Goal: Task Accomplishment & Management: Complete application form

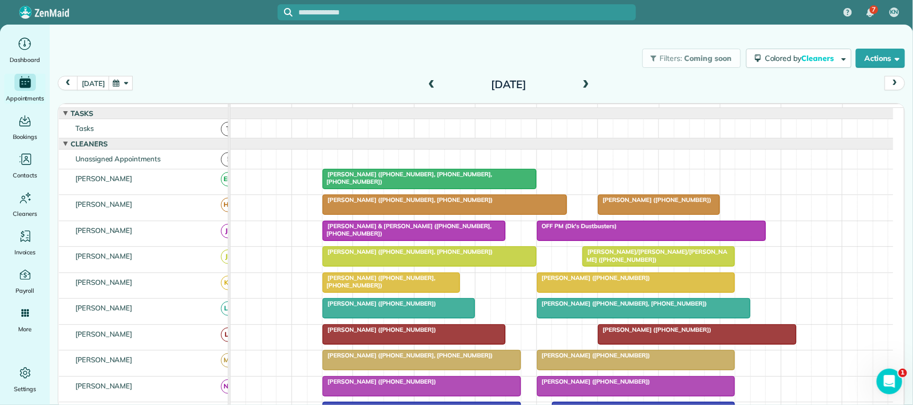
scroll to position [89, 0]
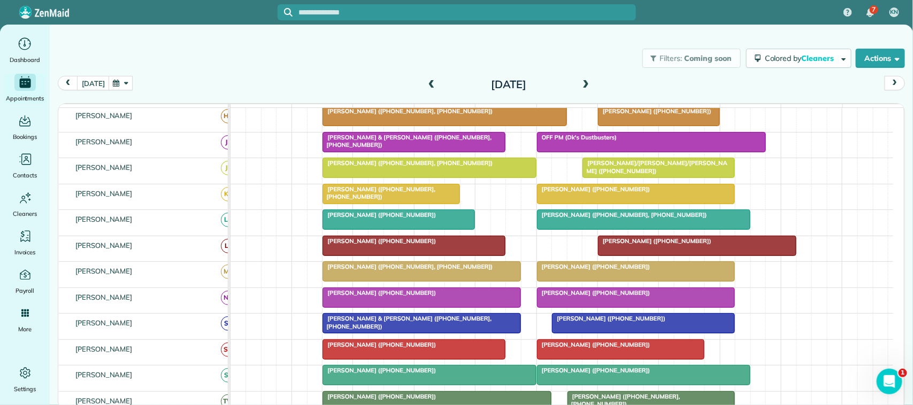
click at [119, 88] on button "button" at bounding box center [121, 83] width 25 height 14
click at [180, 183] on link "28" at bounding box center [179, 189] width 17 height 17
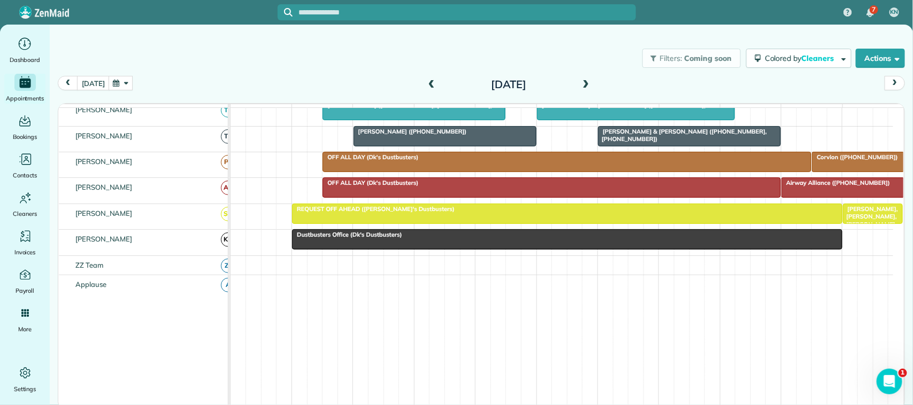
scroll to position [0, 0]
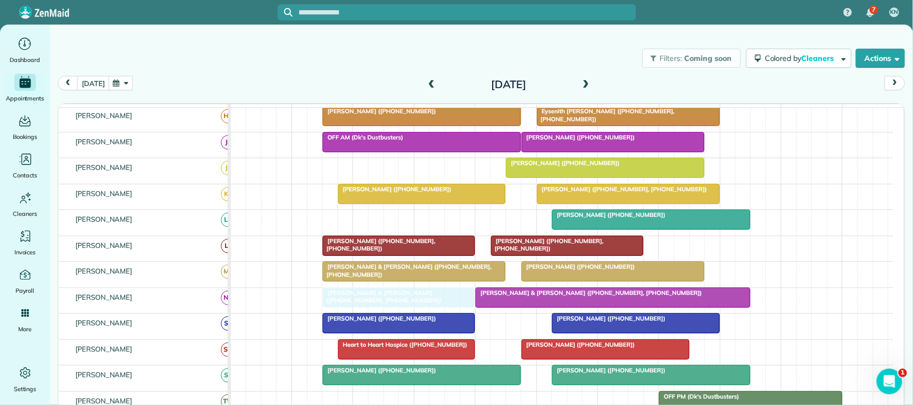
drag, startPoint x: 378, startPoint y: 182, endPoint x: 378, endPoint y: 308, distance: 125.7
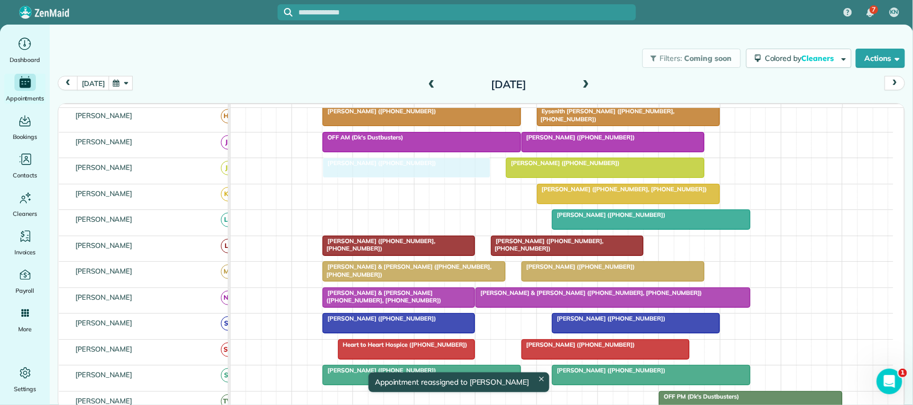
drag, startPoint x: 435, startPoint y: 206, endPoint x: 428, endPoint y: 190, distance: 17.5
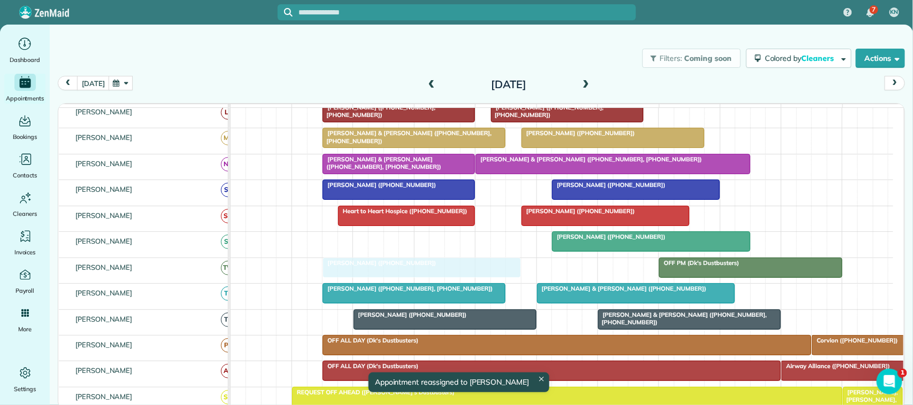
drag, startPoint x: 370, startPoint y: 252, endPoint x: 371, endPoint y: 271, distance: 18.2
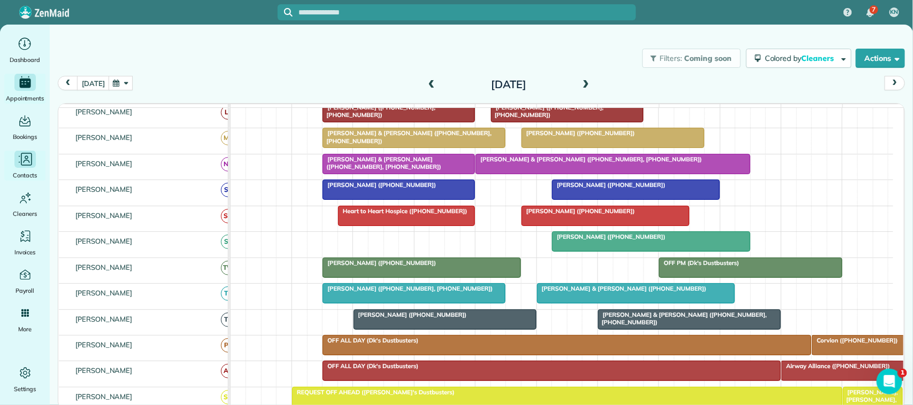
click at [31, 170] on span "Contacts" at bounding box center [25, 175] width 24 height 11
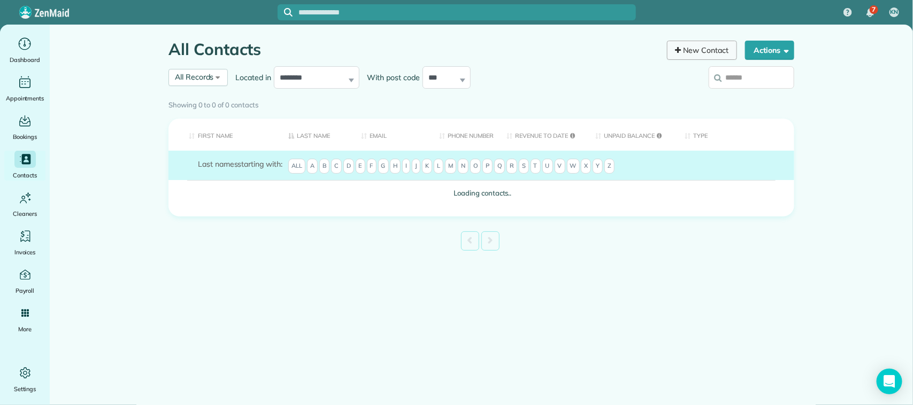
click at [681, 45] on link "New Contact" at bounding box center [702, 50] width 71 height 19
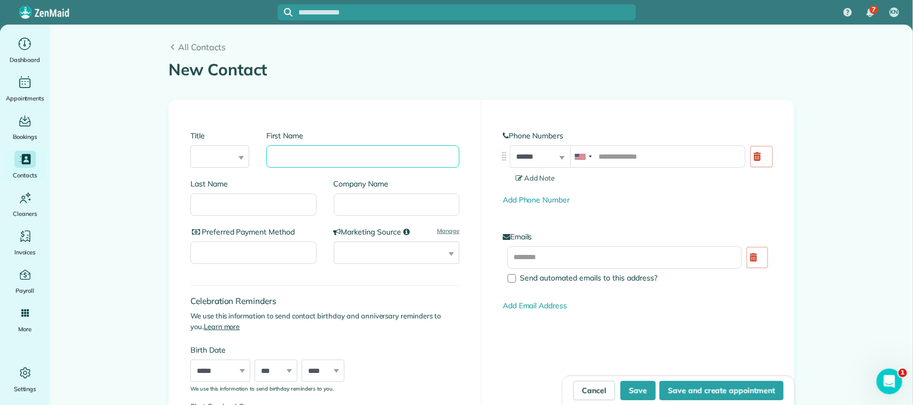
click at [341, 153] on input "First Name" at bounding box center [362, 156] width 193 height 22
type input "****"
type input "*******"
click at [348, 250] on select "**********" at bounding box center [397, 253] width 126 height 22
select select "******"
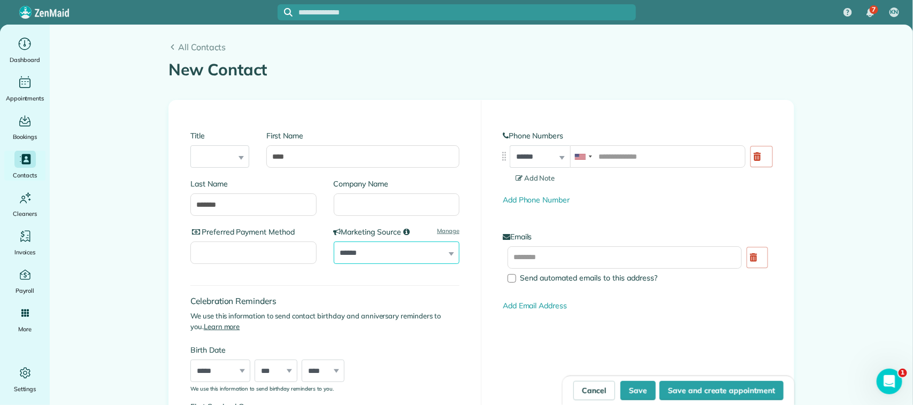
click at [334, 242] on select "**********" at bounding box center [397, 253] width 126 height 22
click at [641, 158] on input "tel" at bounding box center [657, 156] width 175 height 22
type input "**********"
click at [618, 260] on input "text" at bounding box center [625, 258] width 234 height 22
click at [525, 258] on input "**********" at bounding box center [625, 258] width 234 height 22
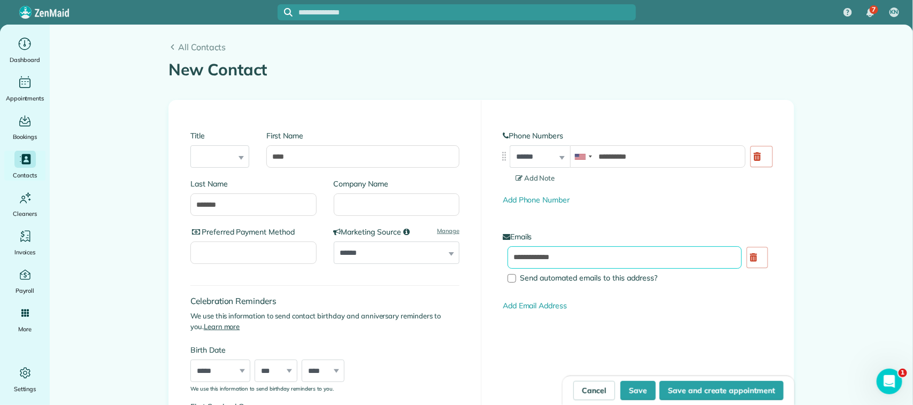
click at [585, 253] on input "**********" at bounding box center [625, 258] width 234 height 22
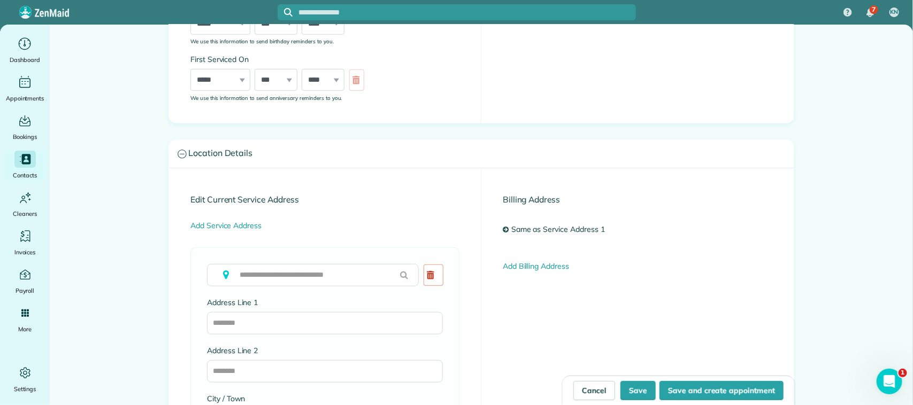
scroll to position [401, 0]
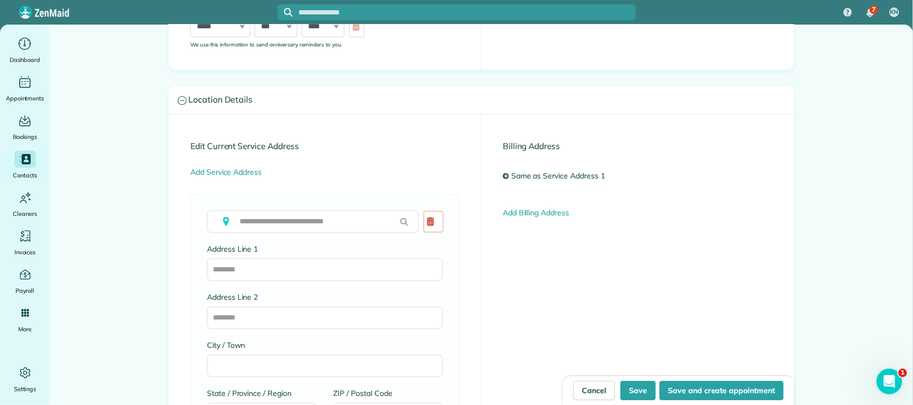
type input "**********"
click at [313, 230] on input "text" at bounding box center [313, 222] width 212 height 22
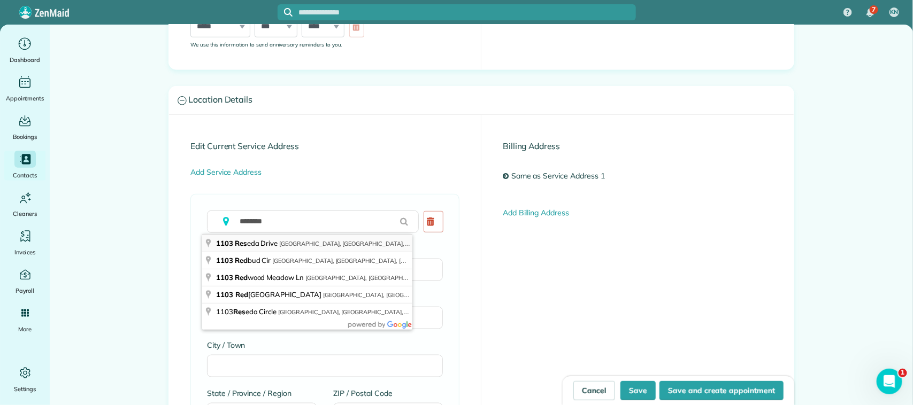
type input "**********"
type input "*******"
type input "**"
type input "*****"
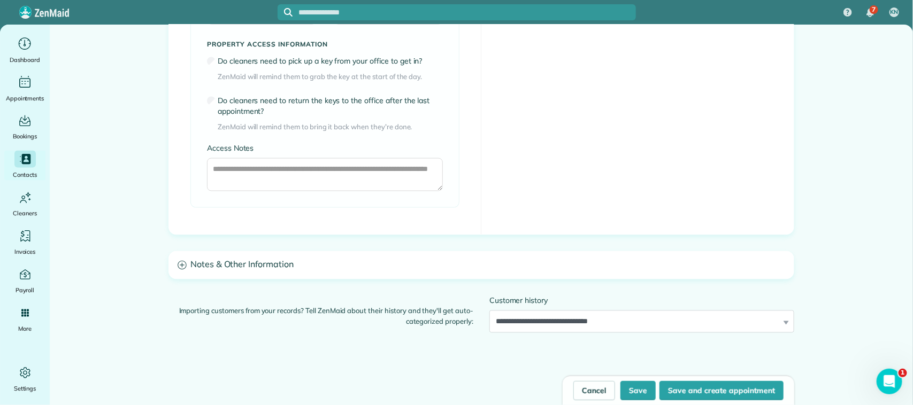
click at [320, 273] on h3 "Notes & Other Information" at bounding box center [481, 265] width 625 height 27
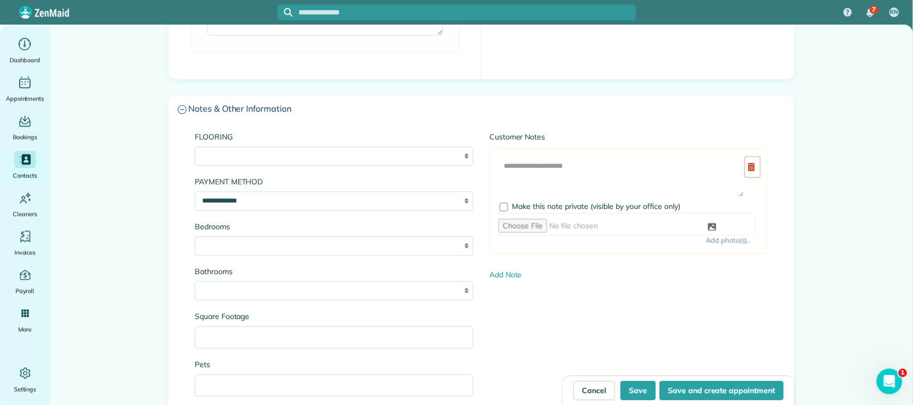
scroll to position [1003, 0]
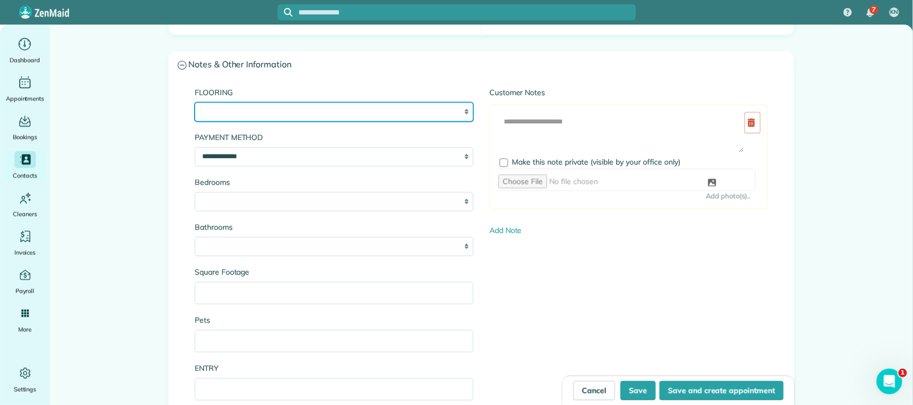
click at [322, 113] on select "**********" at bounding box center [334, 111] width 279 height 19
select select "**********"
click at [195, 105] on select "**********" at bounding box center [334, 111] width 279 height 19
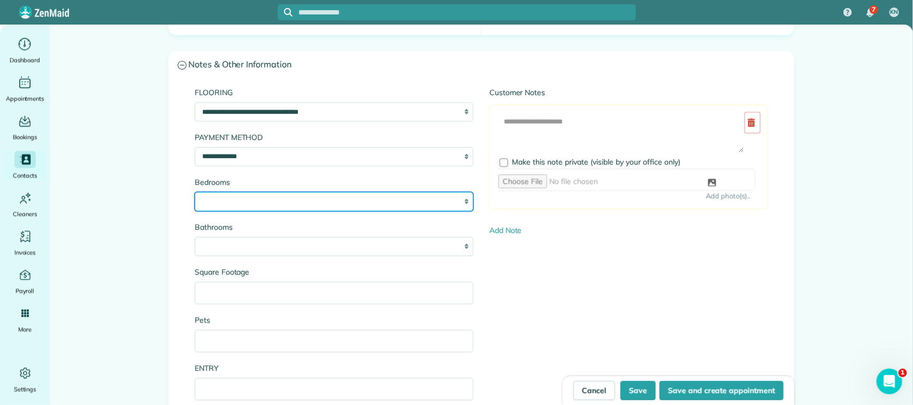
click at [327, 206] on select "* * * * * *" at bounding box center [334, 201] width 279 height 19
select select "*"
click at [195, 195] on select "* * * * * *" at bounding box center [334, 201] width 279 height 19
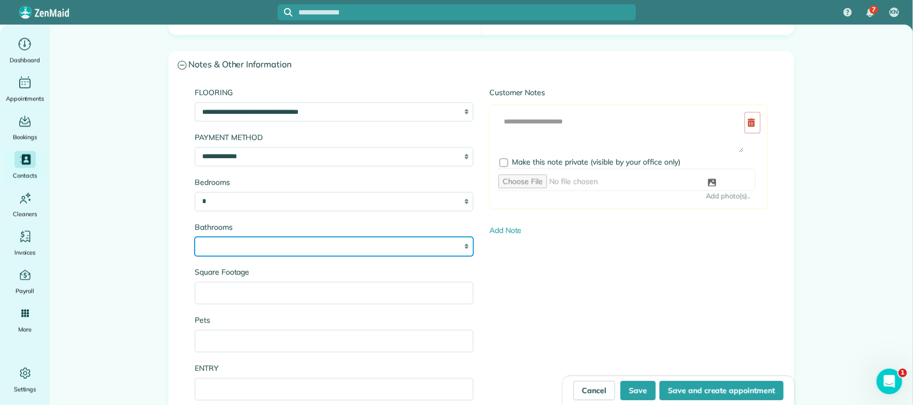
click at [314, 249] on select "* *** * *** * *** * *** * *** * *** *" at bounding box center [334, 246] width 279 height 19
click at [195, 240] on select "* *** * *** * *** * *** * *** * *** *" at bounding box center [334, 246] width 279 height 19
click at [284, 252] on select "* *** * *** * *** * *** * *** * *** *" at bounding box center [334, 246] width 279 height 19
select select "*"
click at [195, 240] on select "* *** * *** * *** * *** * *** * *** *" at bounding box center [334, 246] width 279 height 19
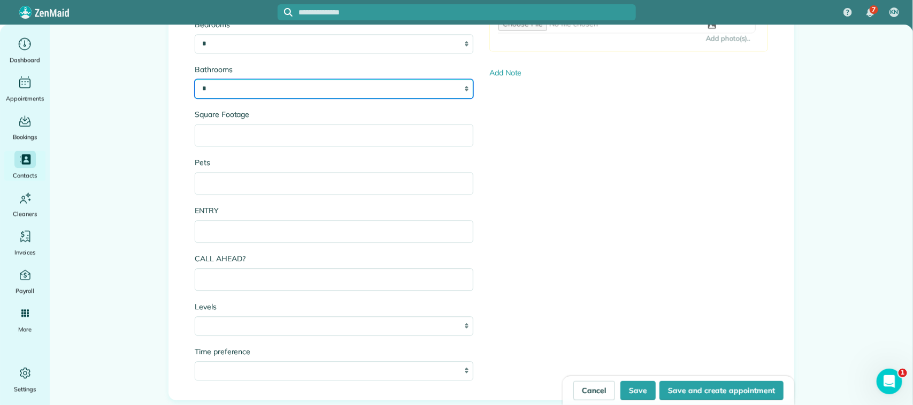
scroll to position [1203, 0]
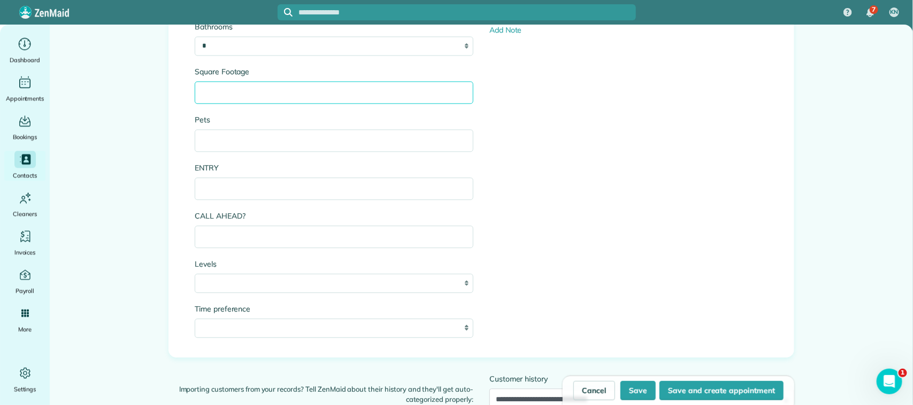
click at [275, 102] on input "Square Footage" at bounding box center [334, 92] width 279 height 22
type input "****"
click at [263, 133] on input "Pets" at bounding box center [334, 140] width 279 height 22
type input "**********"
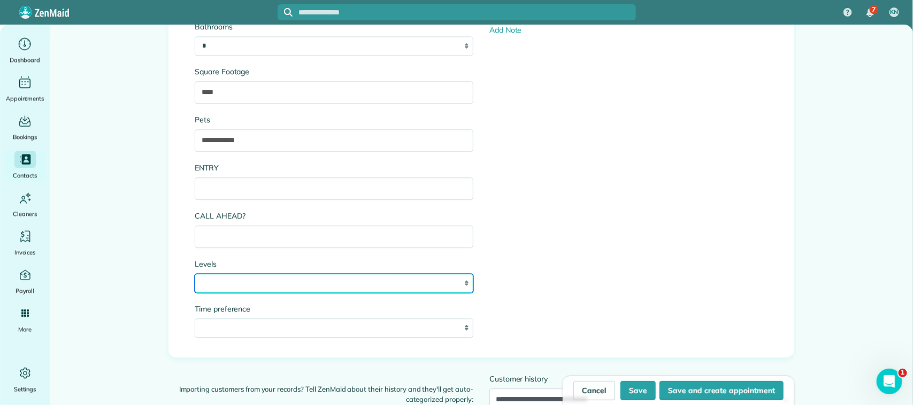
click at [266, 279] on select "* * *" at bounding box center [334, 283] width 279 height 19
select select "*"
click at [195, 276] on select "* * *" at bounding box center [334, 283] width 279 height 19
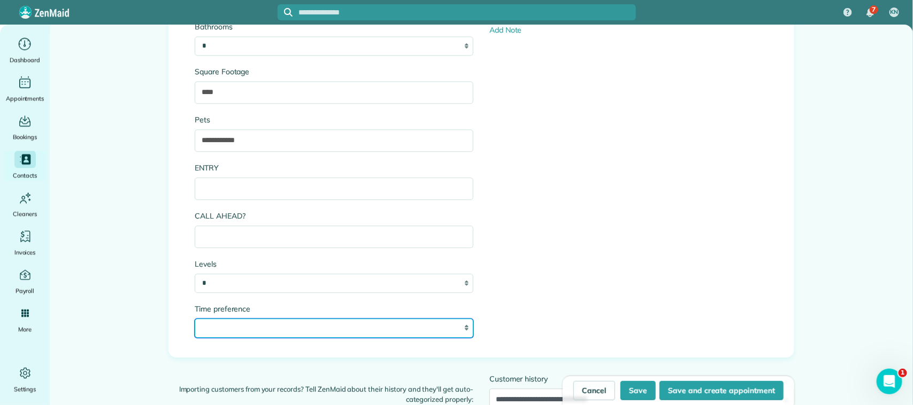
click at [274, 332] on select "**********" at bounding box center [334, 328] width 279 height 19
select select "**"
click at [195, 321] on select "**********" at bounding box center [334, 328] width 279 height 19
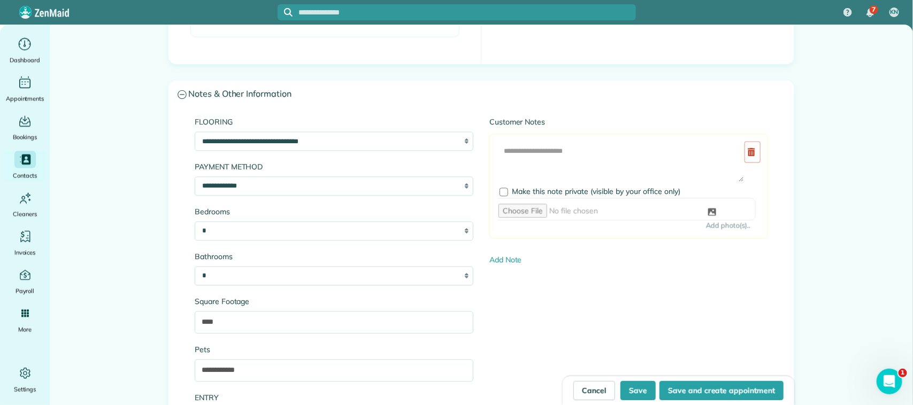
scroll to position [936, 0]
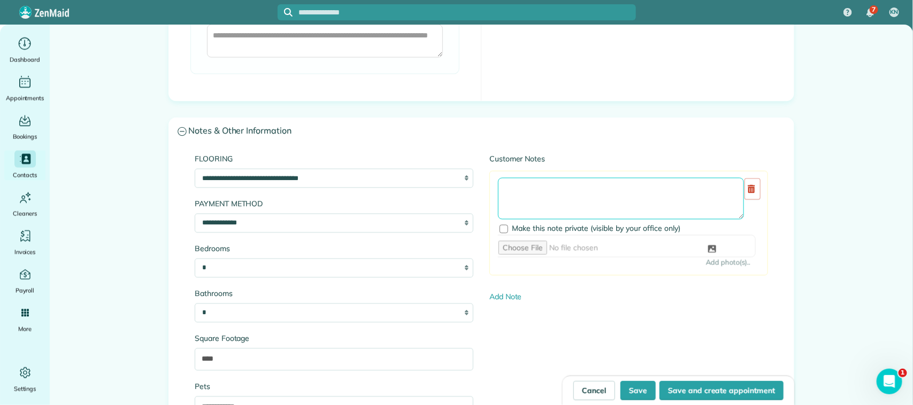
click at [555, 194] on textarea at bounding box center [621, 199] width 246 height 42
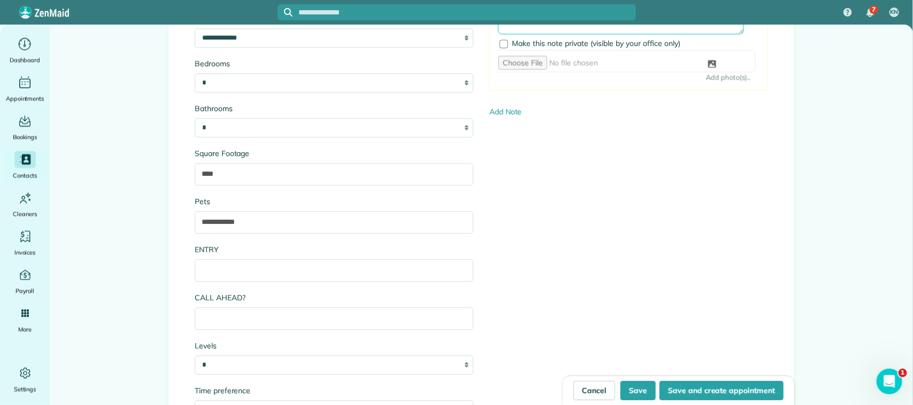
scroll to position [1136, 0]
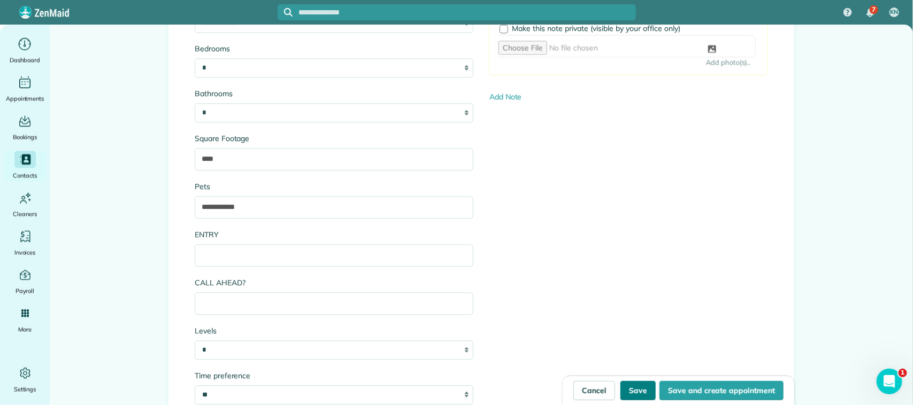
type textarea "**********"
click at [635, 389] on button "Save" at bounding box center [637, 390] width 35 height 19
type input "**********"
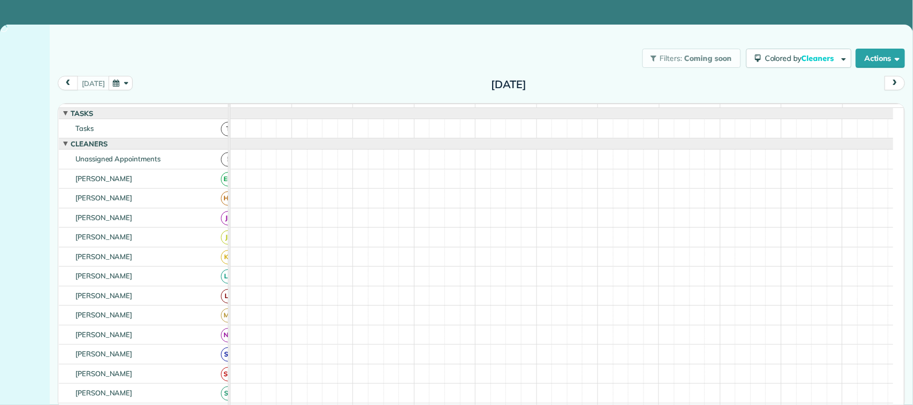
click at [124, 87] on button "button" at bounding box center [121, 83] width 25 height 14
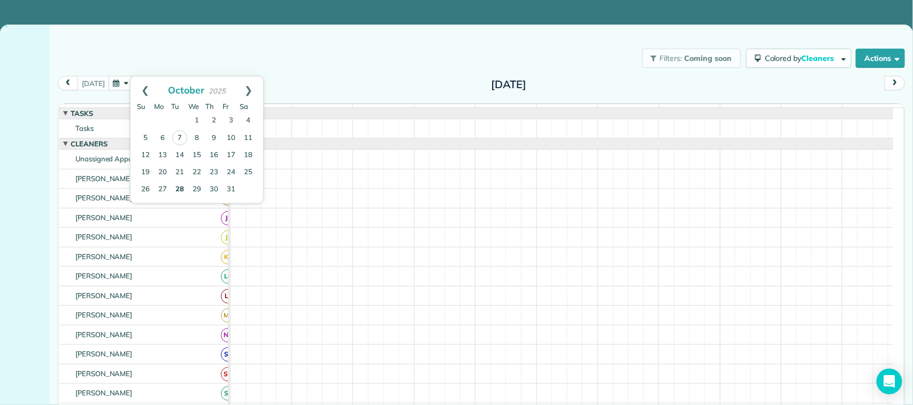
click at [182, 187] on link "28" at bounding box center [179, 189] width 17 height 17
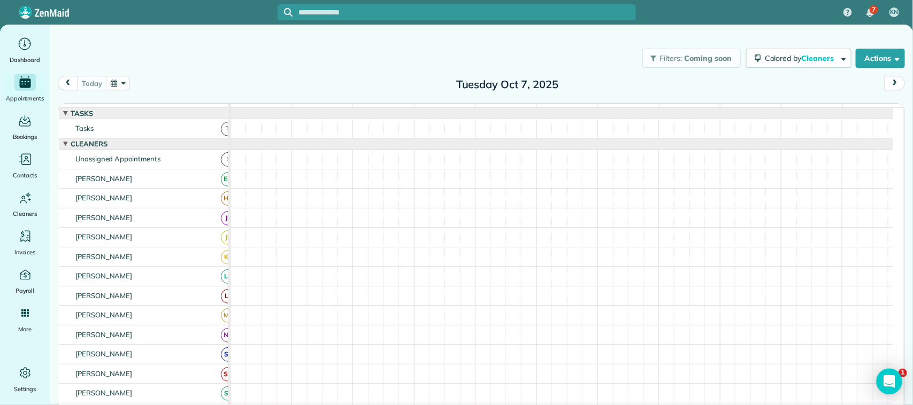
click at [109, 86] on button "button" at bounding box center [118, 83] width 25 height 14
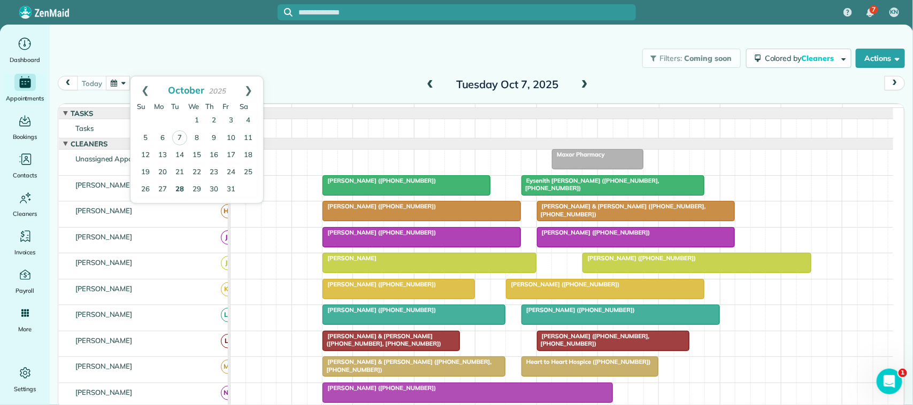
click at [183, 188] on link "28" at bounding box center [179, 189] width 17 height 17
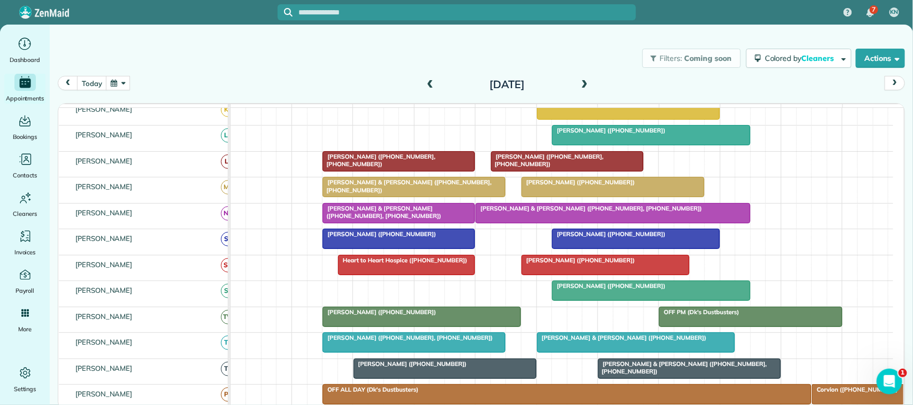
scroll to position [201, 0]
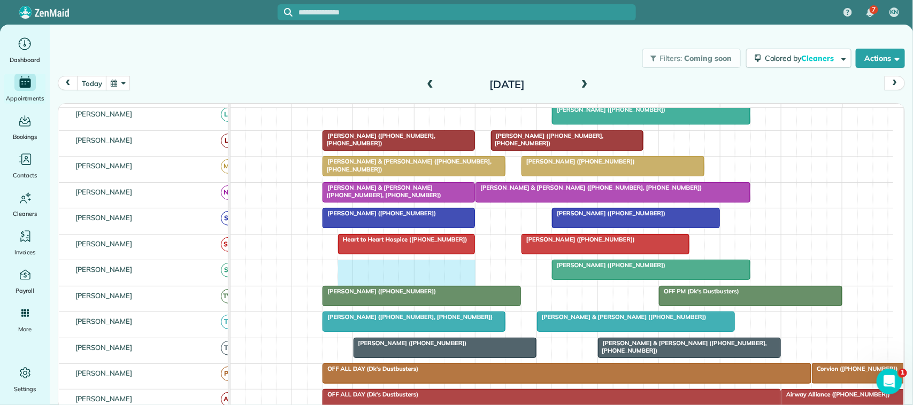
drag, startPoint x: 341, startPoint y: 282, endPoint x: 466, endPoint y: 281, distance: 124.6
click at [466, 281] on div "Tiffany Beasley (+12816505333)" at bounding box center [561, 272] width 663 height 25
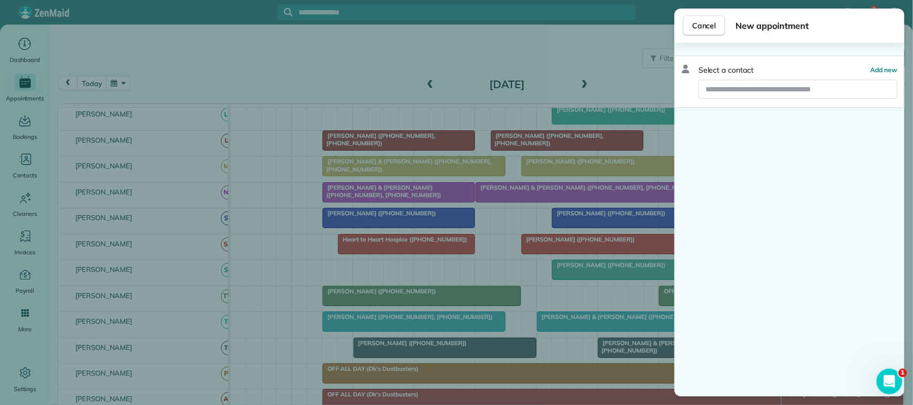
click at [777, 76] on div "Select a contact Add new" at bounding box center [789, 82] width 230 height 52
click at [758, 99] on input "text" at bounding box center [798, 89] width 198 height 19
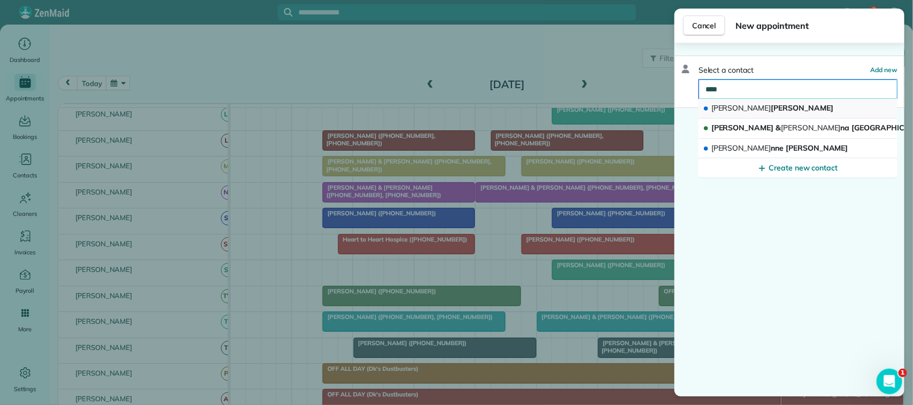
type input "****"
click at [740, 113] on span "Cori Shelden" at bounding box center [772, 108] width 122 height 11
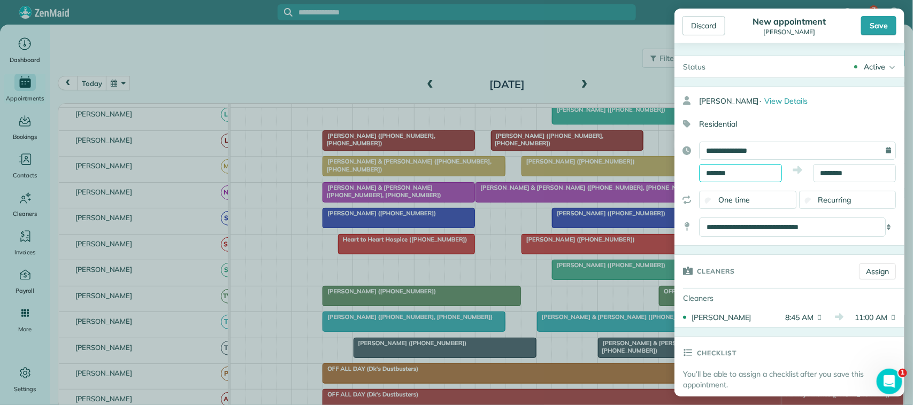
click at [745, 175] on input "*******" at bounding box center [740, 173] width 83 height 18
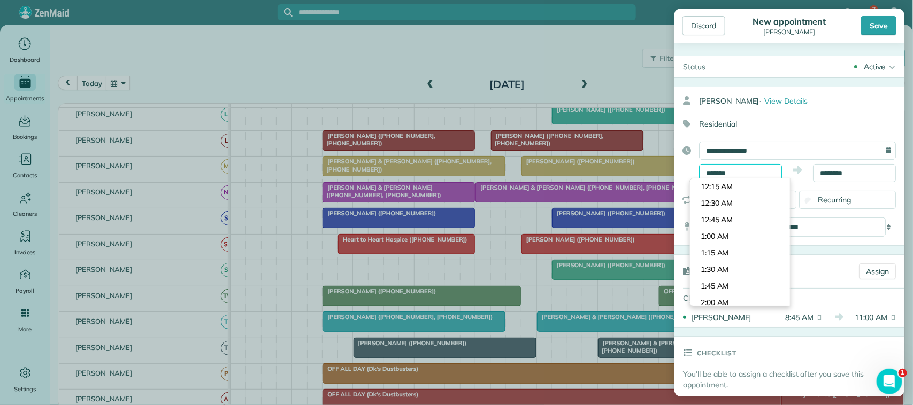
scroll to position [547, 0]
type input "*******"
click at [734, 190] on body "7 KN Dashboard Appointments Bookings Contacts Cleaners Invoices Payroll Reports…" at bounding box center [456, 202] width 913 height 405
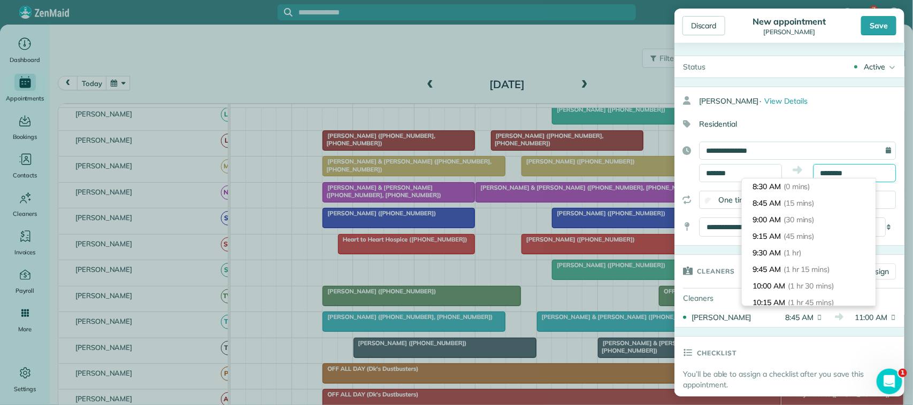
click at [832, 178] on body "7 KN Dashboard Appointments Bookings Contacts Cleaners Invoices Payroll Reports…" at bounding box center [456, 202] width 913 height 405
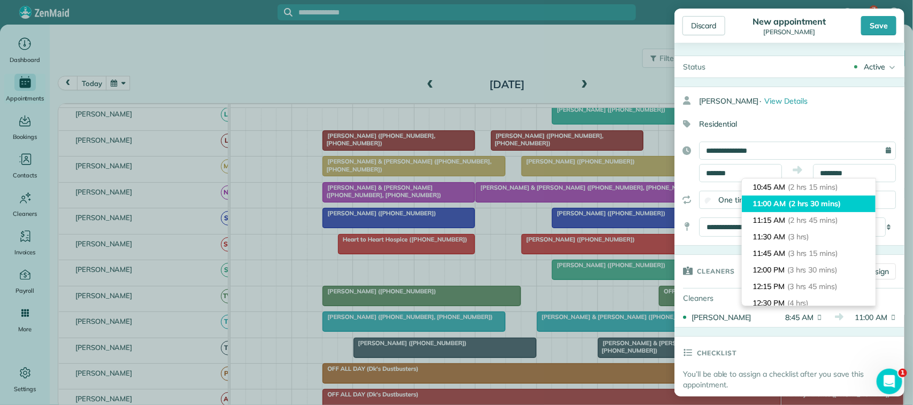
click at [824, 203] on span "(2 hrs 30 mins)" at bounding box center [814, 204] width 52 height 10
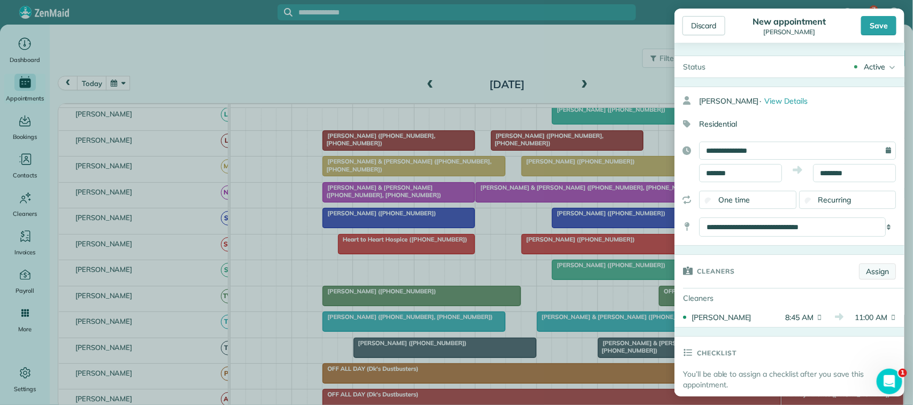
click at [865, 269] on link "Assign" at bounding box center [877, 272] width 37 height 16
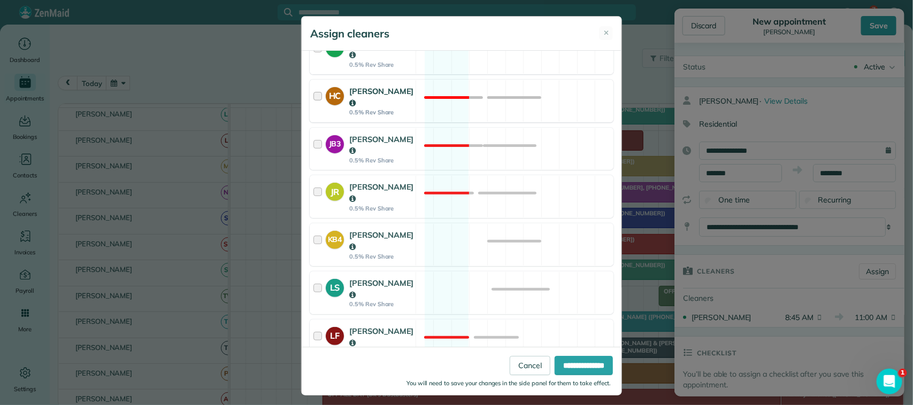
scroll to position [134, 0]
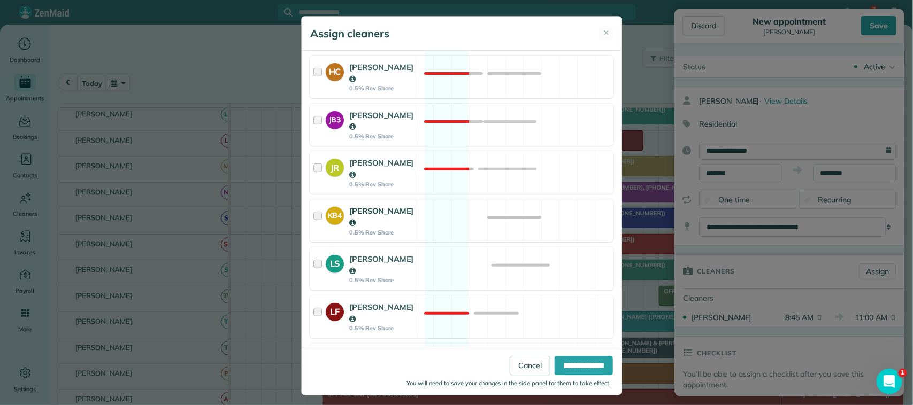
click at [461, 207] on div "KB4 Kasey Butler 0.5% Rev Share Available" at bounding box center [462, 220] width 304 height 43
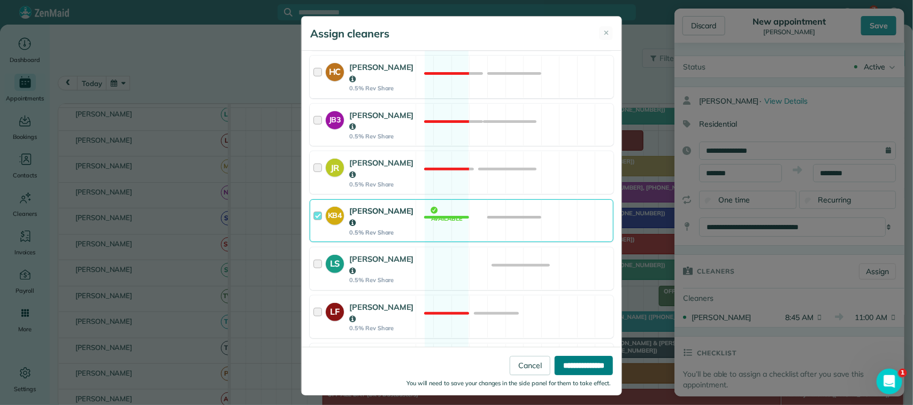
click at [579, 366] on input "**********" at bounding box center [584, 365] width 58 height 19
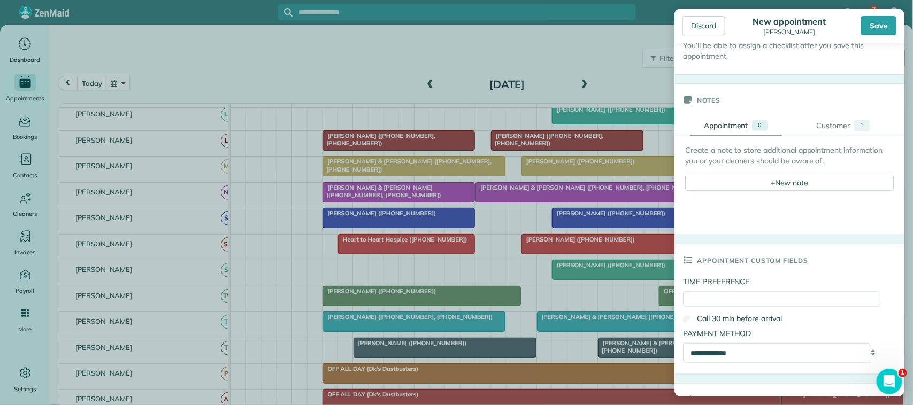
scroll to position [401, 0]
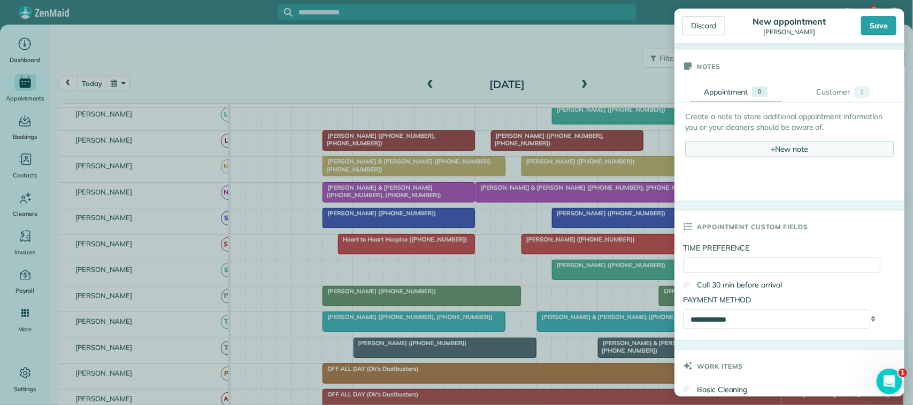
click at [777, 157] on div "+ New note" at bounding box center [789, 149] width 209 height 16
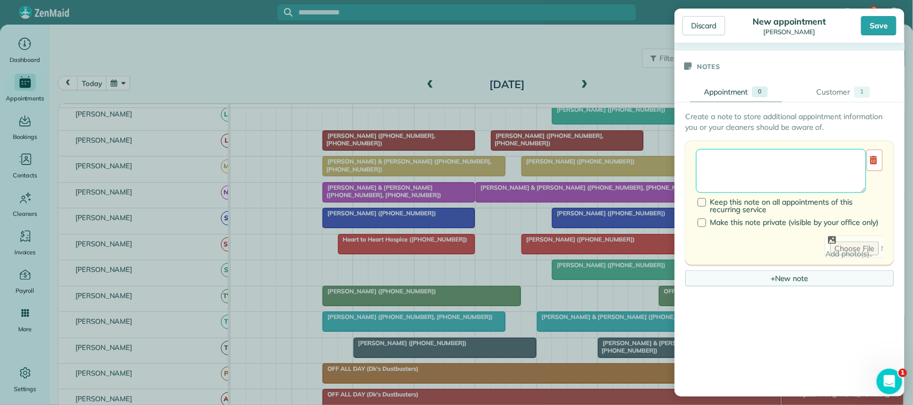
click at [774, 172] on textarea at bounding box center [781, 171] width 170 height 44
click at [755, 165] on textarea "**********" at bounding box center [781, 171] width 170 height 44
click at [758, 178] on textarea "**********" at bounding box center [781, 171] width 170 height 44
click at [755, 164] on textarea "**********" at bounding box center [781, 171] width 170 height 44
type textarea "**********"
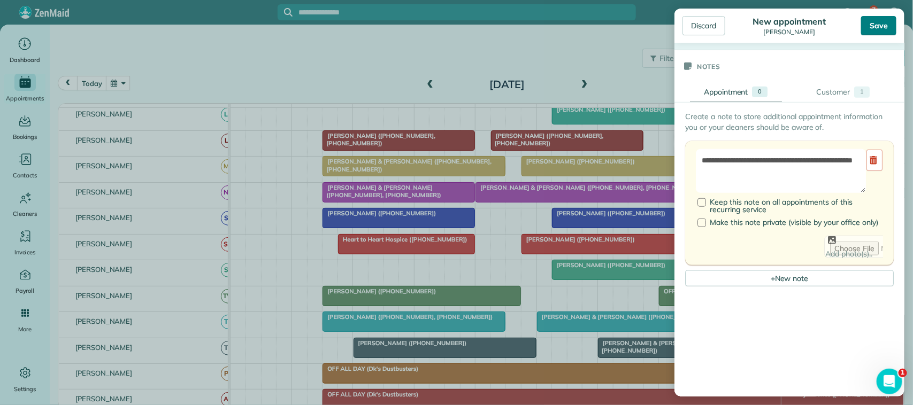
click at [879, 28] on div "Save" at bounding box center [878, 25] width 35 height 19
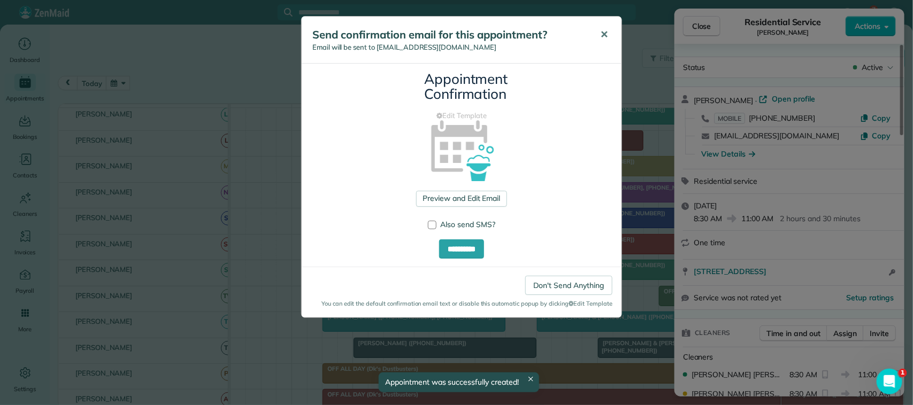
click at [611, 34] on button "✕" at bounding box center [604, 35] width 24 height 26
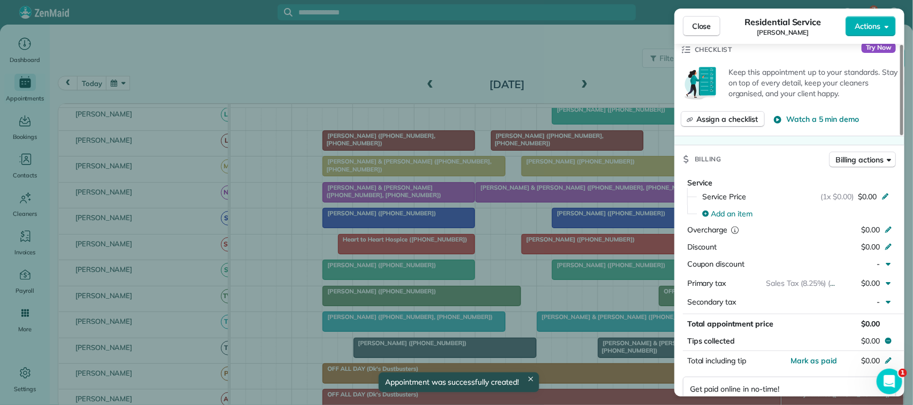
scroll to position [468, 0]
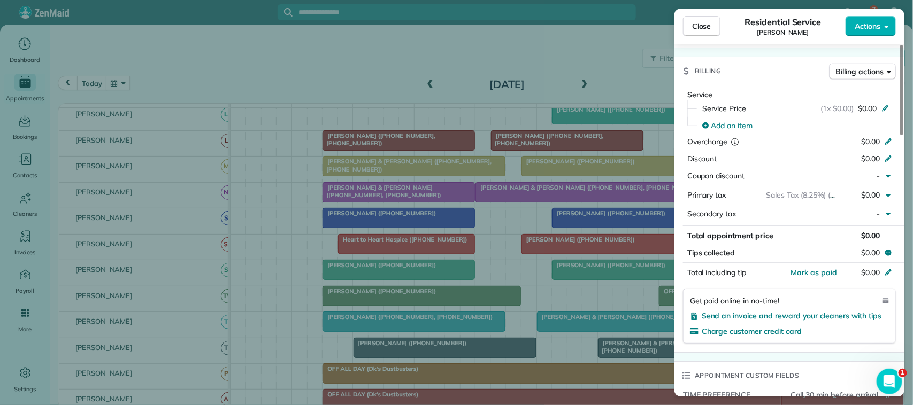
click at [869, 101] on div "Service" at bounding box center [791, 94] width 209 height 11
click at [864, 112] on span "$0.00" at bounding box center [867, 108] width 19 height 11
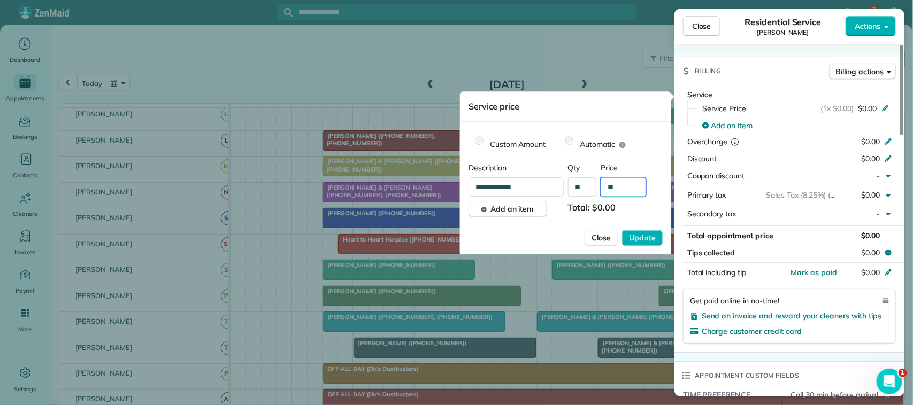
click at [624, 183] on input "**" at bounding box center [623, 187] width 45 height 19
type input "*******"
click at [649, 244] on button "Update" at bounding box center [642, 238] width 41 height 16
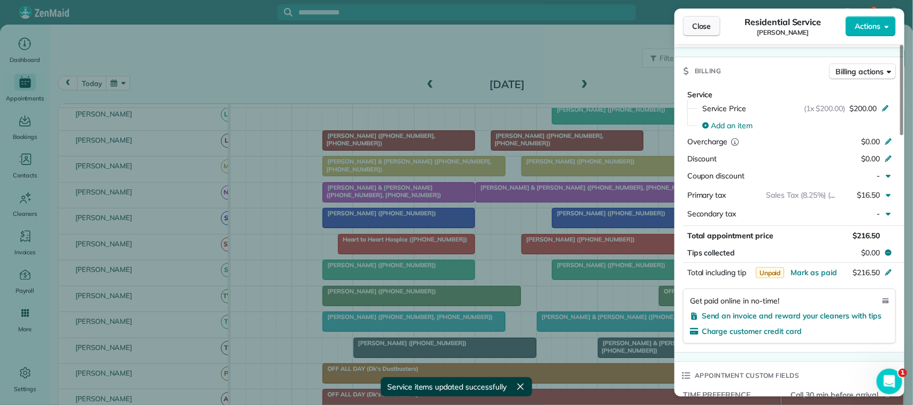
click at [696, 25] on span "Close" at bounding box center [701, 26] width 19 height 11
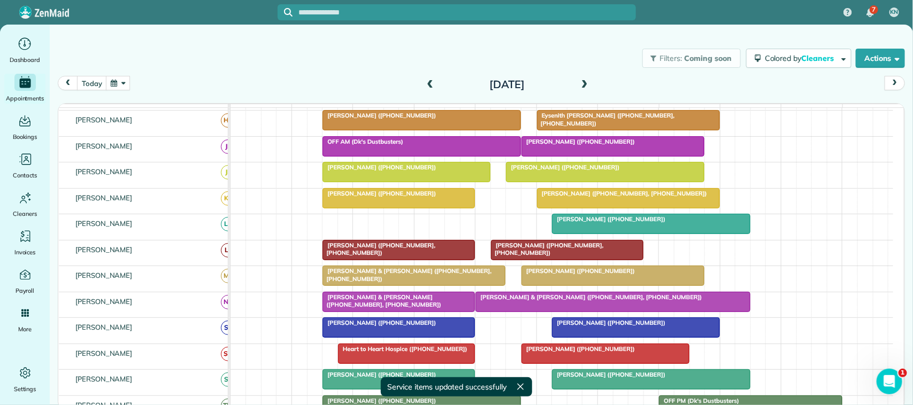
scroll to position [67, 0]
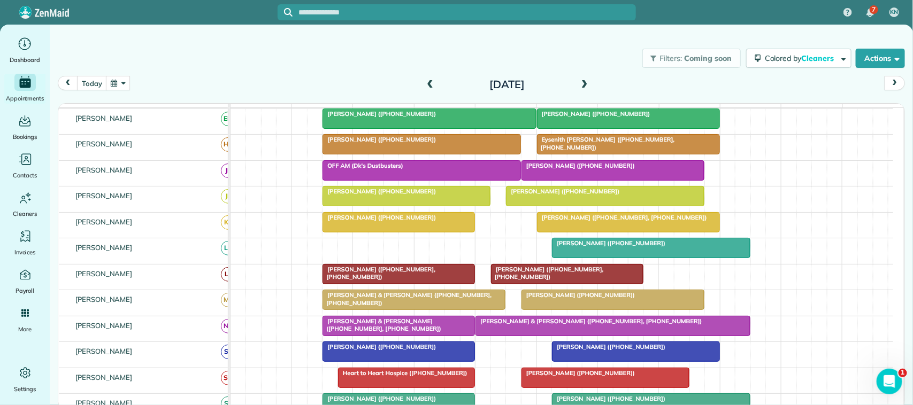
click at [372, 232] on div at bounding box center [398, 222] width 151 height 19
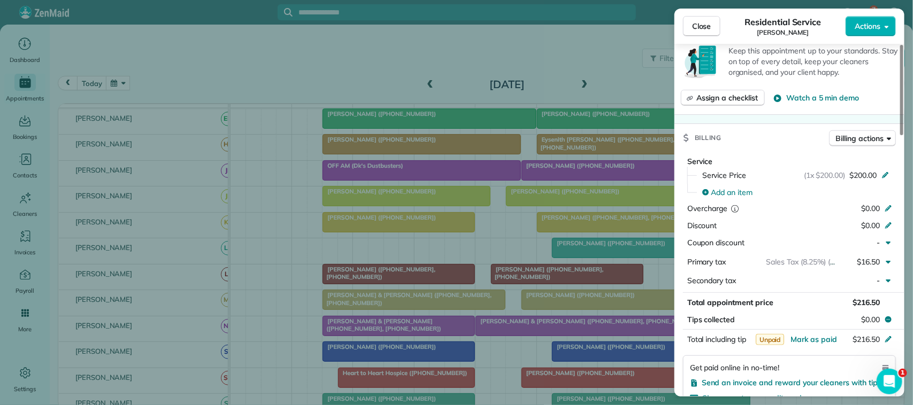
scroll to position [333, 0]
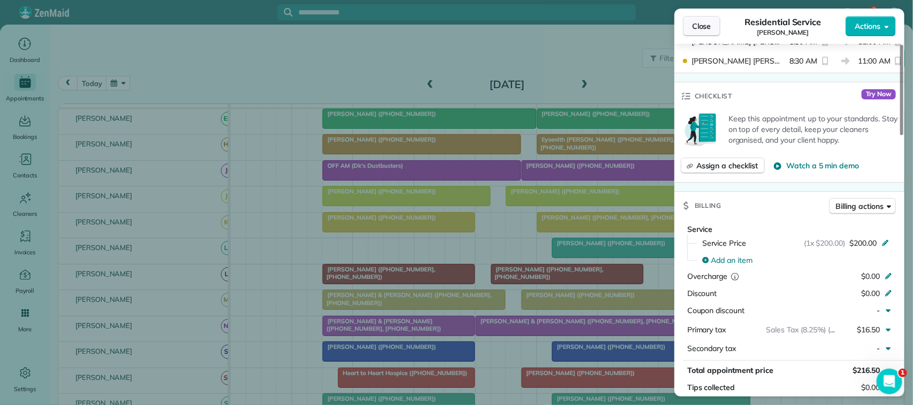
click at [694, 28] on span "Close" at bounding box center [701, 26] width 19 height 11
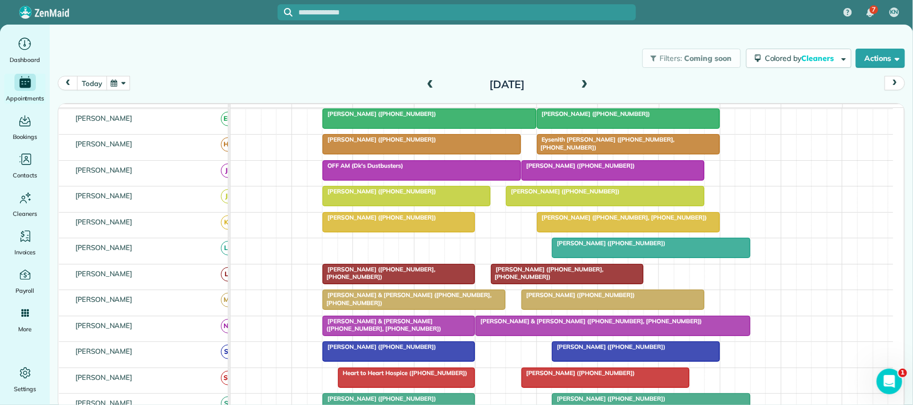
click at [95, 79] on button "today" at bounding box center [91, 83] width 29 height 14
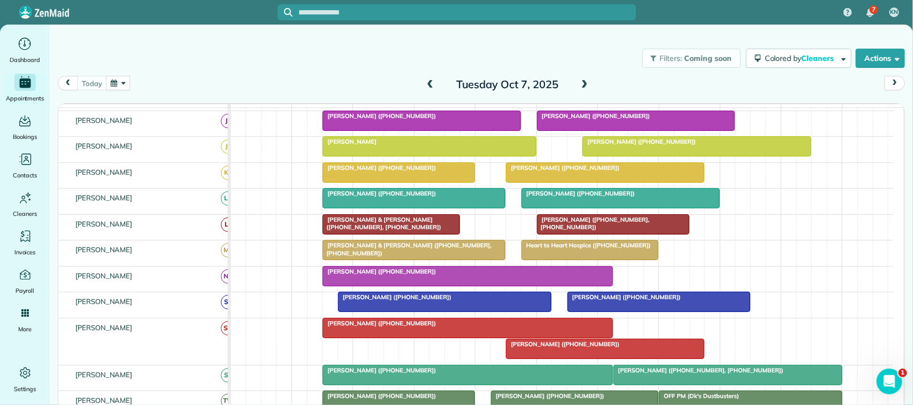
scroll to position [134, 0]
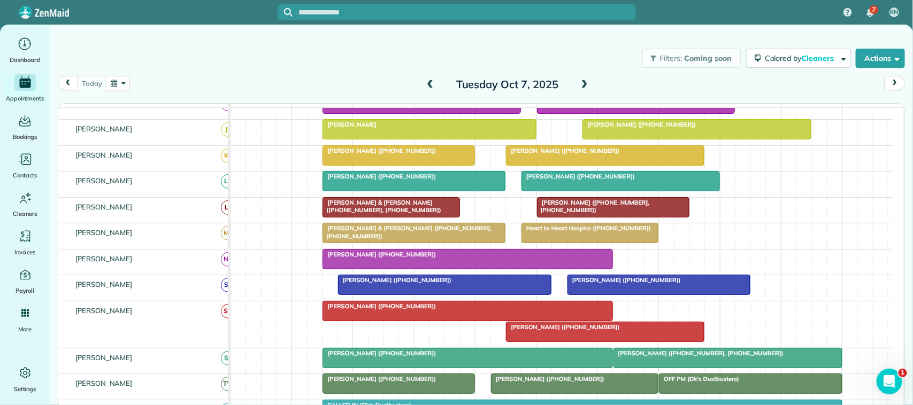
click at [373, 139] on div at bounding box center [429, 129] width 212 height 19
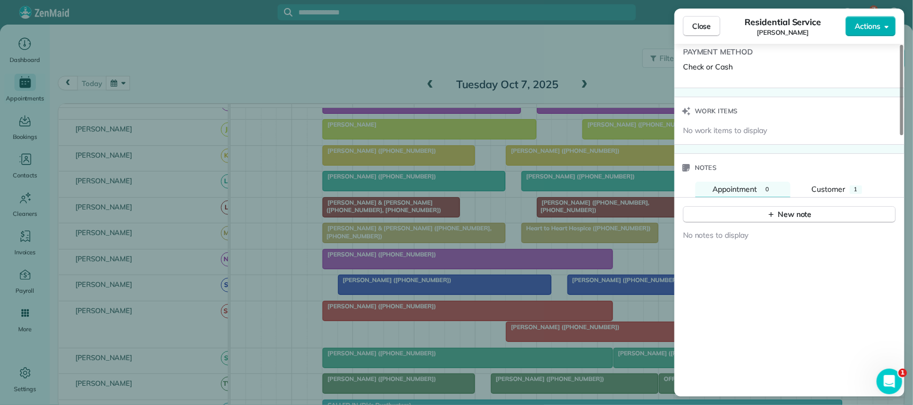
scroll to position [869, 0]
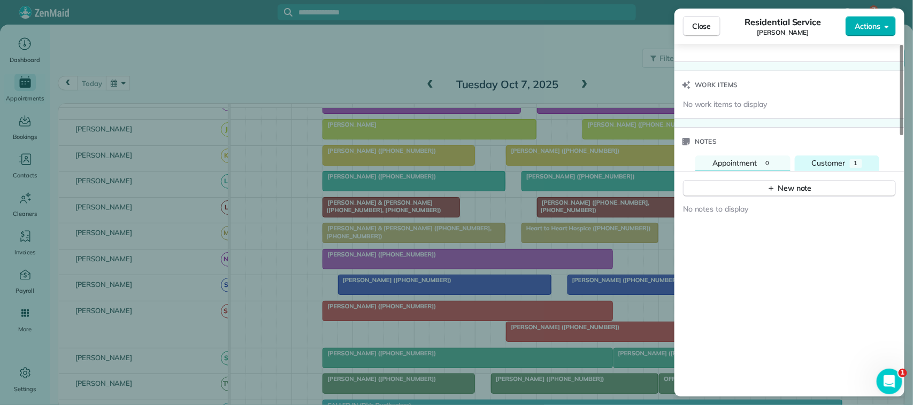
click at [837, 172] on button "Customer 1" at bounding box center [837, 164] width 84 height 16
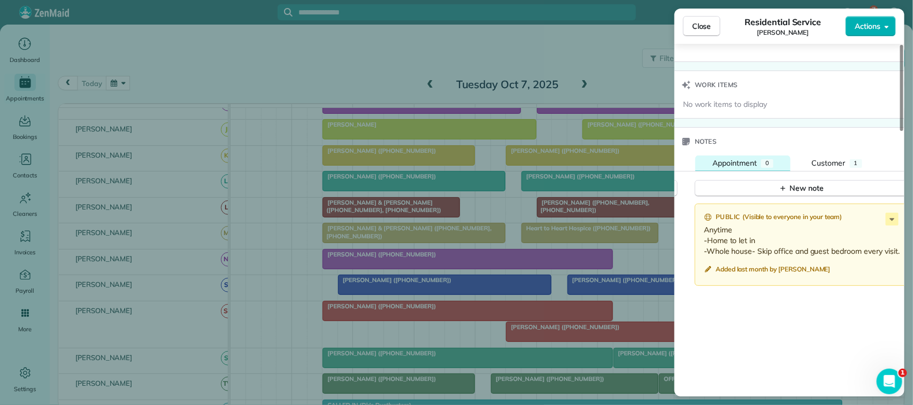
click at [756, 172] on button "Appointment 0" at bounding box center [742, 164] width 95 height 16
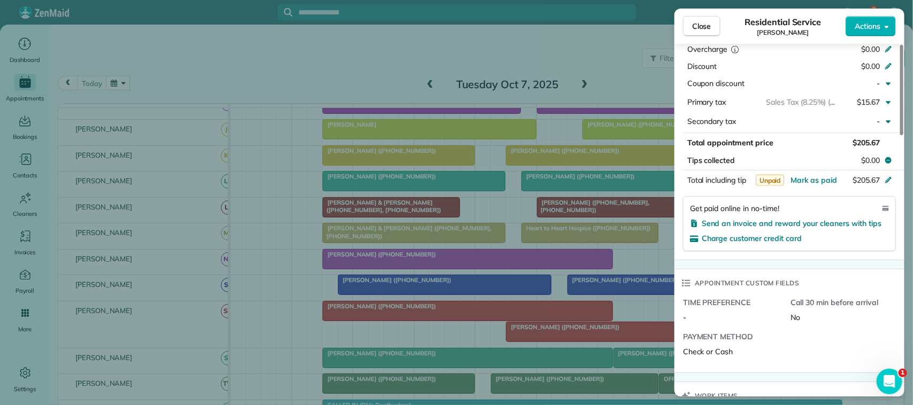
scroll to position [0, 0]
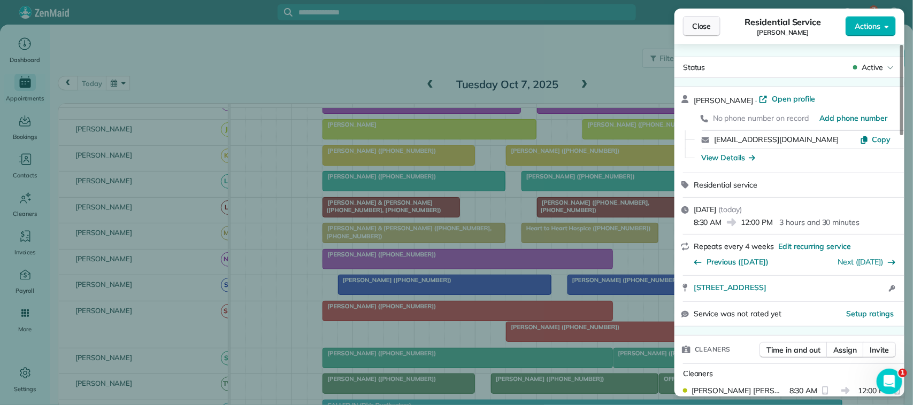
click at [717, 18] on button "Close" at bounding box center [701, 26] width 37 height 20
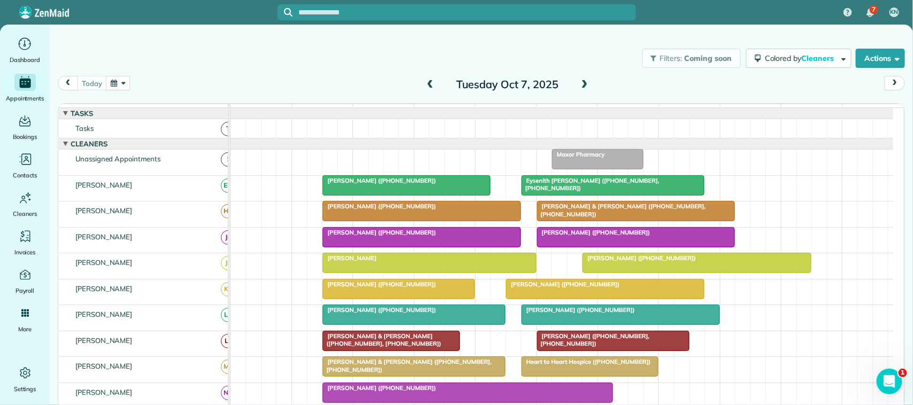
click at [118, 84] on button "button" at bounding box center [118, 83] width 25 height 14
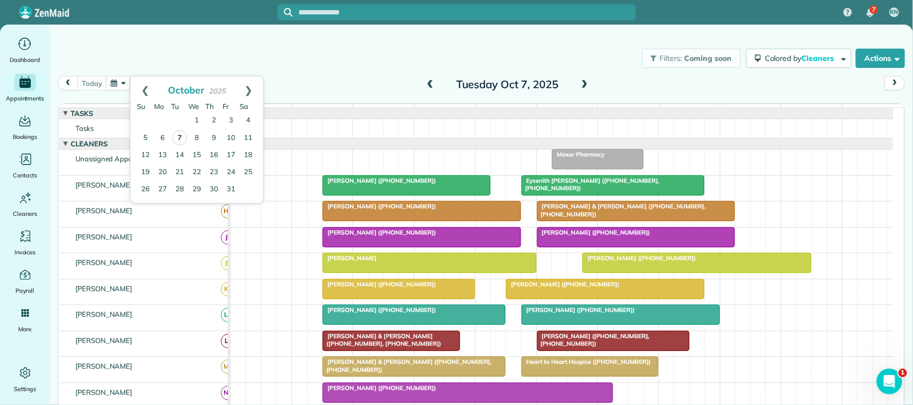
click at [182, 141] on link "7" at bounding box center [179, 137] width 15 height 15
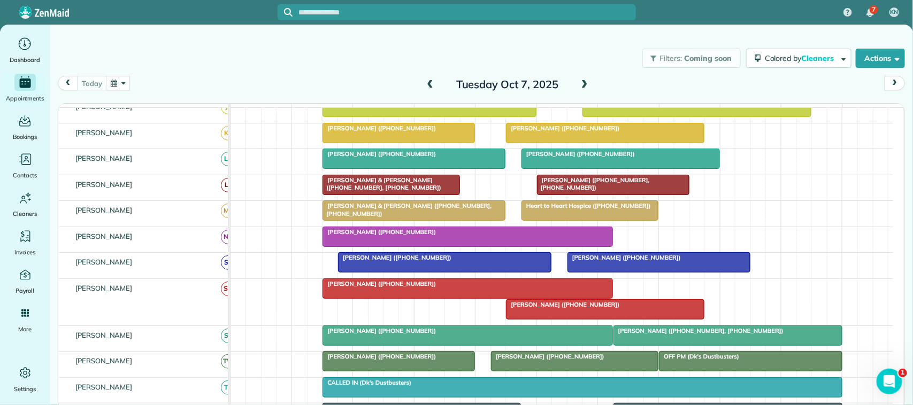
scroll to position [134, 0]
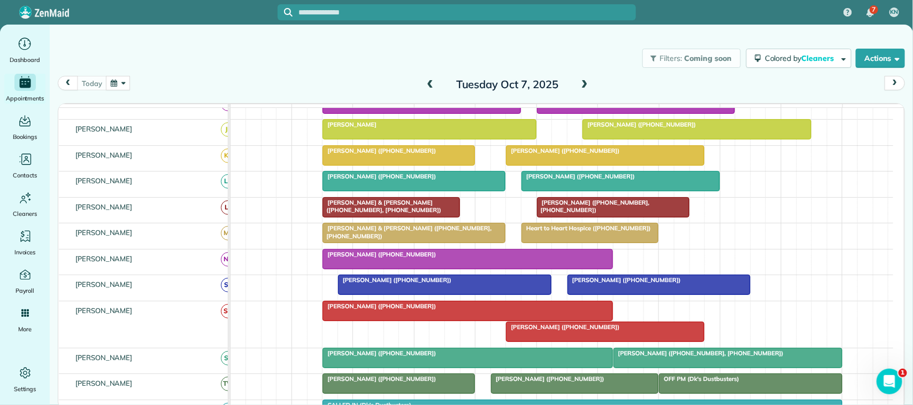
click at [392, 191] on div at bounding box center [414, 181] width 182 height 19
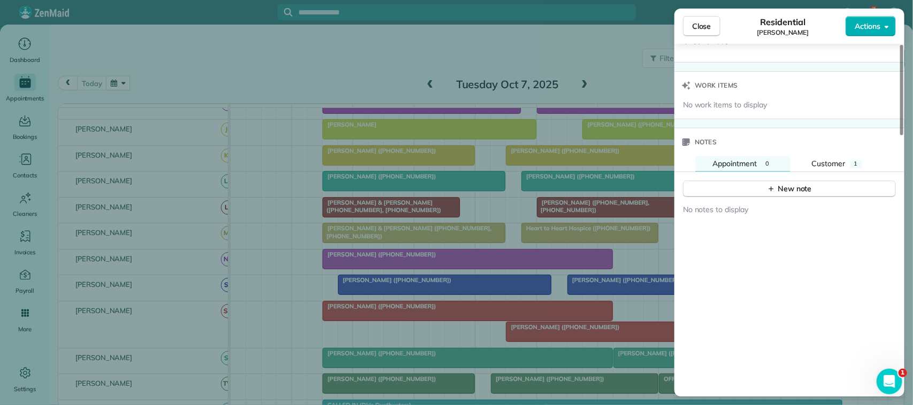
scroll to position [869, 0]
click at [833, 168] on button "Customer 1" at bounding box center [837, 160] width 84 height 16
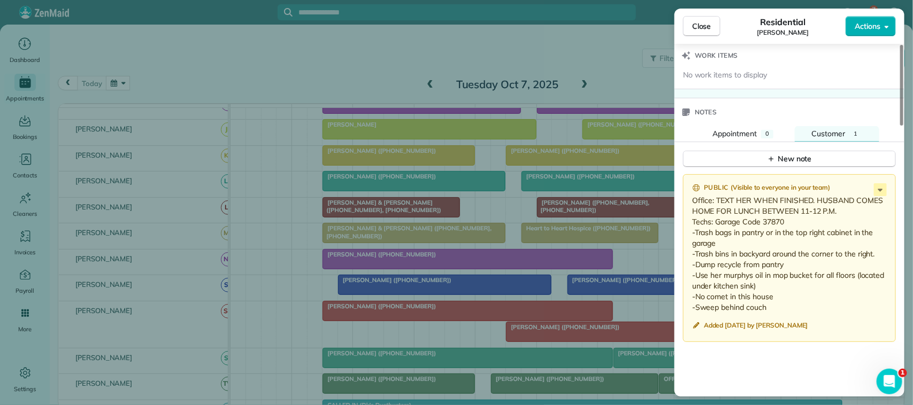
scroll to position [936, 0]
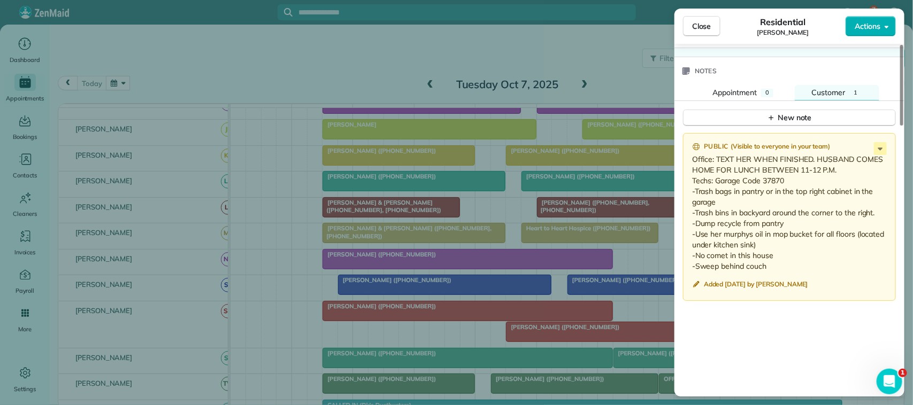
click at [700, 31] on span "Close" at bounding box center [701, 26] width 19 height 11
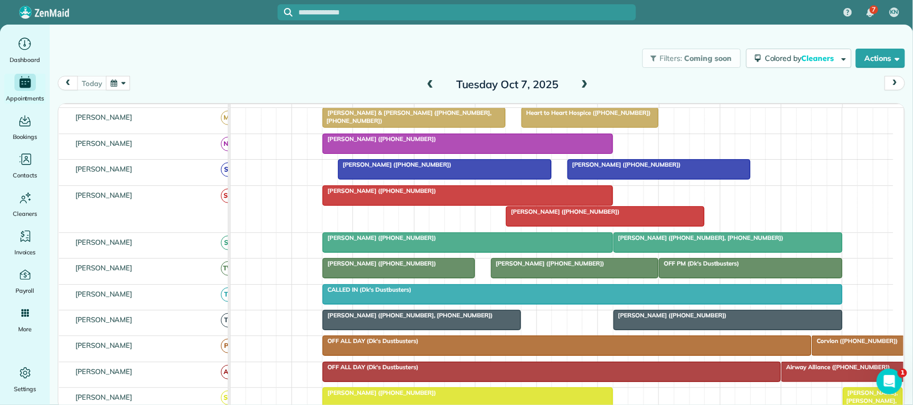
scroll to position [267, 0]
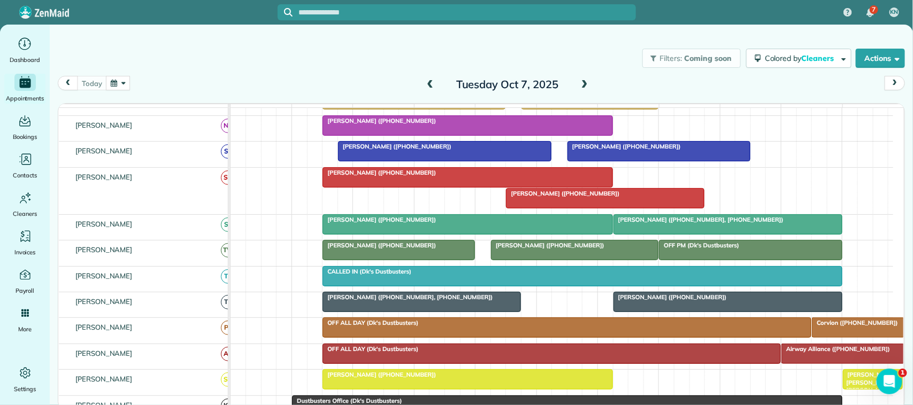
click at [383, 312] on div at bounding box center [421, 302] width 197 height 19
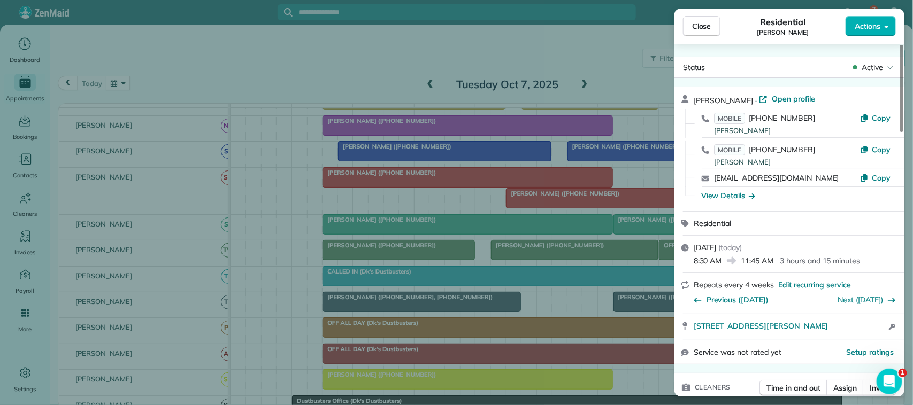
click at [701, 38] on div "Close Residential Danielle Aycock Actions" at bounding box center [789, 26] width 230 height 35
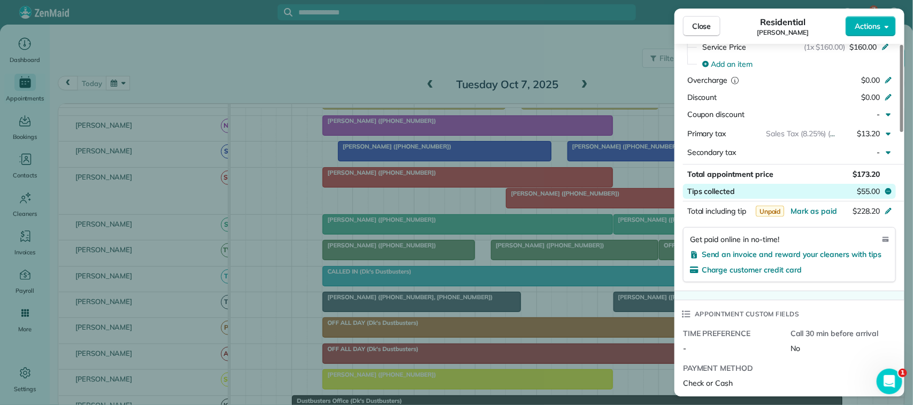
scroll to position [668, 0]
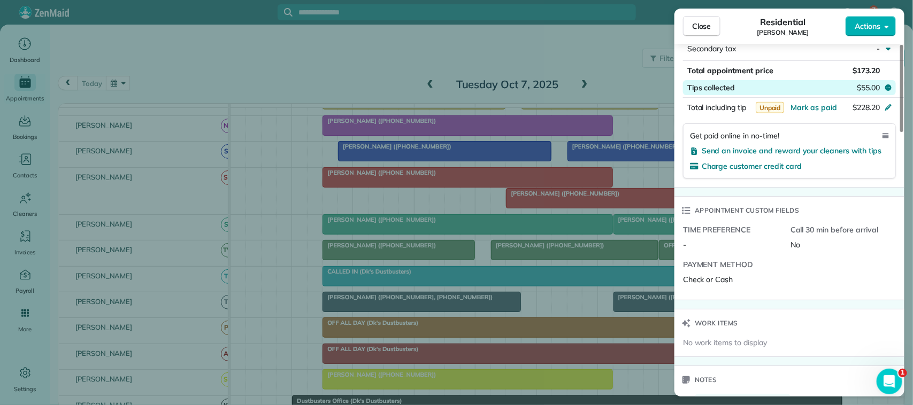
click at [867, 87] on span "$55.00" at bounding box center [868, 87] width 23 height 11
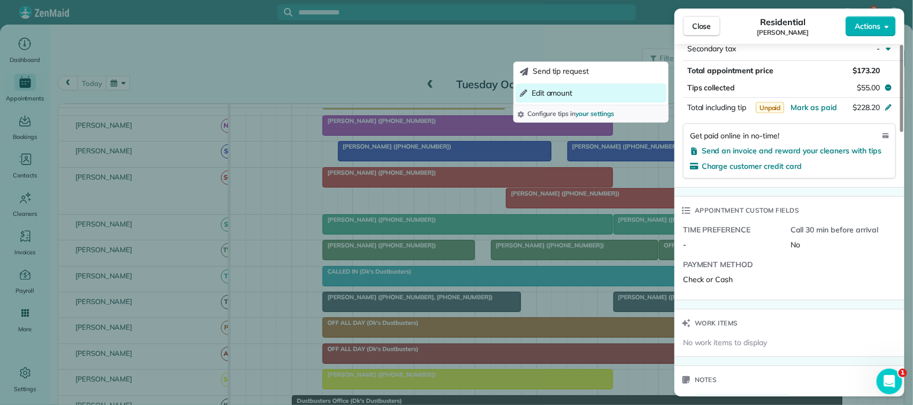
click at [583, 95] on button "Edit amount" at bounding box center [591, 92] width 151 height 19
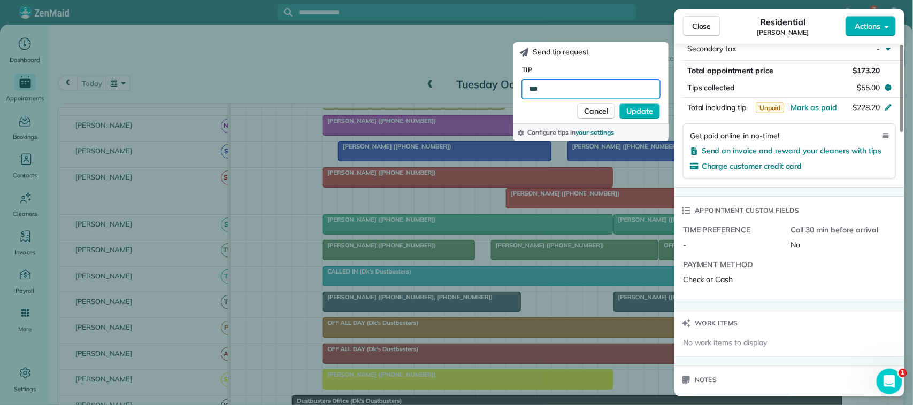
click at [587, 88] on input "***" at bounding box center [591, 89] width 138 height 19
type input "******"
click at [638, 111] on span "Update" at bounding box center [639, 111] width 27 height 11
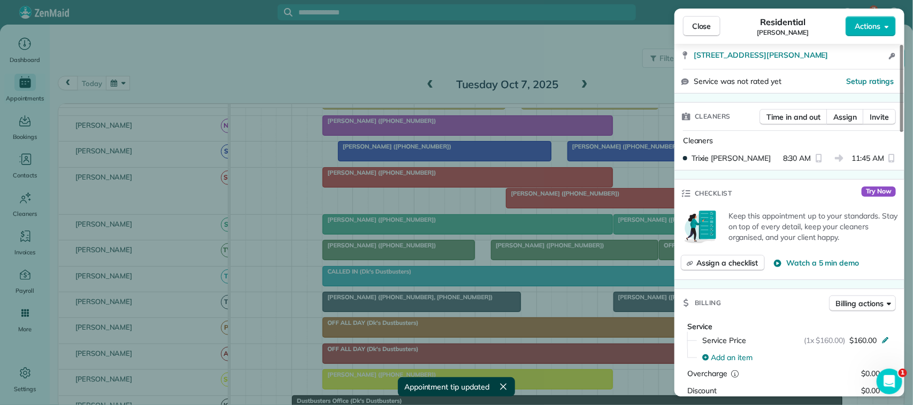
scroll to position [268, 0]
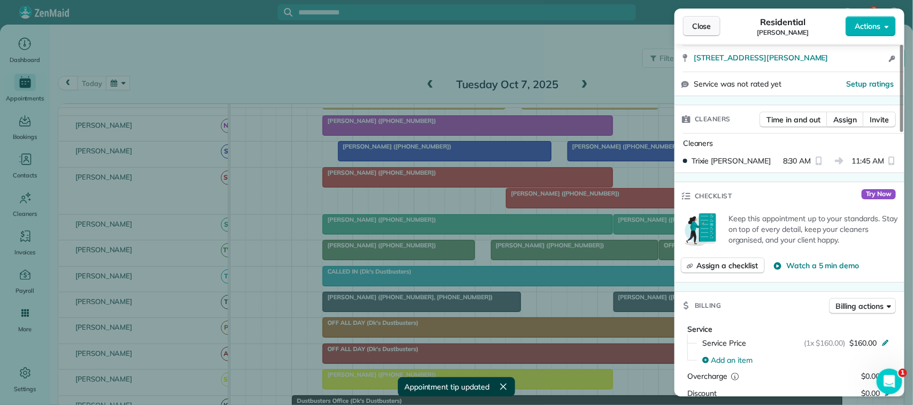
click at [695, 25] on span "Close" at bounding box center [701, 26] width 19 height 11
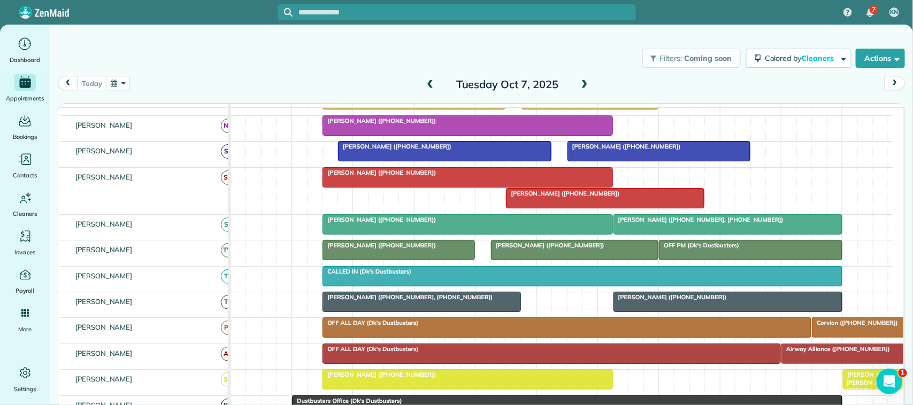
click at [171, 74] on div "Filters: Coming soon Colored by Cleaners Color by Cleaner Color by Team Color b…" at bounding box center [481, 58] width 863 height 35
click at [116, 83] on button "button" at bounding box center [118, 83] width 25 height 14
click at [201, 169] on link "22" at bounding box center [196, 172] width 17 height 17
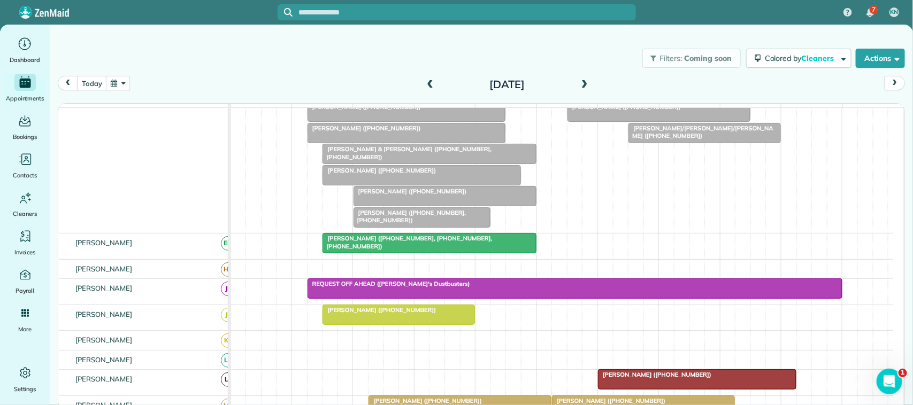
scroll to position [134, 0]
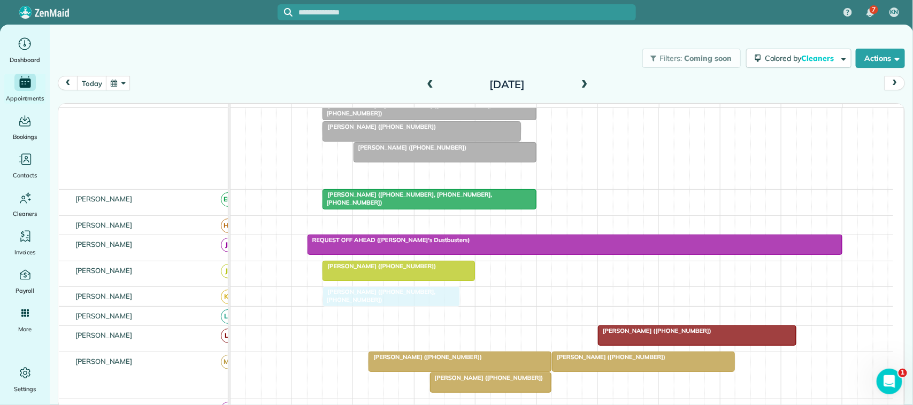
drag, startPoint x: 415, startPoint y: 183, endPoint x: 392, endPoint y: 305, distance: 124.1
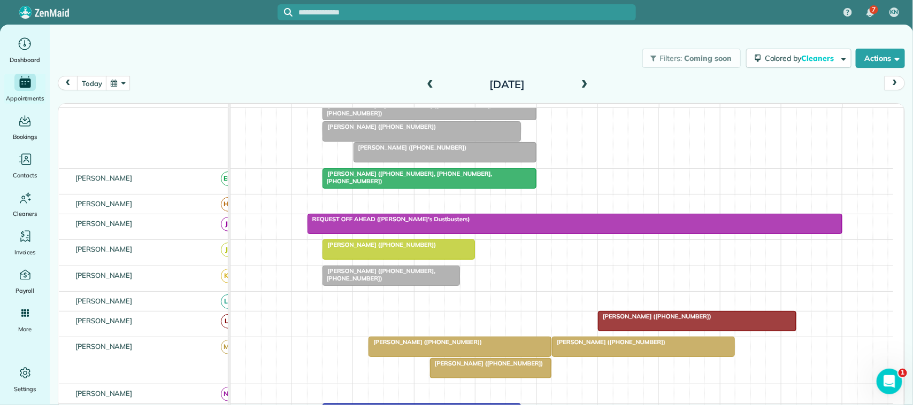
scroll to position [113, 0]
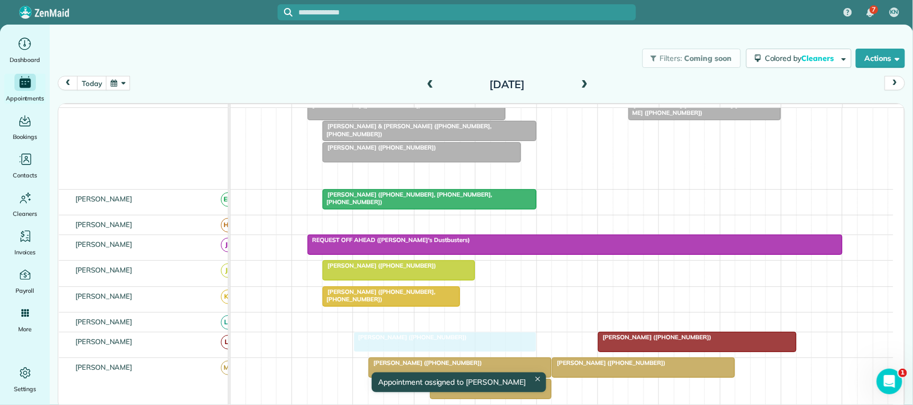
drag, startPoint x: 410, startPoint y: 178, endPoint x: 408, endPoint y: 343, distance: 165.3
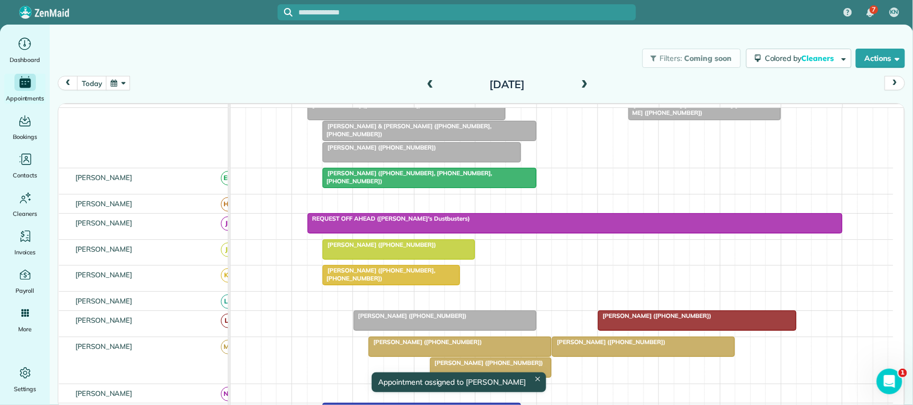
scroll to position [91, 0]
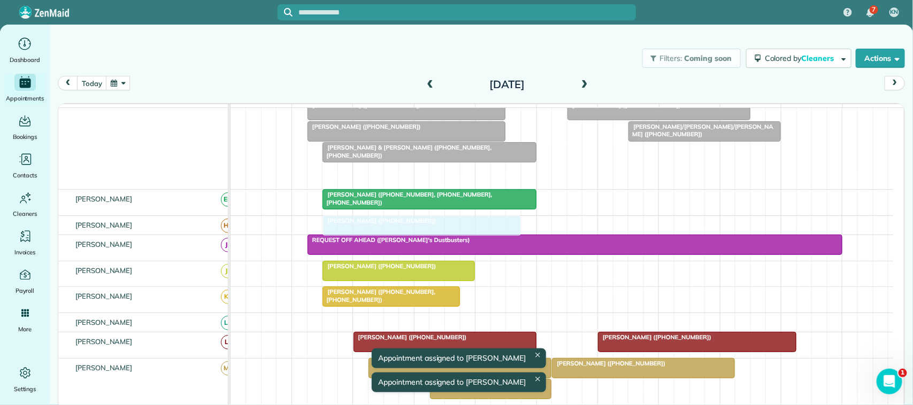
drag, startPoint x: 388, startPoint y: 186, endPoint x: 388, endPoint y: 231, distance: 45.5
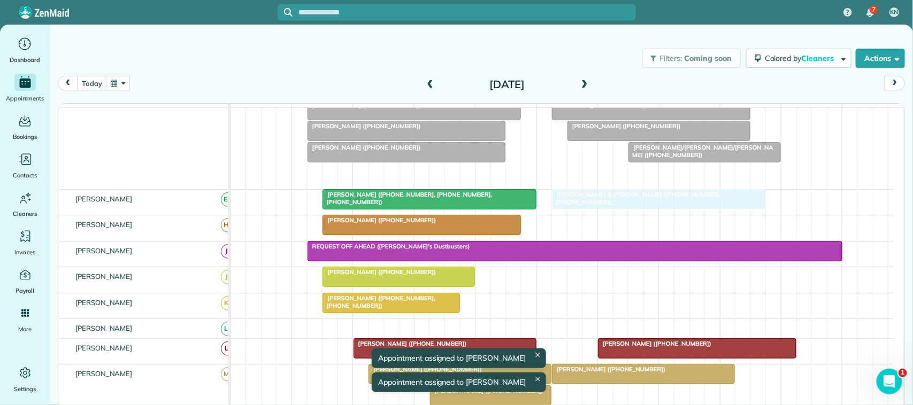
drag, startPoint x: 388, startPoint y: 182, endPoint x: 625, endPoint y: 203, distance: 237.9
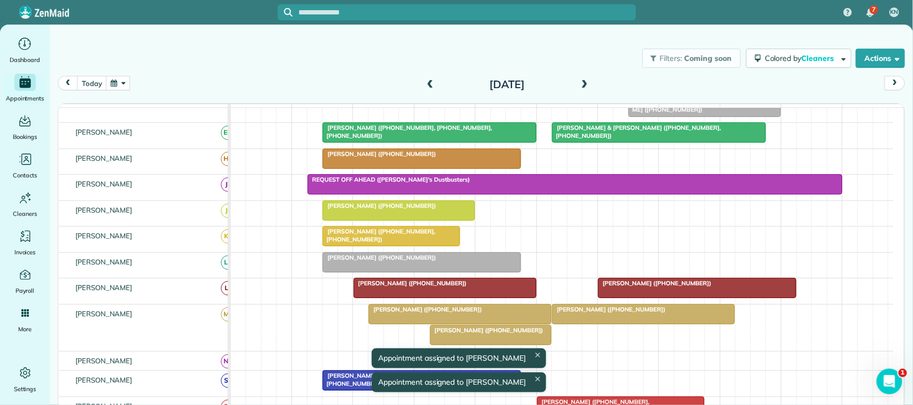
scroll to position [0, 0]
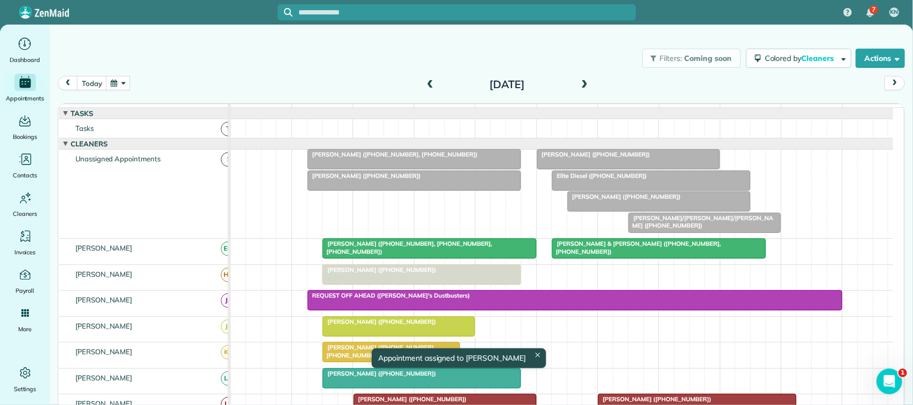
drag, startPoint x: 408, startPoint y: 217, endPoint x: 420, endPoint y: 288, distance: 72.1
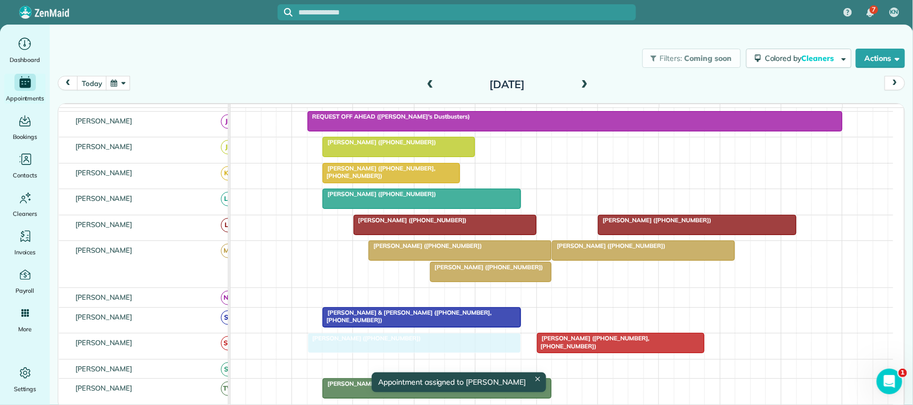
drag, startPoint x: 397, startPoint y: 195, endPoint x: 399, endPoint y: 362, distance: 166.9
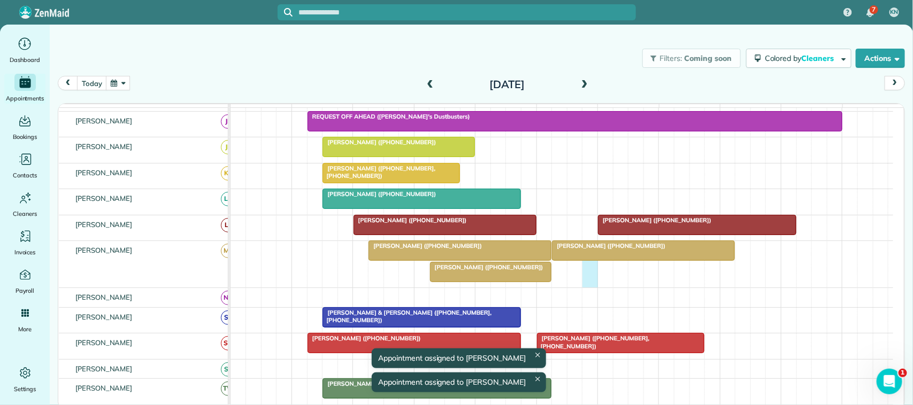
click at [585, 288] on div "Vicky Morris (+18328671779) Valerie Ryholt (+18323164998) Dana Forbes (+1213248…" at bounding box center [561, 264] width 663 height 47
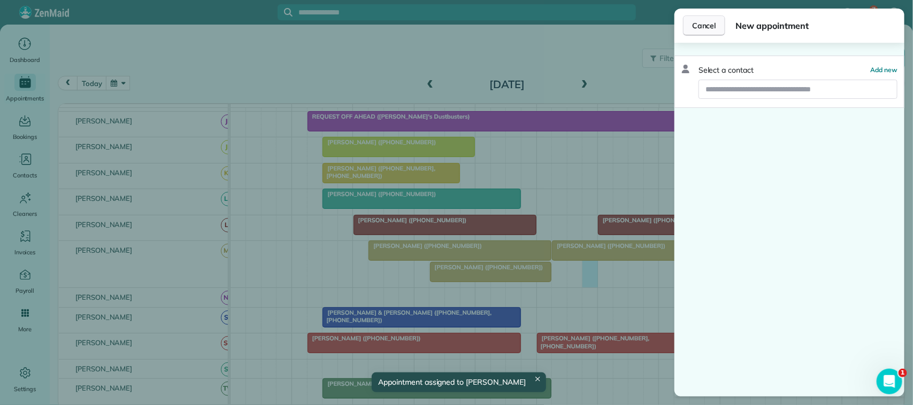
click at [704, 32] on button "Cancel" at bounding box center [704, 26] width 42 height 20
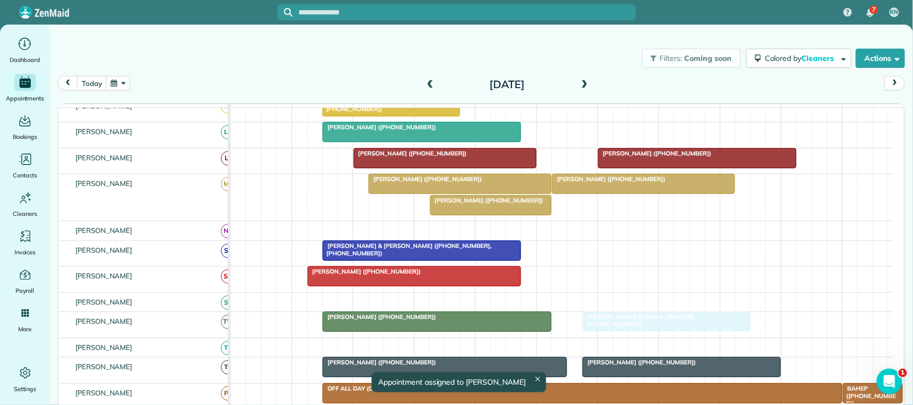
drag, startPoint x: 583, startPoint y: 291, endPoint x: 635, endPoint y: 343, distance: 72.6
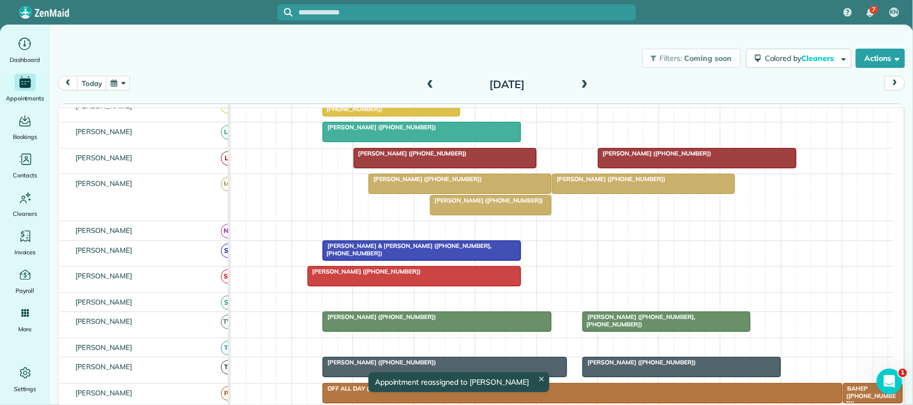
click at [466, 194] on div at bounding box center [460, 183] width 182 height 19
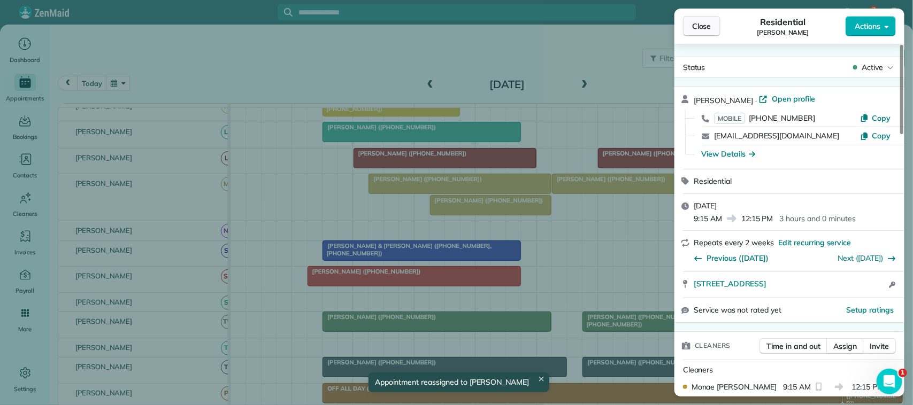
click at [700, 31] on span "Close" at bounding box center [701, 26] width 19 height 11
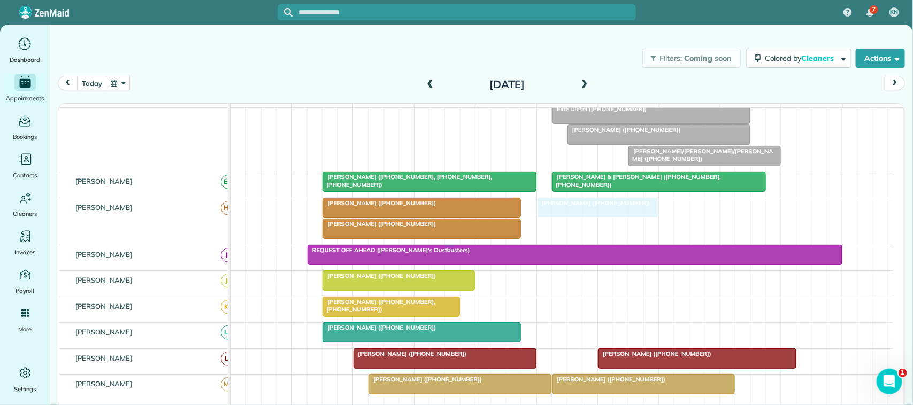
drag, startPoint x: 508, startPoint y: 216, endPoint x: 610, endPoint y: 218, distance: 101.6
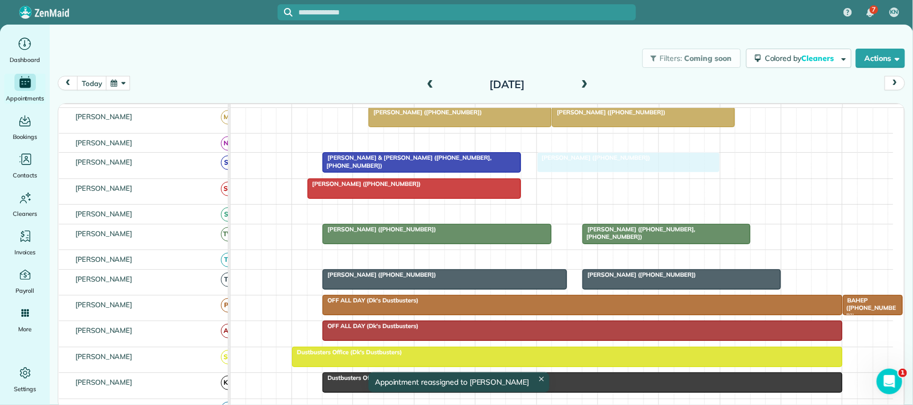
drag, startPoint x: 627, startPoint y: 149, endPoint x: 602, endPoint y: 183, distance: 42.9
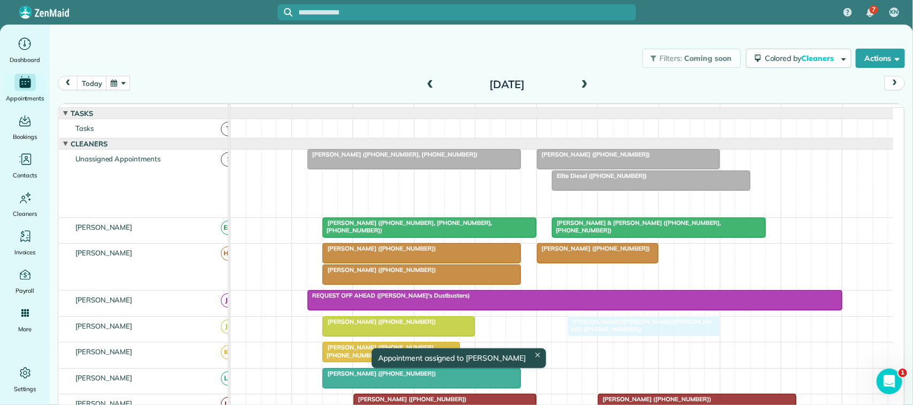
drag, startPoint x: 678, startPoint y: 214, endPoint x: 610, endPoint y: 332, distance: 135.8
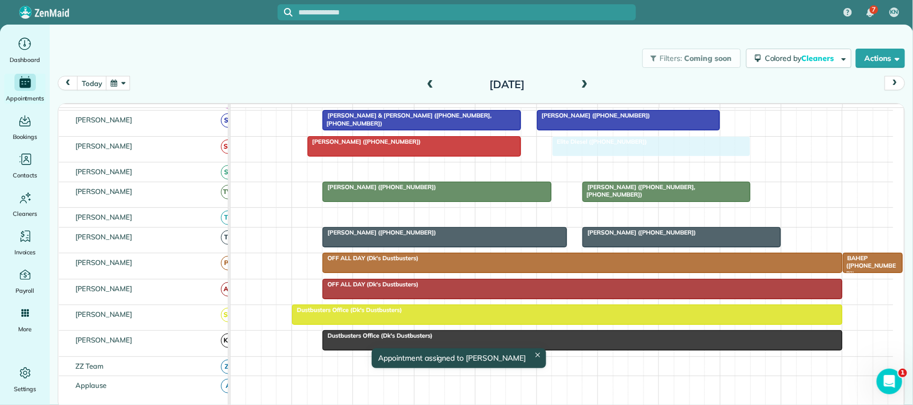
drag, startPoint x: 607, startPoint y: 191, endPoint x: 602, endPoint y: 163, distance: 28.2
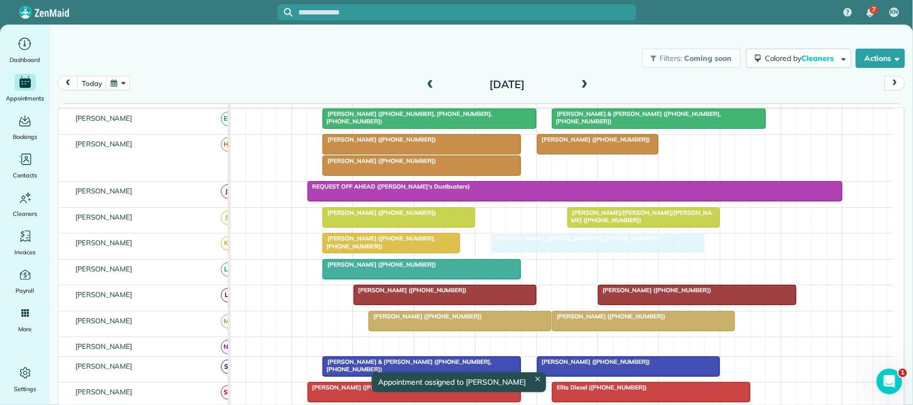
drag, startPoint x: 435, startPoint y: 170, endPoint x: 624, endPoint y: 248, distance: 204.6
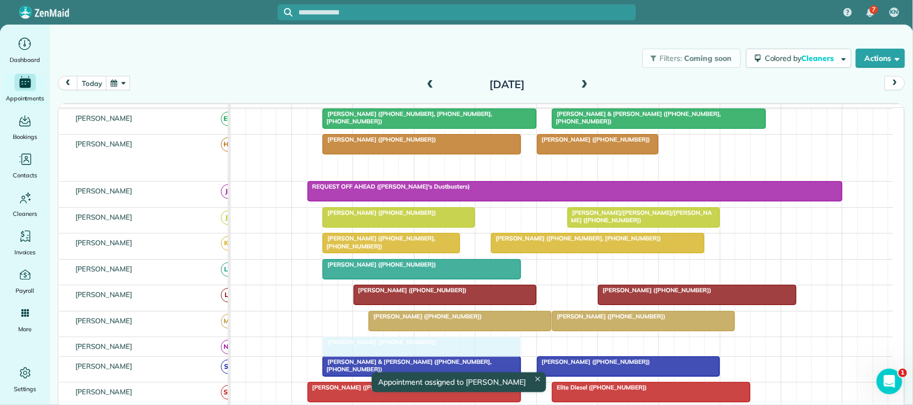
drag, startPoint x: 420, startPoint y: 183, endPoint x: 422, endPoint y: 355, distance: 171.2
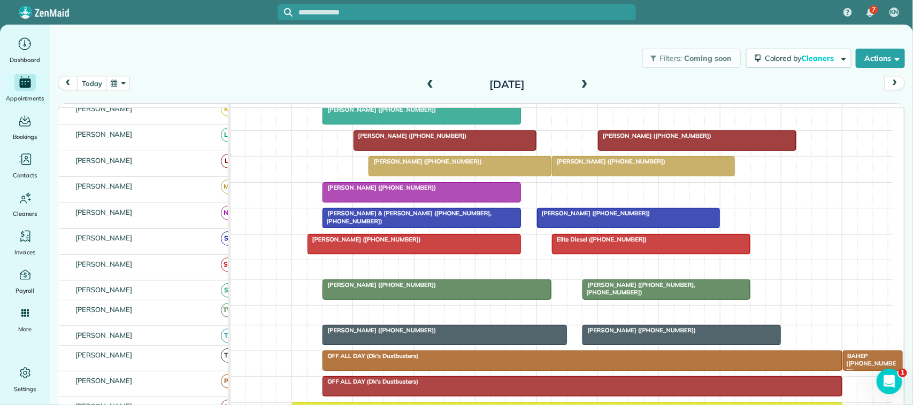
scroll to position [201, 0]
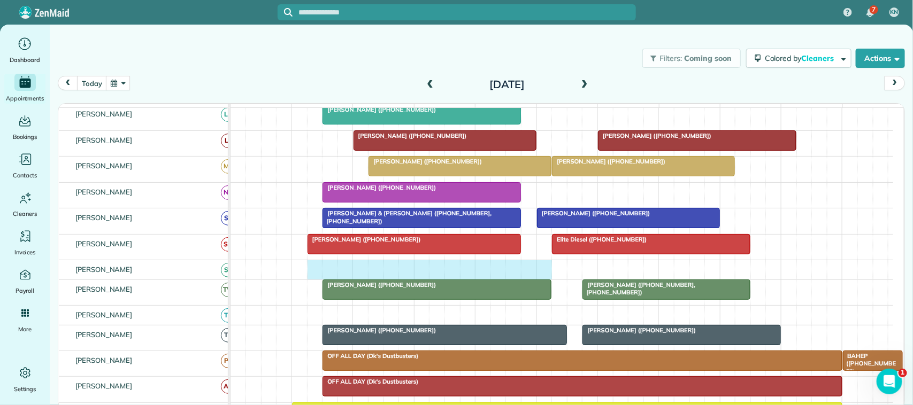
drag, startPoint x: 316, startPoint y: 279, endPoint x: 542, endPoint y: 279, distance: 225.7
click at [542, 279] on div at bounding box center [561, 269] width 663 height 19
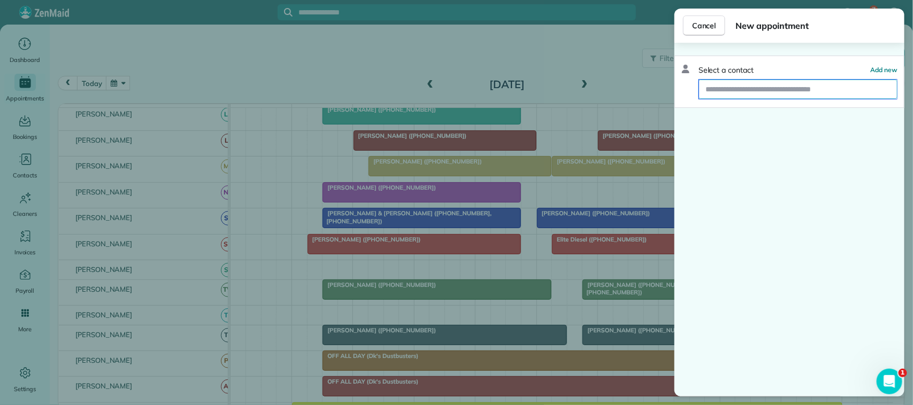
click at [741, 87] on input "text" at bounding box center [798, 89] width 198 height 19
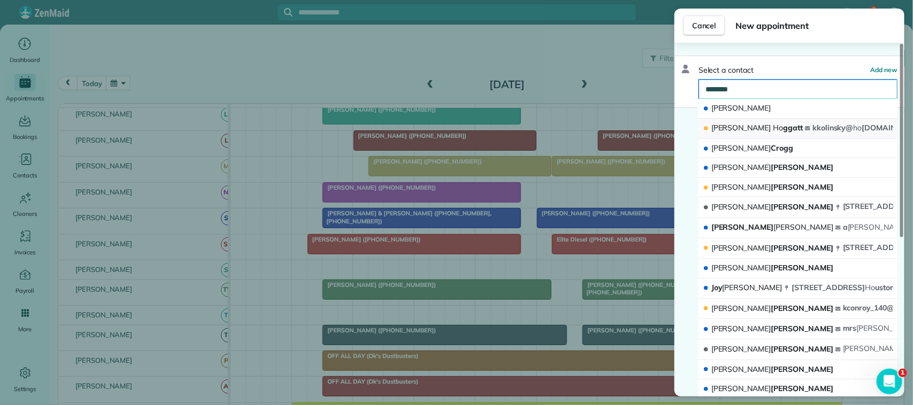
type input "********"
click at [749, 123] on div "Kelly Ho ggatt" at bounding box center [754, 128] width 102 height 11
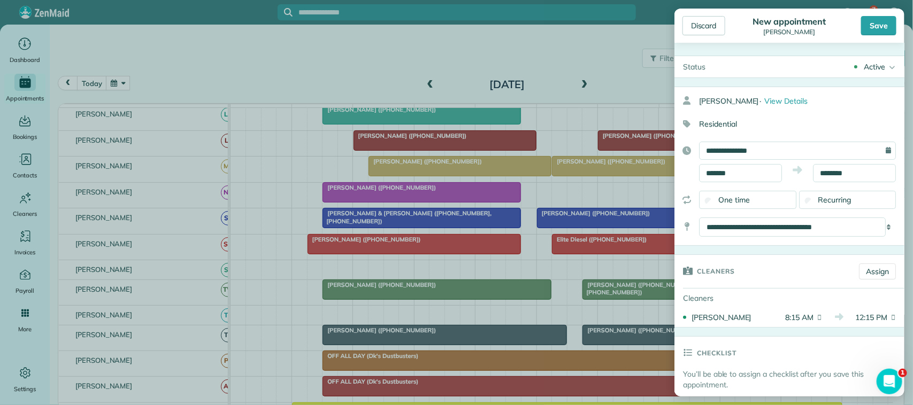
click at [829, 199] on span "Recurring" at bounding box center [834, 200] width 33 height 10
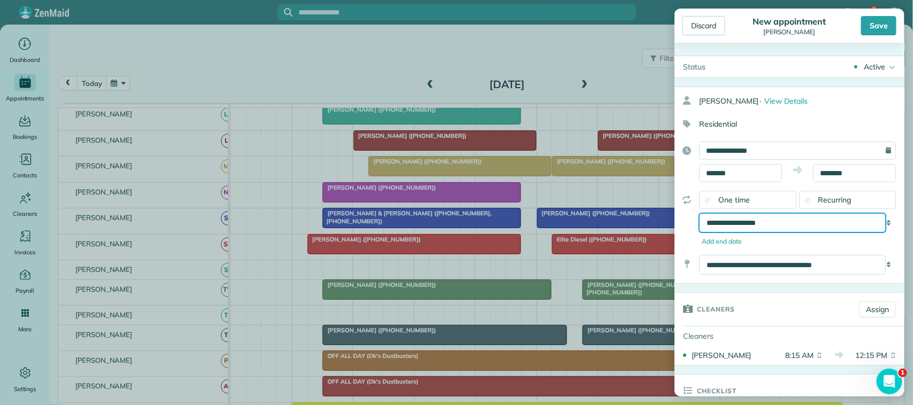
click at [824, 225] on select "**********" at bounding box center [792, 222] width 187 height 19
select select "**********"
click at [699, 214] on select "**********" at bounding box center [792, 222] width 187 height 19
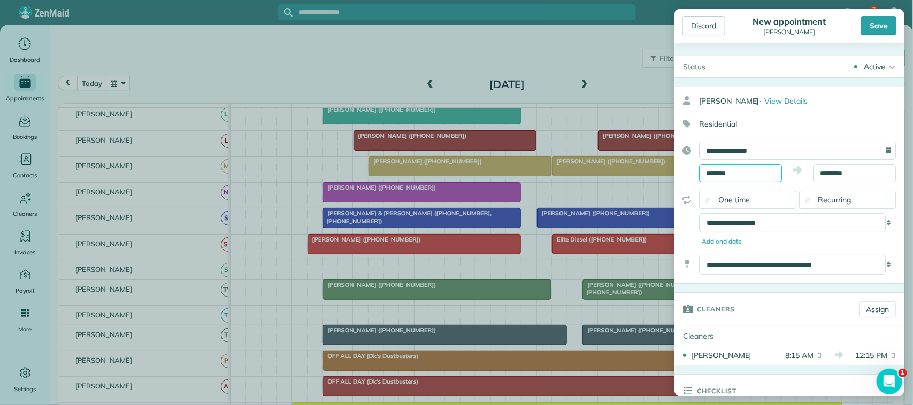
click at [747, 175] on input "*******" at bounding box center [740, 173] width 83 height 18
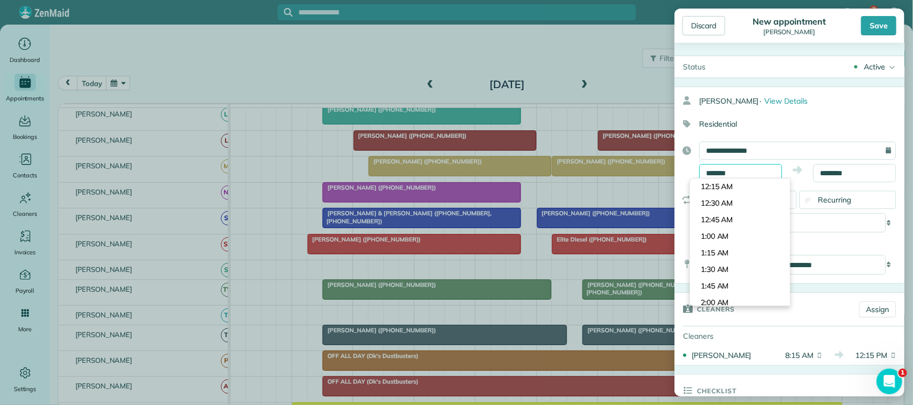
scroll to position [514, 0]
type input "*******"
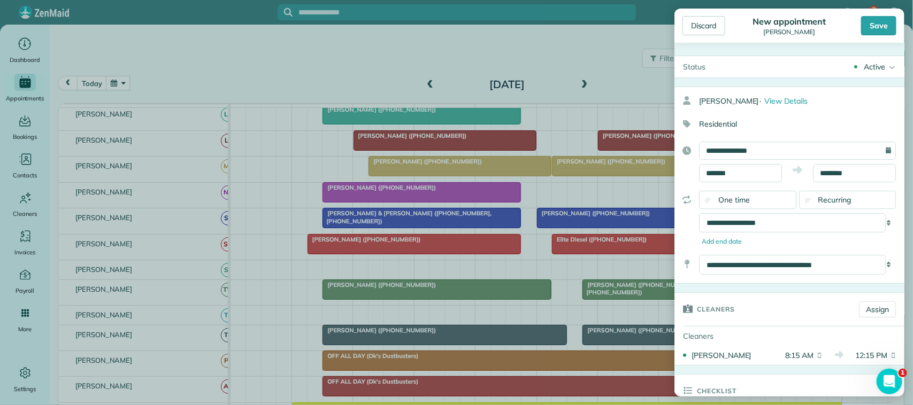
click at [741, 218] on body "7 KN Dashboard Appointments Bookings Contacts Cleaners Invoices Payroll Reports…" at bounding box center [456, 202] width 913 height 405
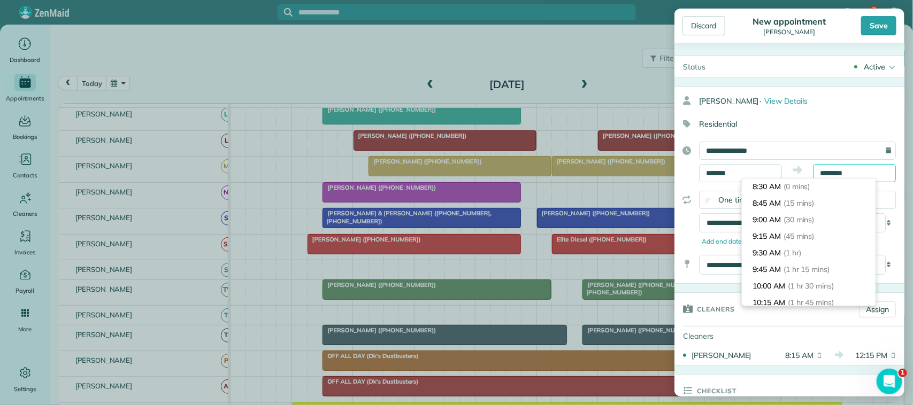
click at [823, 175] on input "********" at bounding box center [854, 173] width 83 height 18
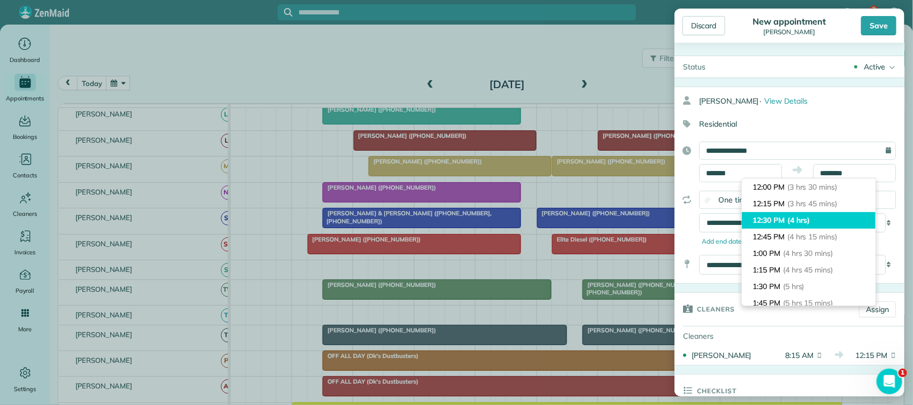
type input "********"
click at [810, 218] on span "(4 hrs)" at bounding box center [798, 221] width 23 height 10
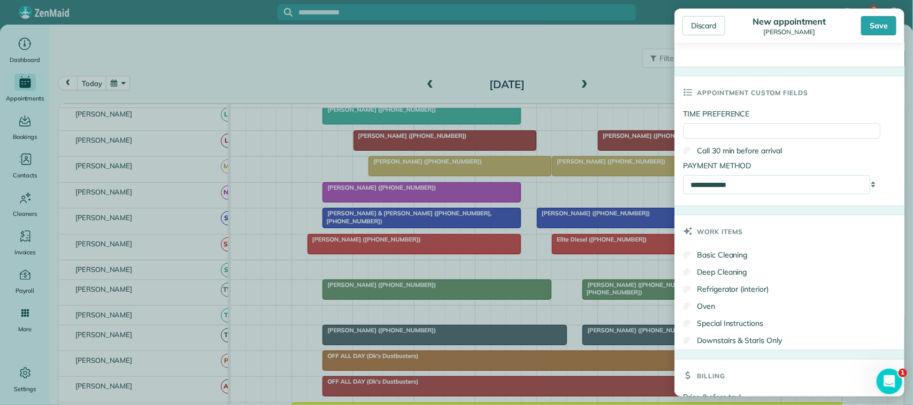
scroll to position [648, 0]
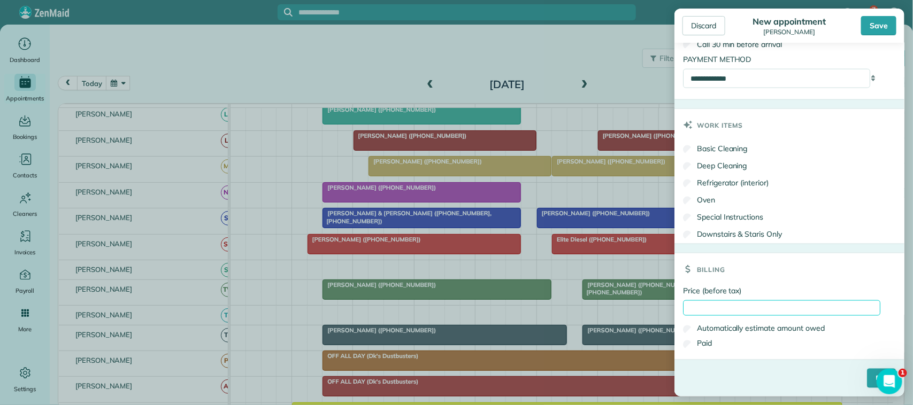
click at [792, 309] on input "Price (before tax)" at bounding box center [781, 309] width 197 height 16
type input "******"
click at [867, 375] on input "****" at bounding box center [881, 378] width 29 height 19
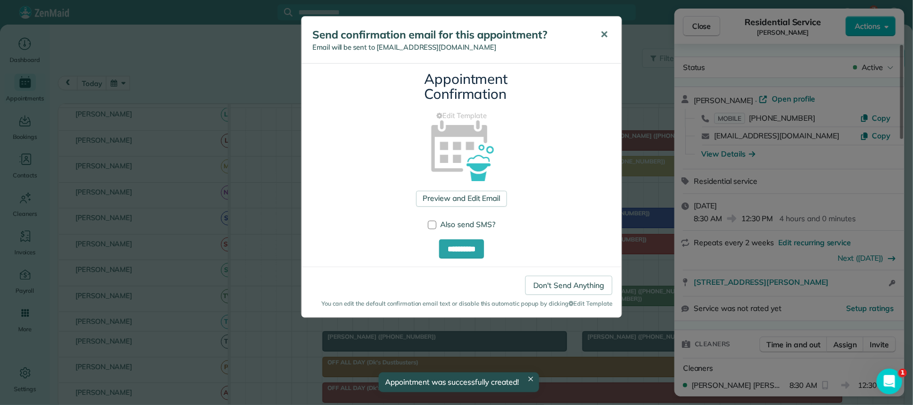
click at [599, 44] on button "✕" at bounding box center [604, 35] width 24 height 26
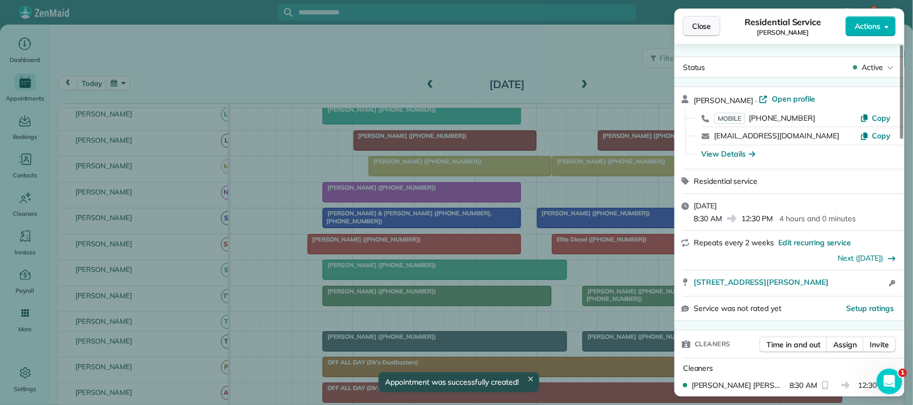
click at [696, 25] on span "Close" at bounding box center [701, 26] width 19 height 11
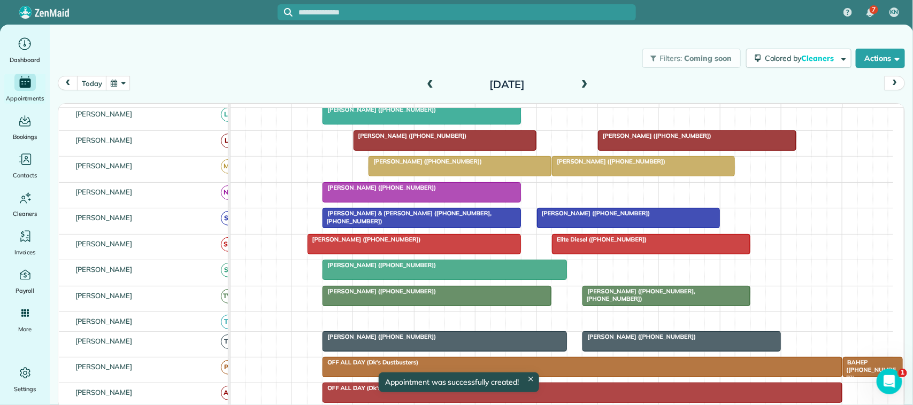
click at [353, 280] on div at bounding box center [444, 269] width 243 height 19
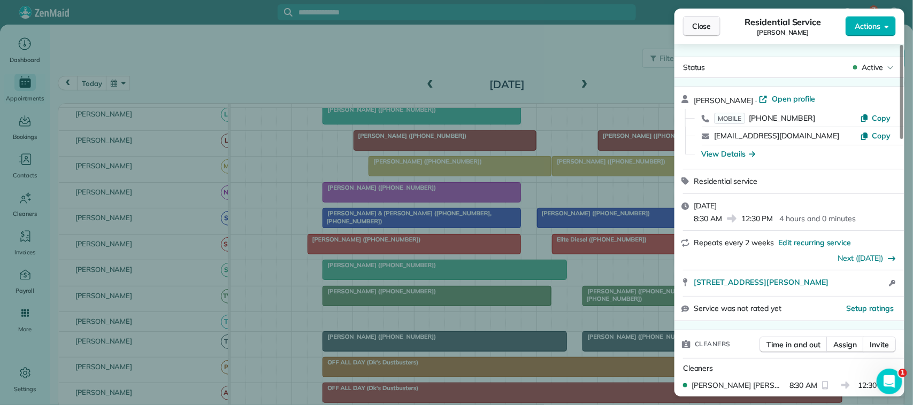
click at [688, 28] on button "Close" at bounding box center [701, 26] width 37 height 20
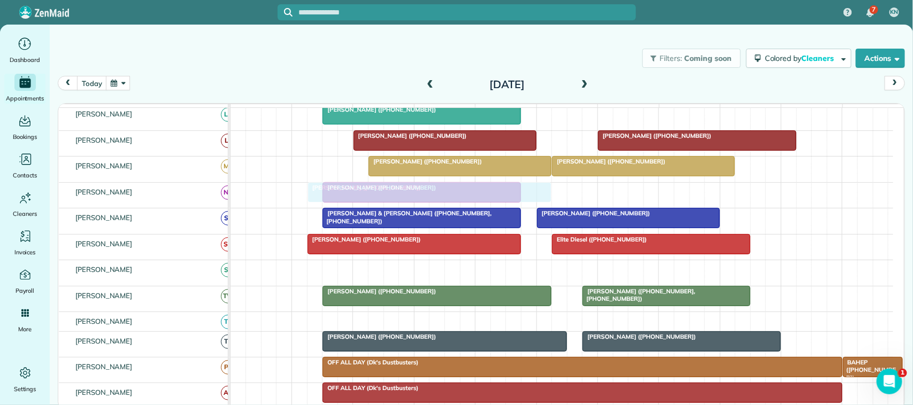
drag, startPoint x: 367, startPoint y: 288, endPoint x: 353, endPoint y: 204, distance: 84.7
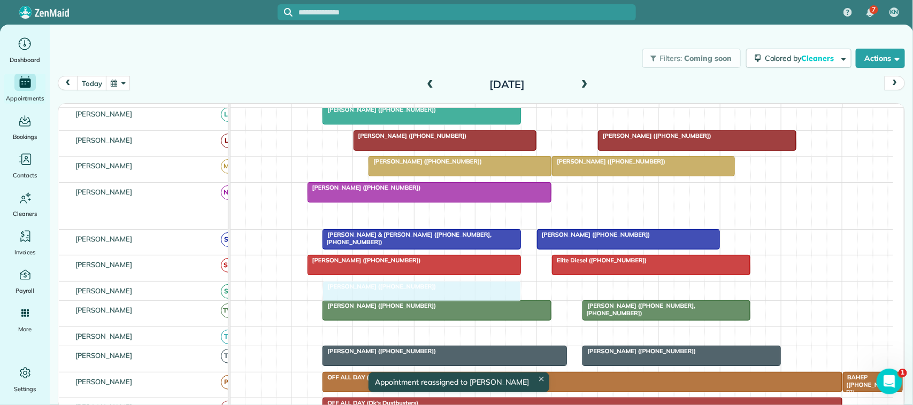
drag, startPoint x: 371, startPoint y: 225, endPoint x: 373, endPoint y: 295, distance: 70.6
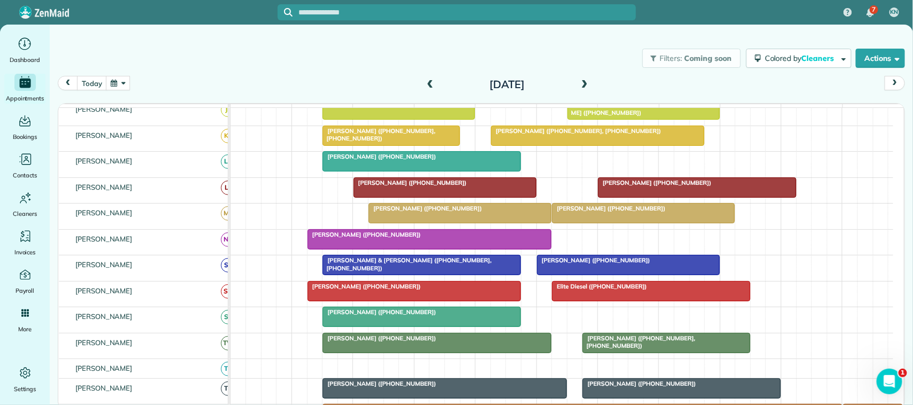
scroll to position [134, 0]
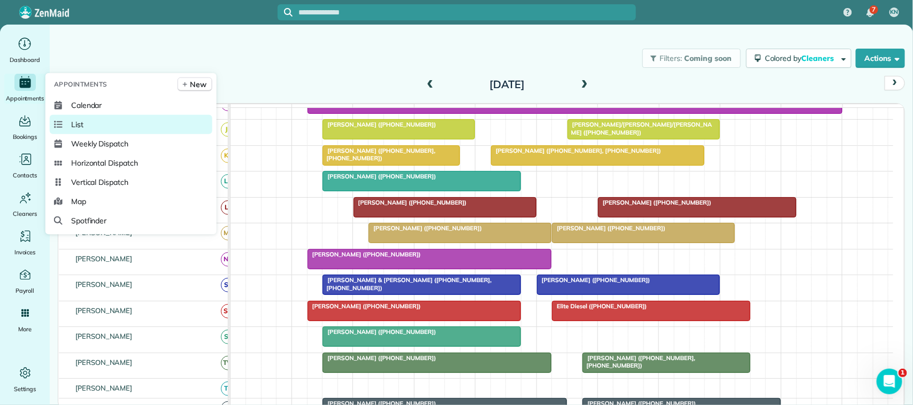
click at [101, 122] on link "List" at bounding box center [131, 124] width 163 height 19
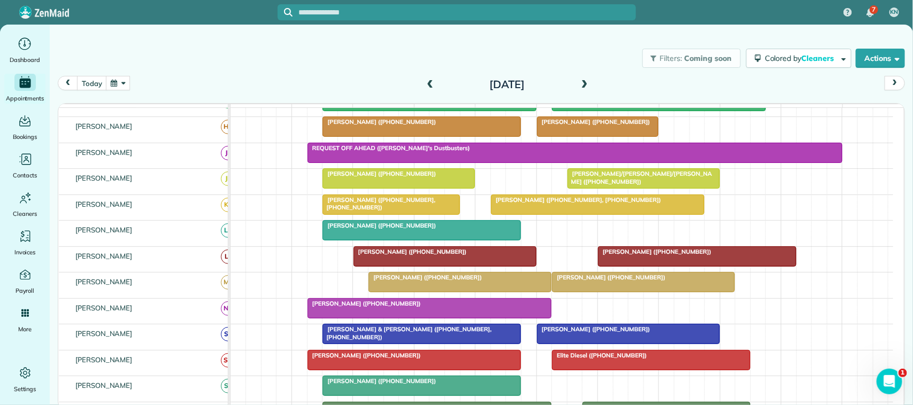
scroll to position [67, 0]
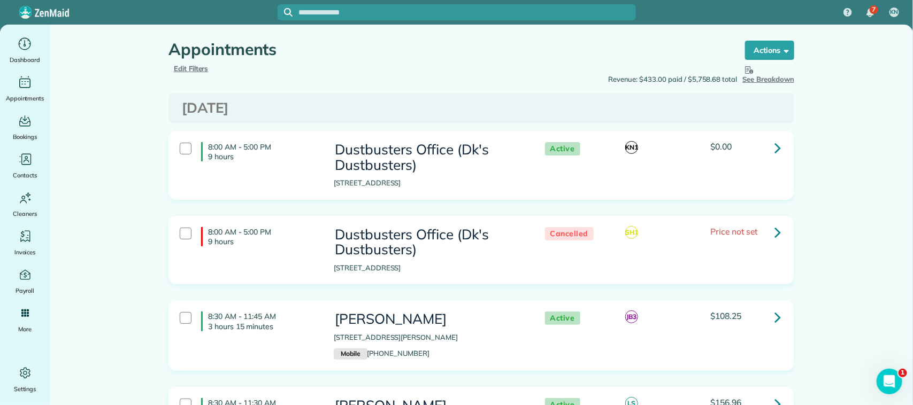
click at [189, 65] on span "Edit Filters" at bounding box center [191, 68] width 35 height 9
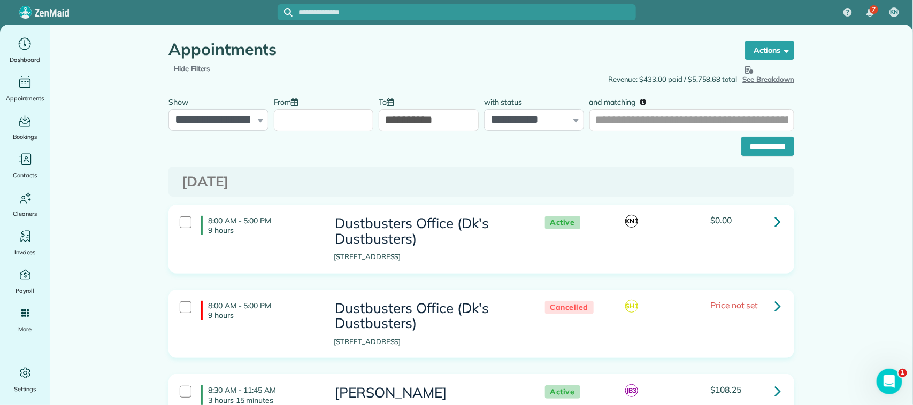
click at [305, 120] on input "From" at bounding box center [324, 120] width 100 height 22
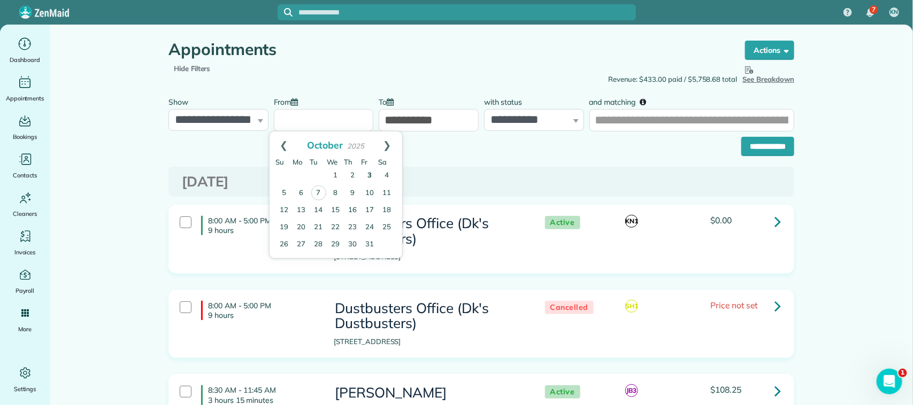
click at [370, 173] on link "3" at bounding box center [370, 175] width 17 height 17
type input "**********"
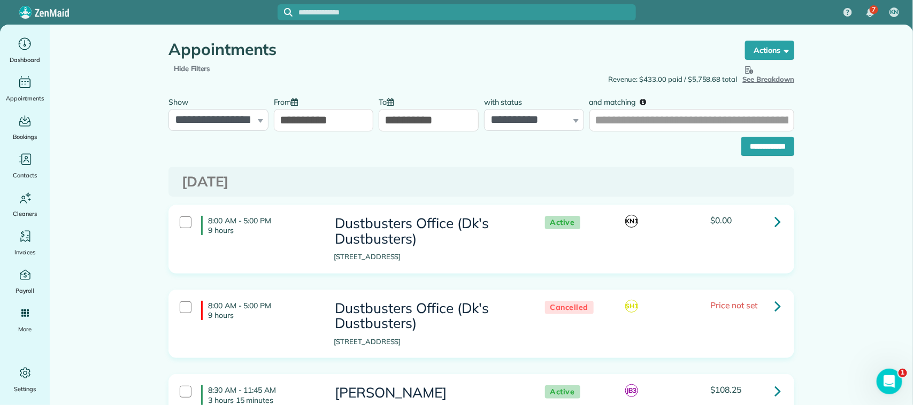
click at [424, 118] on input "**********" at bounding box center [429, 120] width 100 height 22
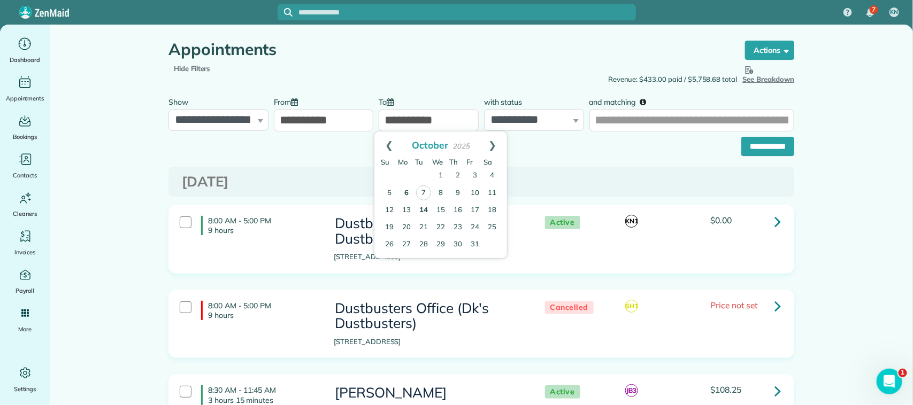
click at [408, 193] on link "6" at bounding box center [406, 193] width 17 height 17
type input "**********"
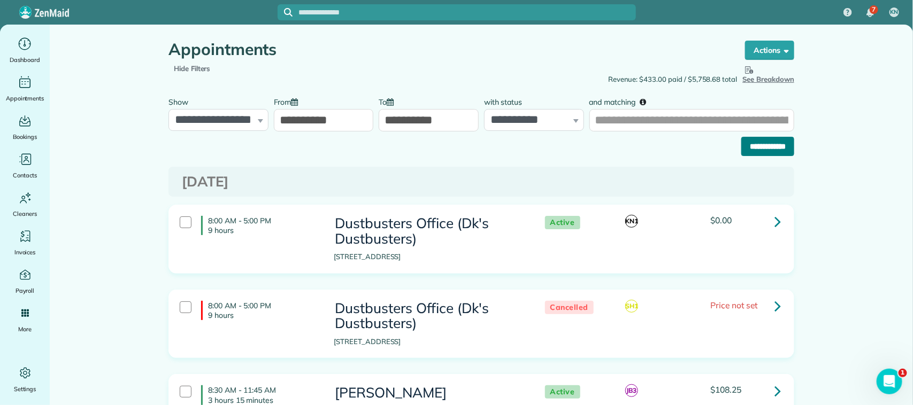
click at [741, 138] on input "**********" at bounding box center [767, 146] width 53 height 19
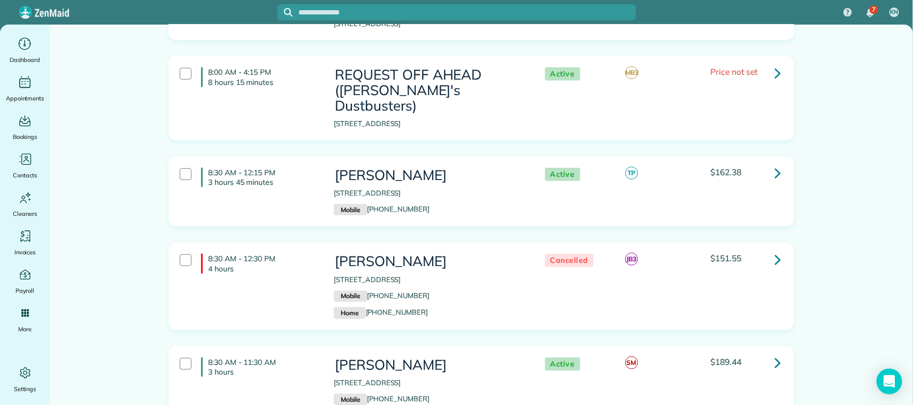
scroll to position [267, 0]
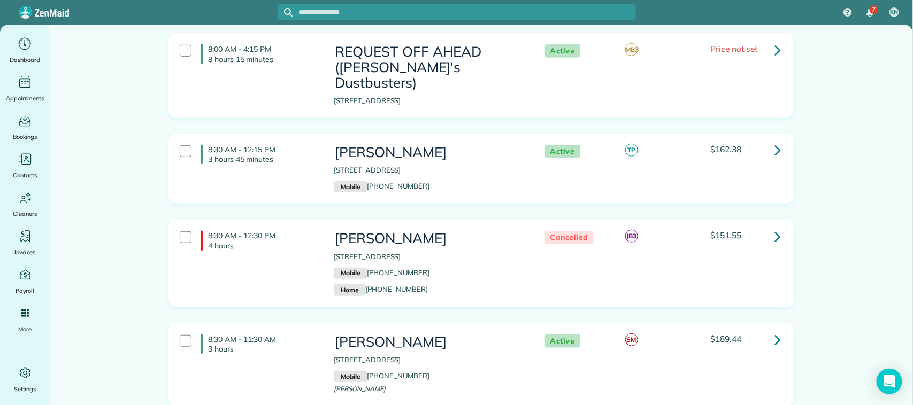
click at [271, 145] on h4 "8:30 AM - 12:15 PM 3 hours 45 minutes" at bounding box center [259, 154] width 117 height 19
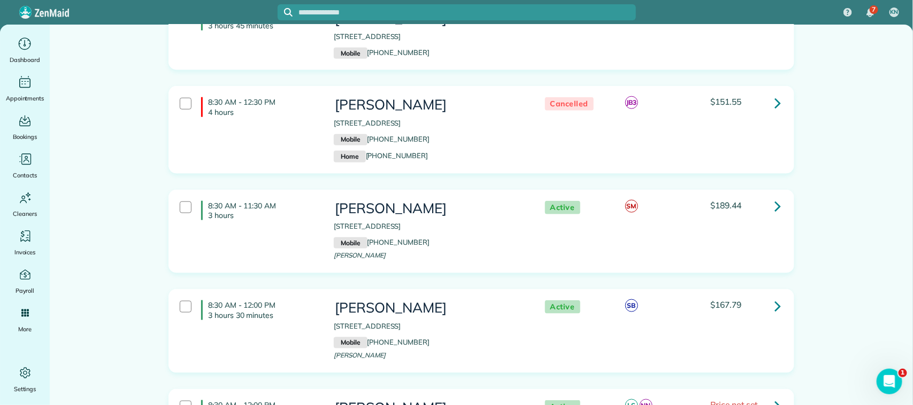
scroll to position [468, 0]
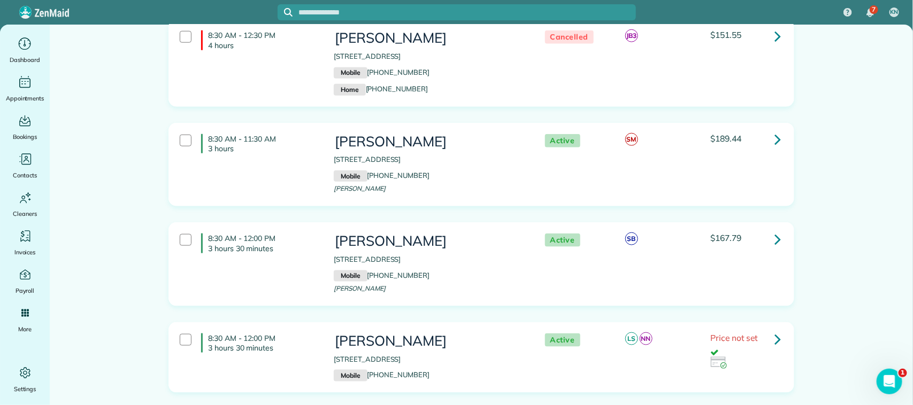
click at [283, 167] on div "8:30 AM - 11:30 AM 3 hours [PERSON_NAME] [STREET_ADDRESS] Mobile [PHONE_NUMBER]…" at bounding box center [480, 165] width 617 height 72
click at [302, 222] on div "8:30 AM - 12:00 PM 3 hours 30 minutes [PERSON_NAME] [STREET_ADDRESS] Mobile [PH…" at bounding box center [481, 264] width 626 height 84
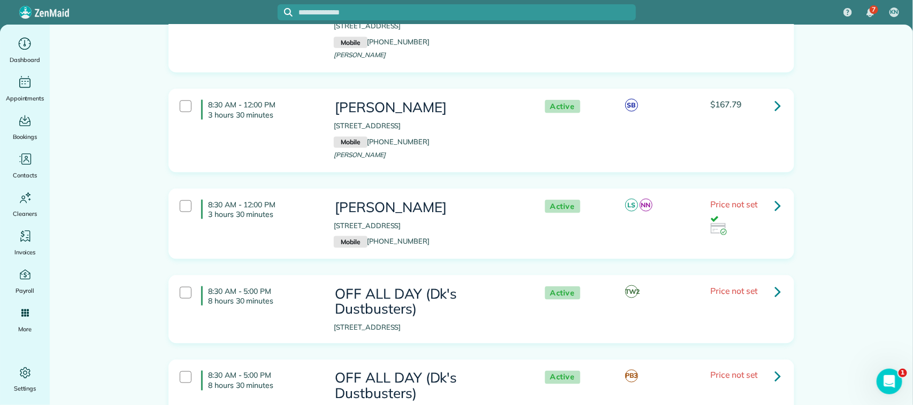
click at [308, 210] on p "3 hours 30 minutes" at bounding box center [263, 215] width 110 height 10
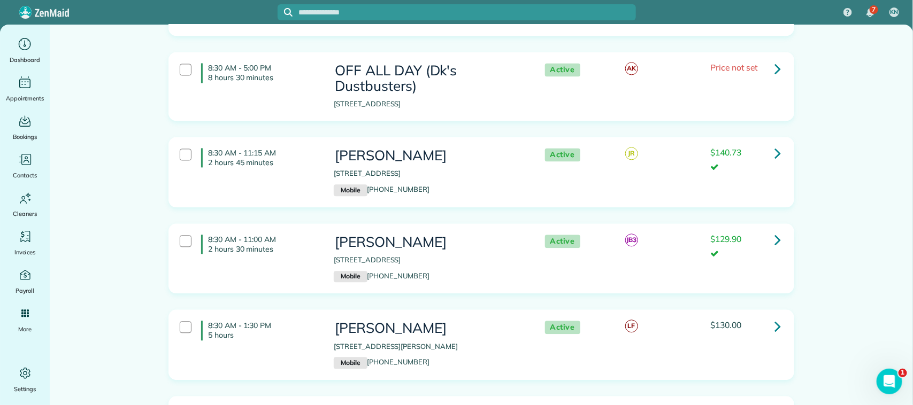
scroll to position [1003, 0]
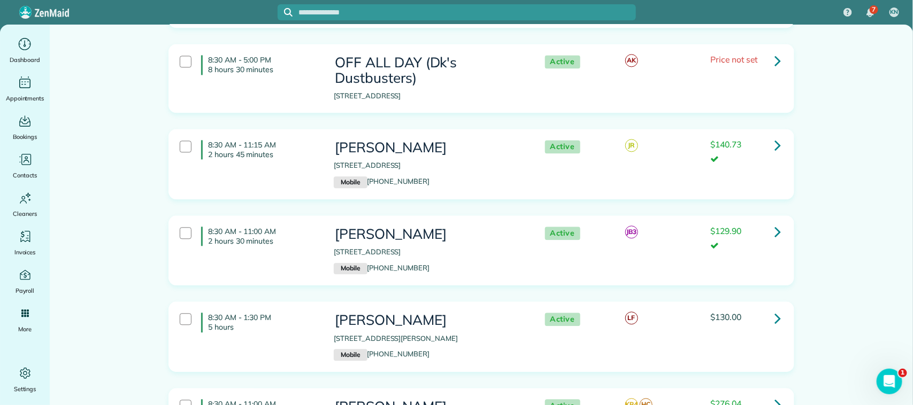
click at [308, 159] on div "8:30 AM - 11:15 AM 2 hours 45 minutes [PERSON_NAME] [STREET_ADDRESS] Mobile [PH…" at bounding box center [480, 164] width 617 height 59
click at [326, 225] on div "[PERSON_NAME] [STREET_ADDRESS] Mobile [PHONE_NUMBER]" at bounding box center [428, 250] width 205 height 59
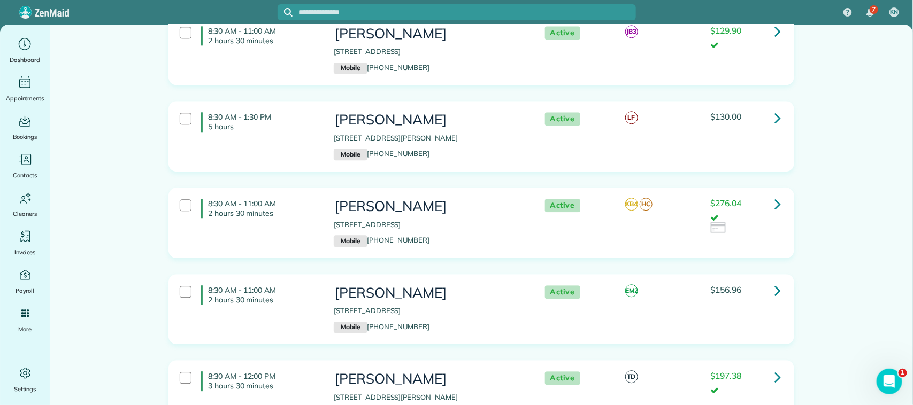
click at [313, 211] on div "8:30 AM - 11:00 AM 2 hours 30 minutes" at bounding box center [249, 209] width 154 height 30
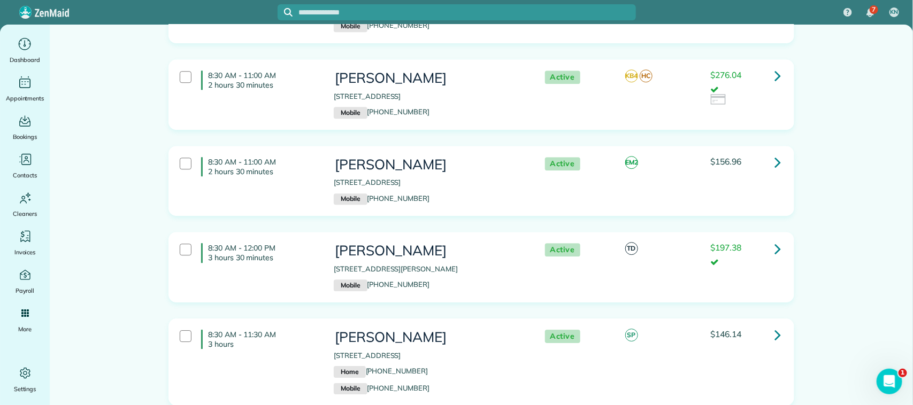
scroll to position [1337, 0]
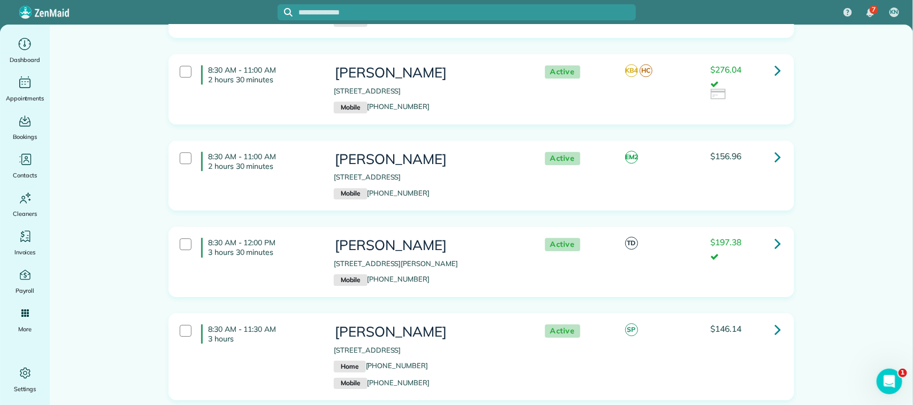
click at [308, 178] on div "8:30 AM - 11:00 AM 2 hours 30 minutes [PERSON_NAME] [STREET_ADDRESS] Mobile [PH…" at bounding box center [480, 176] width 617 height 59
click at [308, 248] on p "3 hours 30 minutes" at bounding box center [263, 253] width 110 height 10
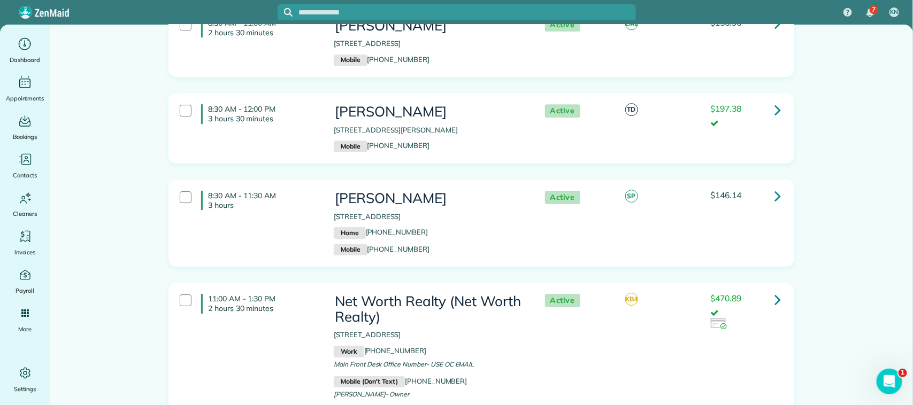
scroll to position [1538, 0]
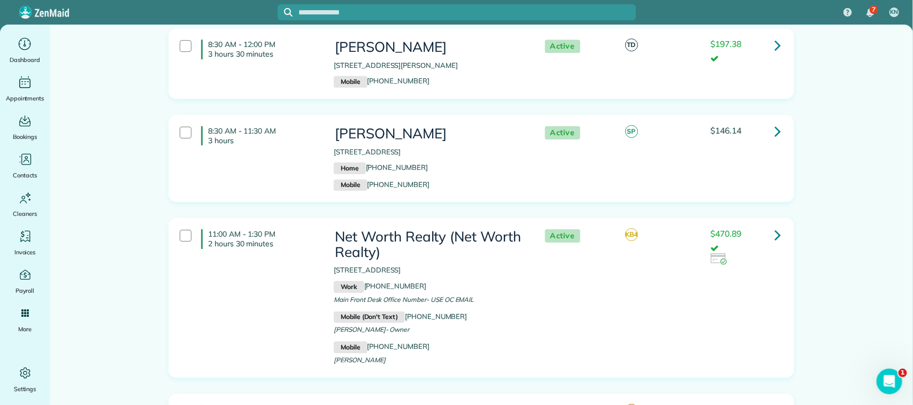
click at [302, 219] on div "11:00 AM - 1:30 PM 2 hours 30 minutes Net Worth Realty (Net Worth Realty) [STRE…" at bounding box center [481, 298] width 625 height 158
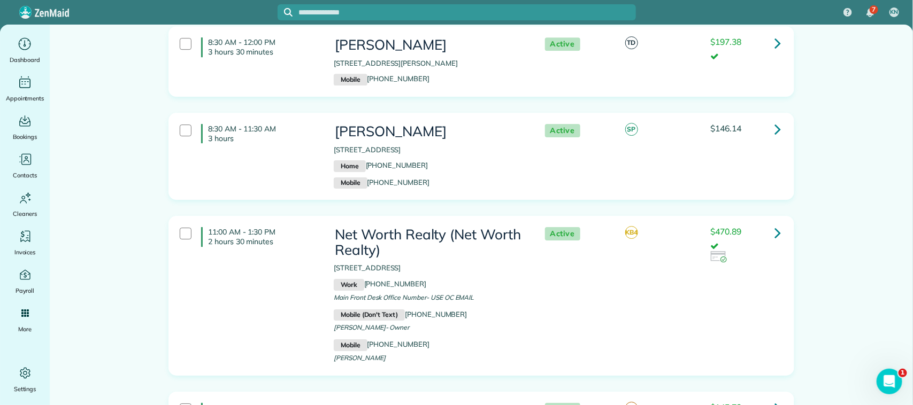
click at [278, 156] on div "8:30 AM - 11:30 AM 3 hours [PERSON_NAME] [STREET_ADDRESS] Home [PHONE_NUMBER] M…" at bounding box center [480, 156] width 617 height 75
click at [288, 237] on div "11:00 AM - 1:30 PM 2 hours 30 minutes" at bounding box center [249, 237] width 154 height 30
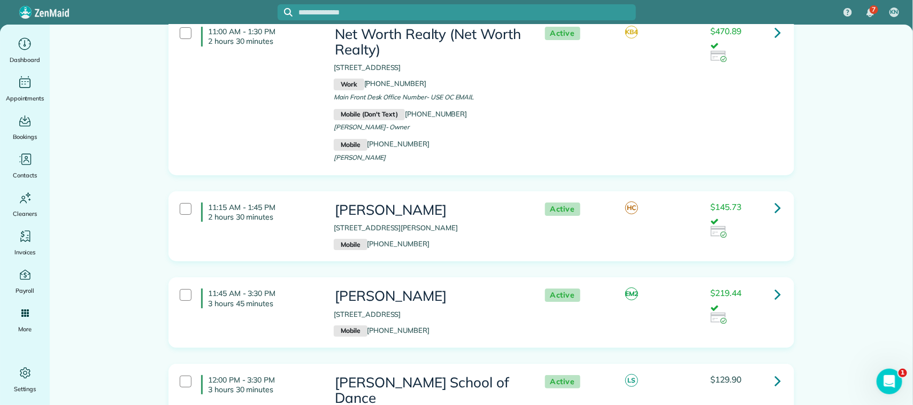
click at [290, 217] on div "11:15 AM - 1:45 PM 2 hours 30 minutes Jonas Vilander 16406 Heather Bend Houston…" at bounding box center [480, 226] width 617 height 59
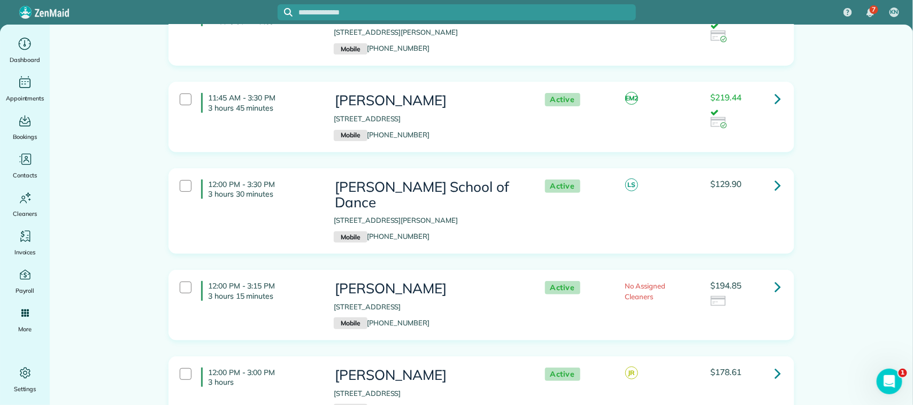
scroll to position [1939, 0]
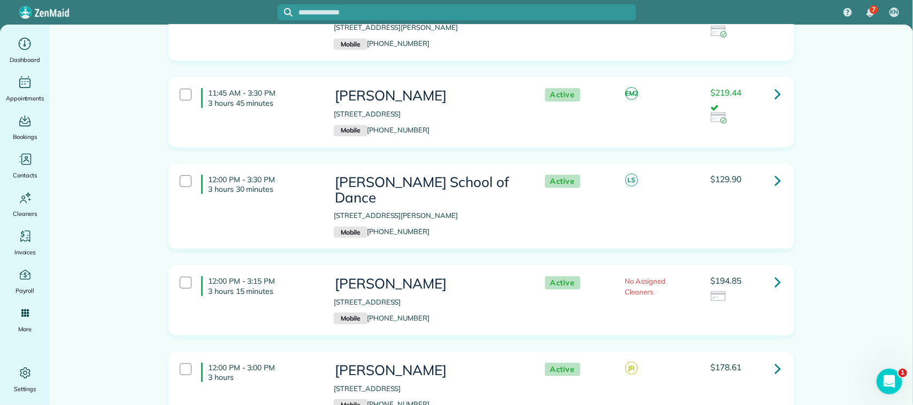
click at [285, 110] on div "11:45 AM - 3:30 PM 3 hours 45 minutes Sheila Opatchen 2101 Quiet Falls Lane Lea…" at bounding box center [480, 112] width 617 height 59
click at [293, 199] on div "12:00 PM - 3:30 PM 3 hours 30 minutes Jill Rauscher School of Dance 202 South W…" at bounding box center [480, 207] width 617 height 74
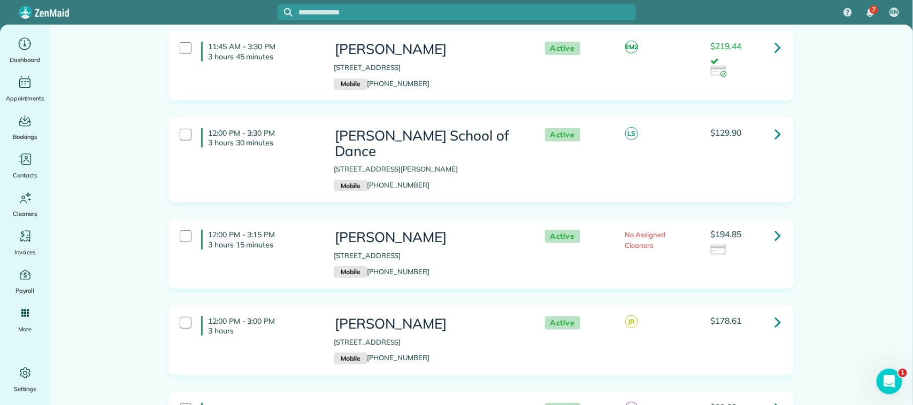
scroll to position [2005, 0]
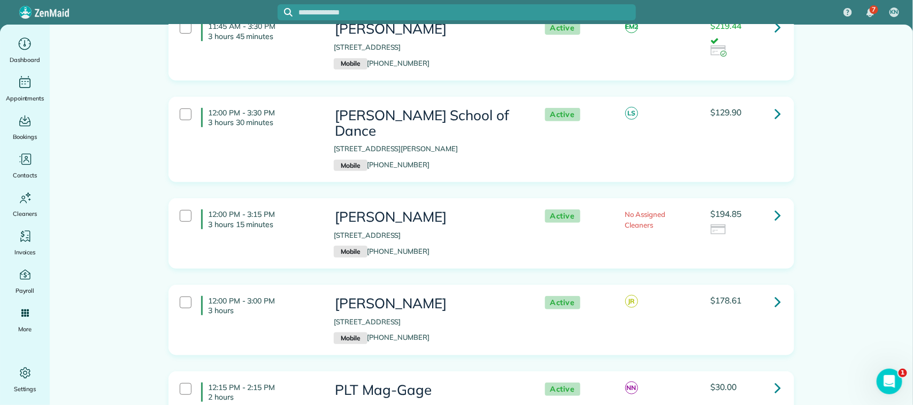
click at [293, 210] on h4 "12:00 PM - 3:15 PM 3 hours 15 minutes" at bounding box center [259, 219] width 117 height 19
click at [297, 306] on p "3 hours" at bounding box center [263, 311] width 110 height 10
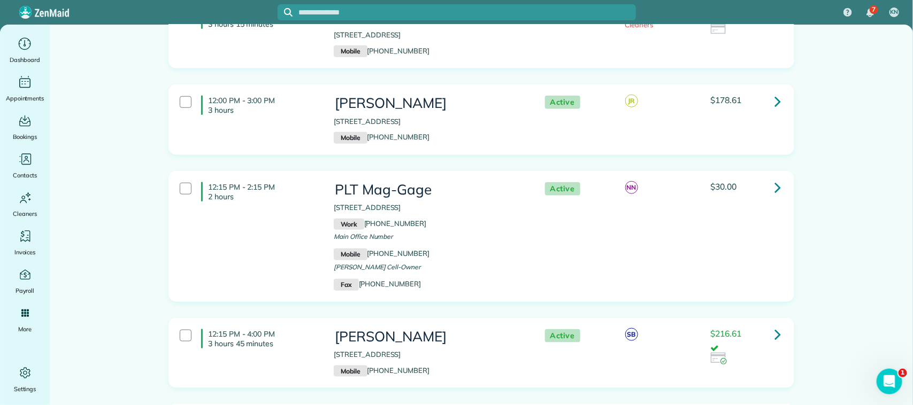
scroll to position [2139, 0]
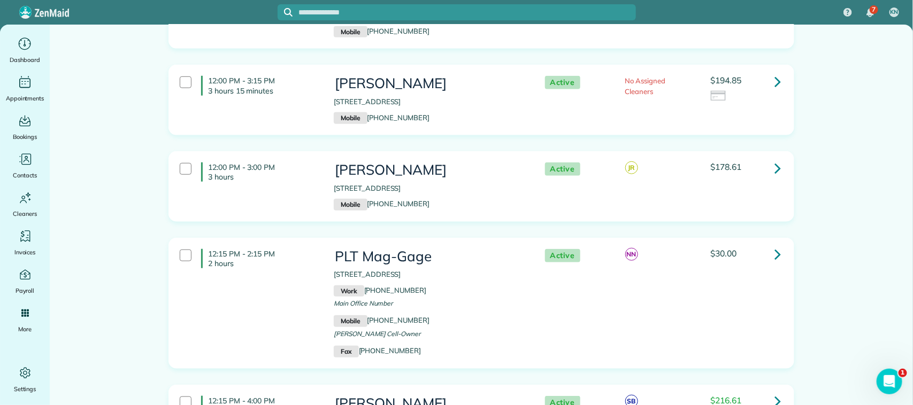
click at [284, 92] on div "12:00 PM - 3:15 PM 3 hours 15 minutes Leanne Bowman 13622 Bellwick Valley Lane …" at bounding box center [480, 100] width 617 height 59
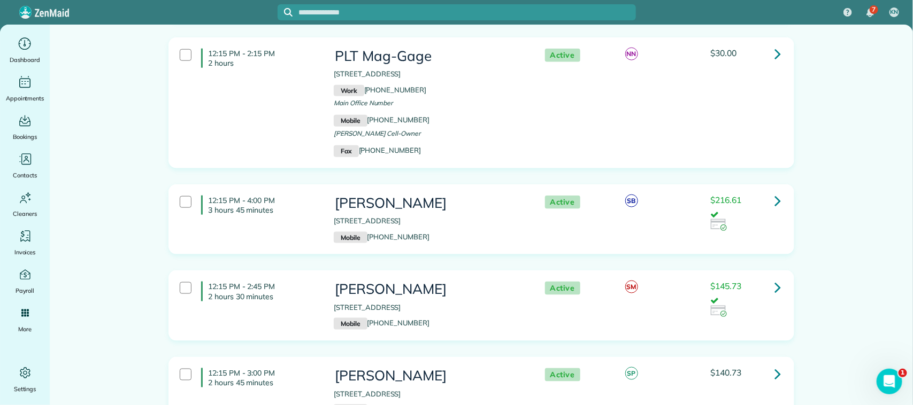
click at [293, 201] on div "12:15 PM - 4:00 PM 3 hours 45 minutes Sandy Black 131 Queen Road Clear Lake Sho…" at bounding box center [480, 219] width 617 height 59
click at [302, 292] on p "2 hours 30 minutes" at bounding box center [263, 297] width 110 height 10
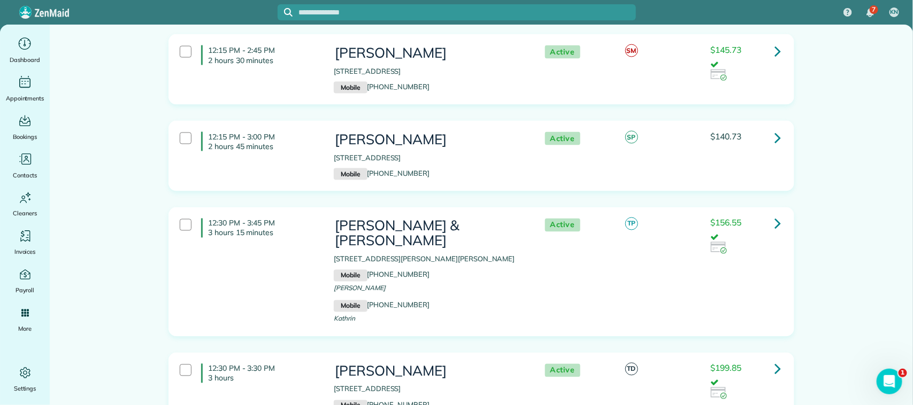
scroll to position [2607, 0]
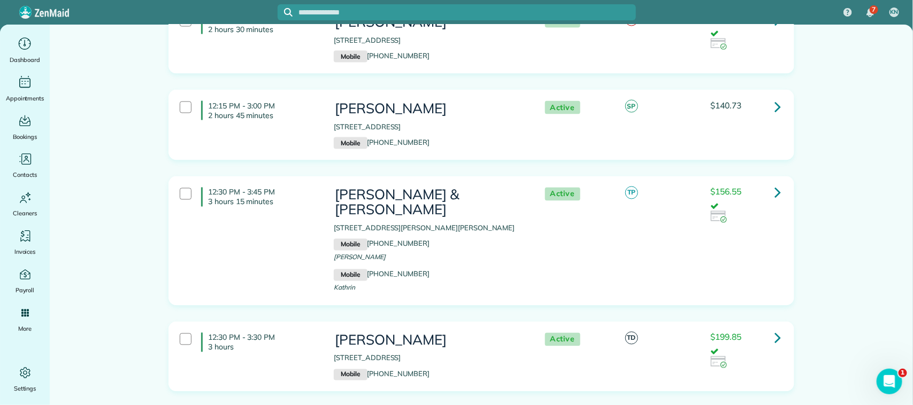
click at [289, 113] on div "12:15 PM - 3:00 PM 2 hours 45 minutes Jana Johnson 15426 Baybrook Drive 77062 M…" at bounding box center [480, 125] width 617 height 59
click at [301, 212] on div "12:30 PM - 3:45 PM 3 hours 15 minutes Jason & Kathrin Bentley 2210 Heather Gree…" at bounding box center [480, 241] width 617 height 118
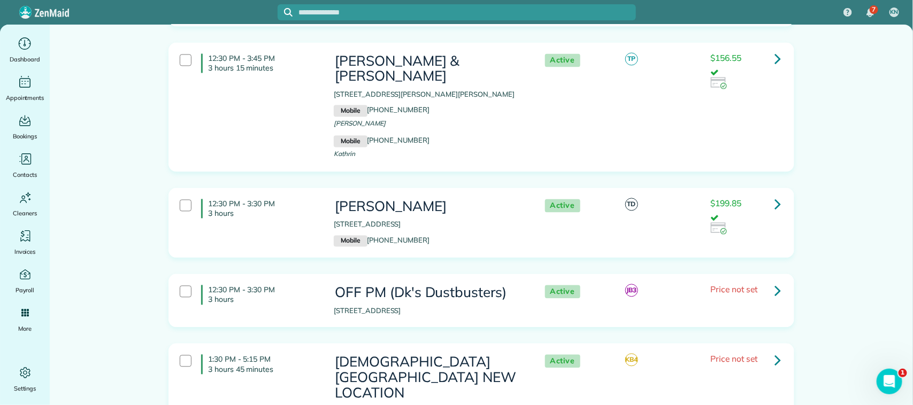
click at [304, 209] on p "3 hours" at bounding box center [263, 214] width 110 height 10
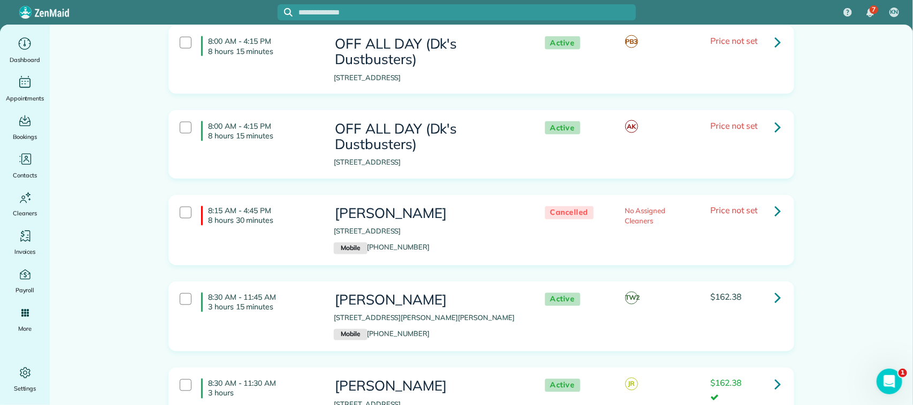
scroll to position [4412, 0]
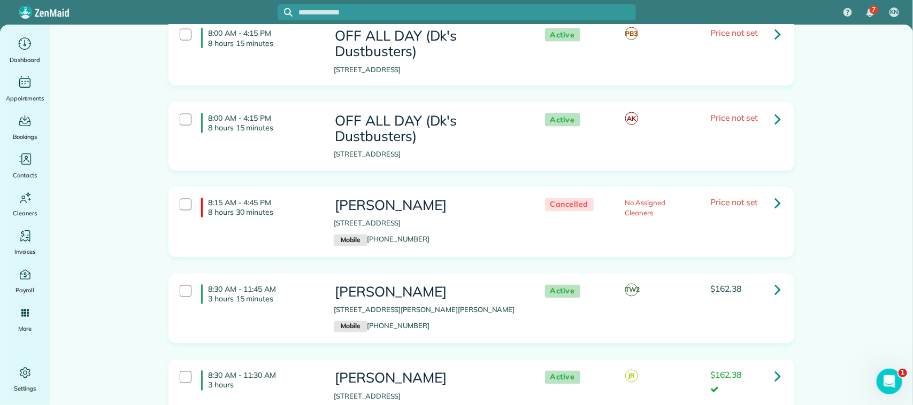
click at [274, 280] on div "8:30 AM - 11:45 AM 3 hours 15 minutes Janet Stogsdill 15907 Windom Drive Webste…" at bounding box center [480, 309] width 617 height 59
click at [291, 366] on div "8:30 AM - 11:30 AM 3 hours Rena Hellstein 207 Yacht Club Lane El Lago TX 77586 …" at bounding box center [480, 395] width 617 height 59
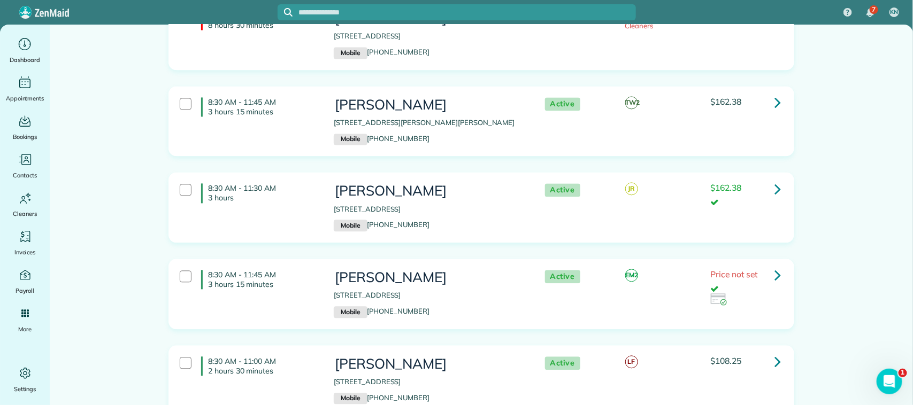
scroll to position [4613, 0]
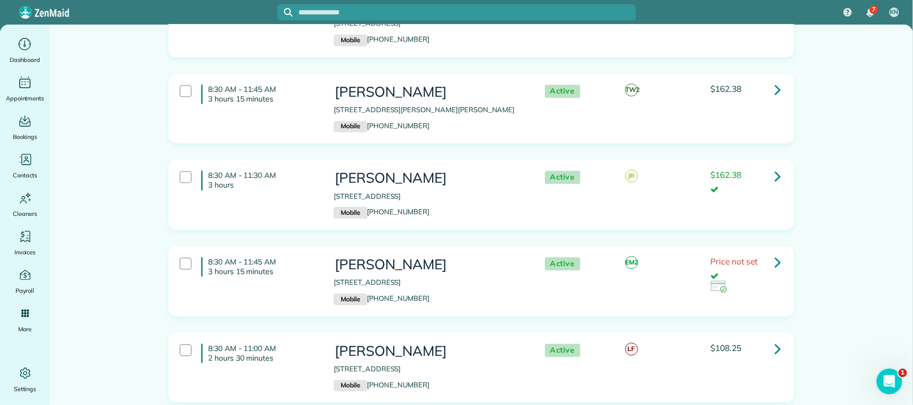
click at [300, 252] on div "8:30 AM - 11:45 AM 3 hours 15 minutes Nicole Bermudez-Beck 210 Lago Circle Nort…" at bounding box center [480, 281] width 617 height 59
click at [305, 339] on div "8:30 AM - 11:00 AM 2 hours 30 minutes Gigi Jamison 407 Cedar Point Dr League Ci…" at bounding box center [480, 368] width 617 height 59
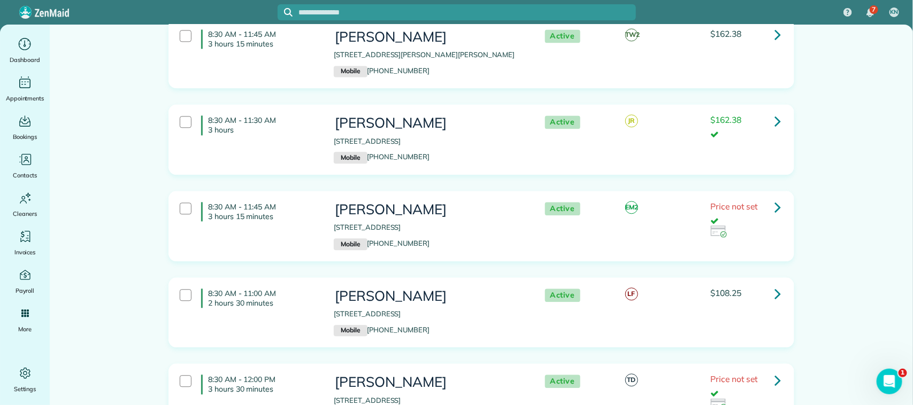
click at [314, 370] on div "8:30 AM - 12:00 PM 3 hours 30 minutes" at bounding box center [249, 385] width 154 height 30
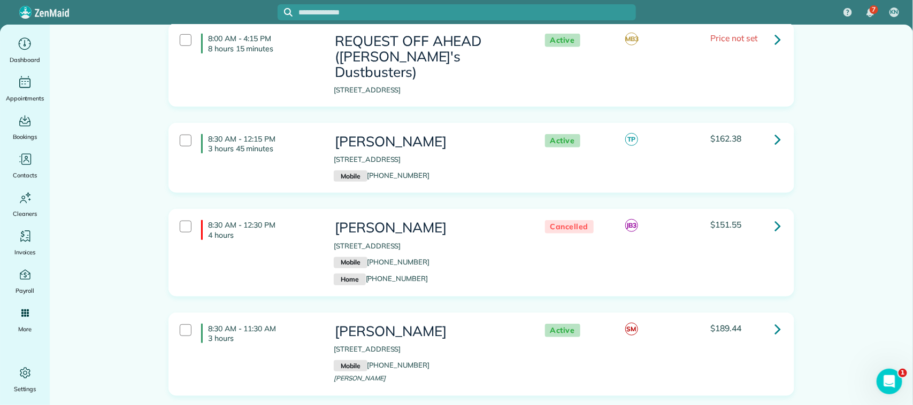
scroll to position [0, 0]
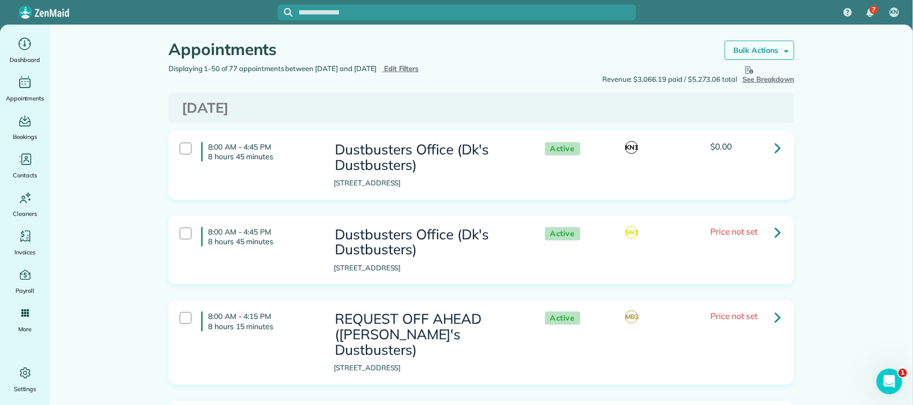
click at [744, 50] on strong "Bulk Actions" at bounding box center [755, 50] width 45 height 10
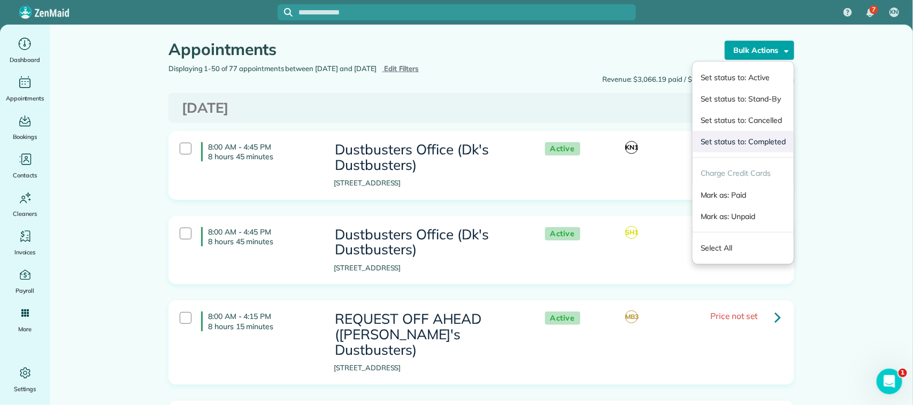
click at [751, 144] on link "Set status to: Completed" at bounding box center [743, 141] width 101 height 21
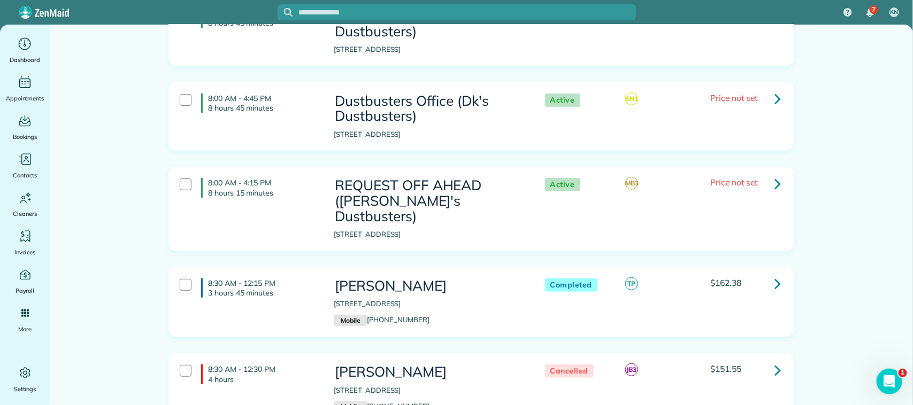
scroll to position [201, 0]
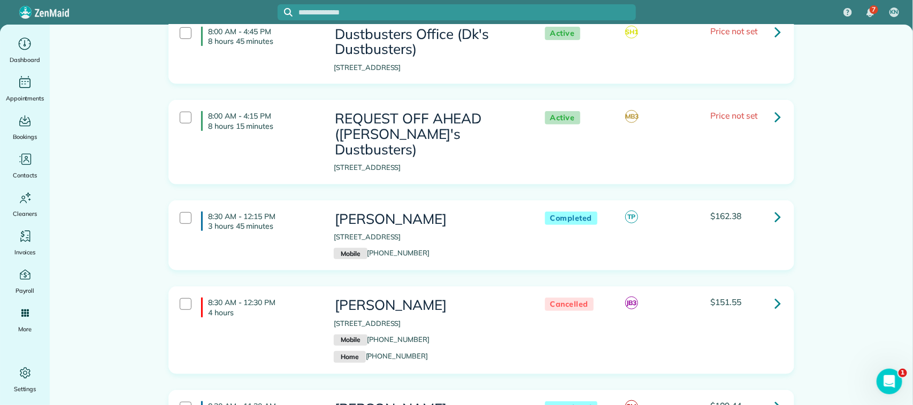
click at [262, 224] on div "8:30 AM - 12:15 PM 3 hours 45 minutes [PERSON_NAME] [STREET_ADDRESS] Mobile [PH…" at bounding box center [480, 235] width 617 height 59
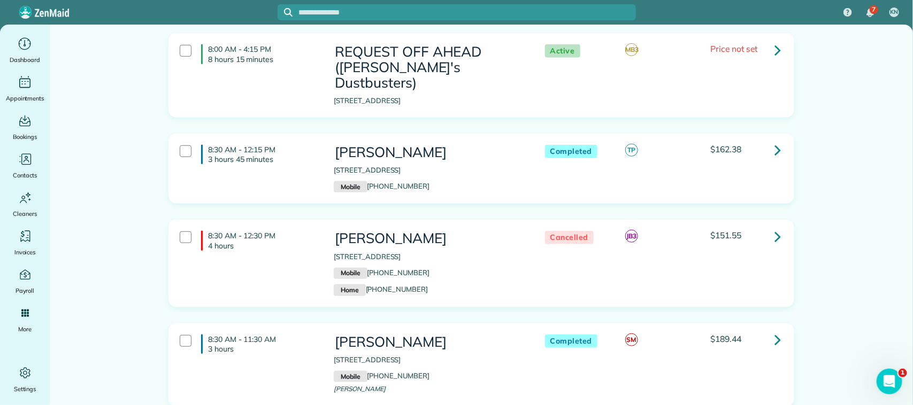
click at [279, 170] on div "8:30 AM - 12:15 PM 3 hours 45 minutes [PERSON_NAME] [STREET_ADDRESS] Mobile [PH…" at bounding box center [480, 169] width 617 height 59
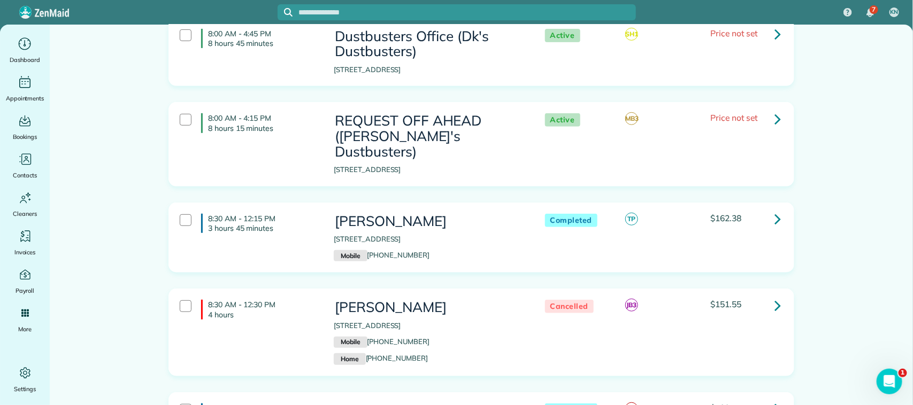
scroll to position [0, 0]
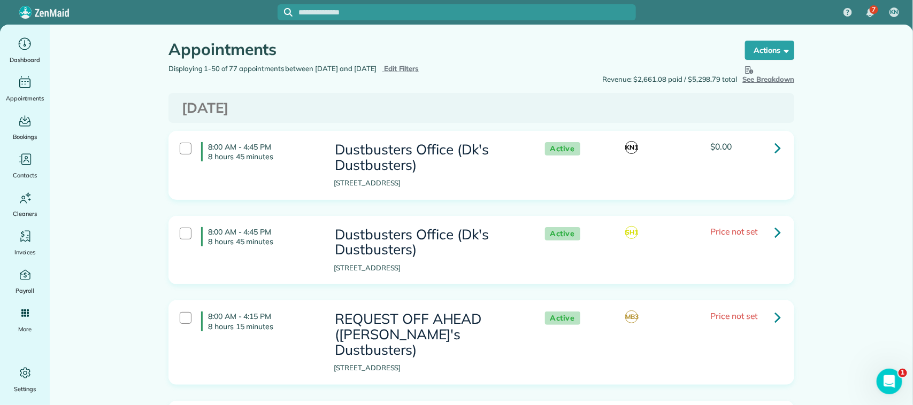
click at [418, 68] on span "Edit Filters" at bounding box center [402, 68] width 35 height 9
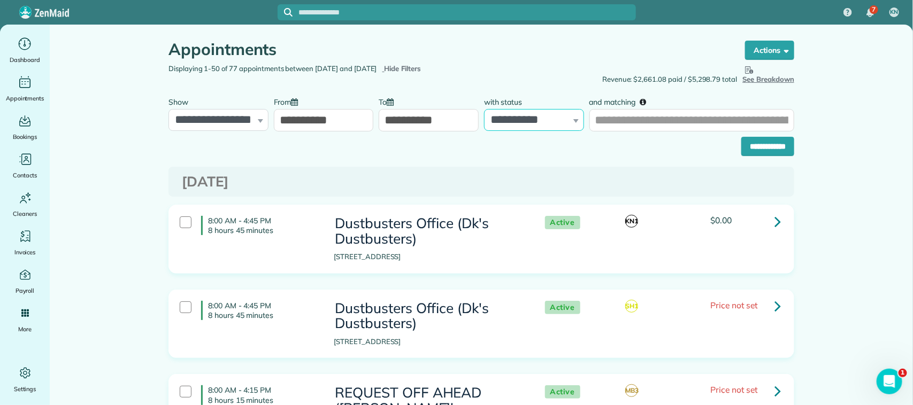
click at [496, 124] on select "**********" at bounding box center [534, 120] width 100 height 22
select select "****"
click at [484, 109] on select "**********" at bounding box center [534, 120] width 100 height 22
click at [748, 141] on input "**********" at bounding box center [767, 146] width 53 height 19
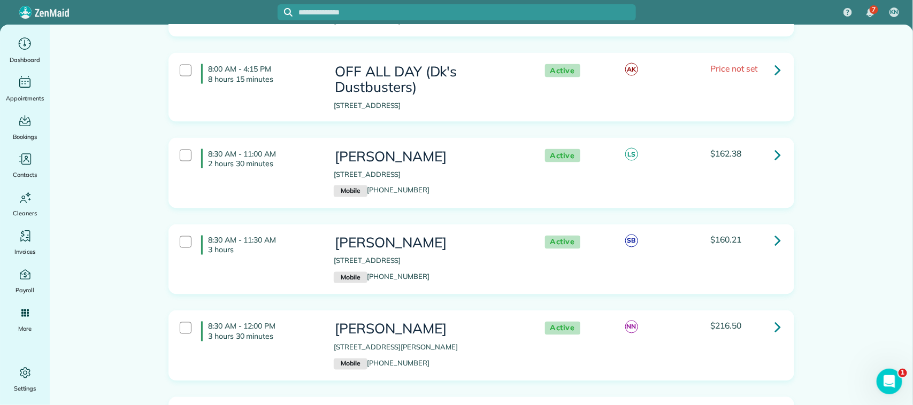
scroll to position [2607, 0]
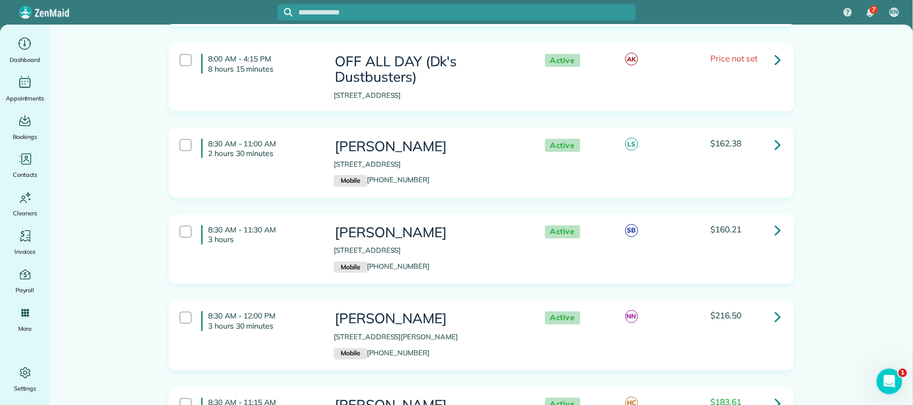
click at [284, 134] on div "8:30 AM - 11:00 AM 2 hours 30 minutes Mary Mosall 1718 Festival Drive Houston T…" at bounding box center [480, 163] width 617 height 59
click at [292, 226] on h4 "8:30 AM - 11:30 AM 3 hours" at bounding box center [259, 235] width 117 height 19
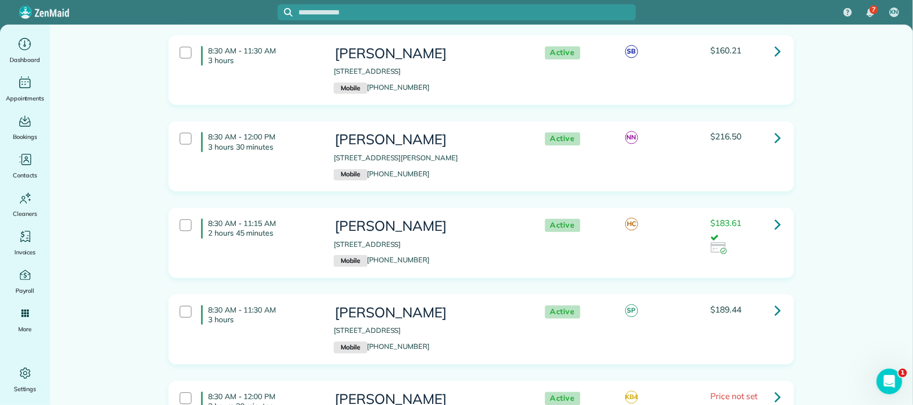
scroll to position [2808, 0]
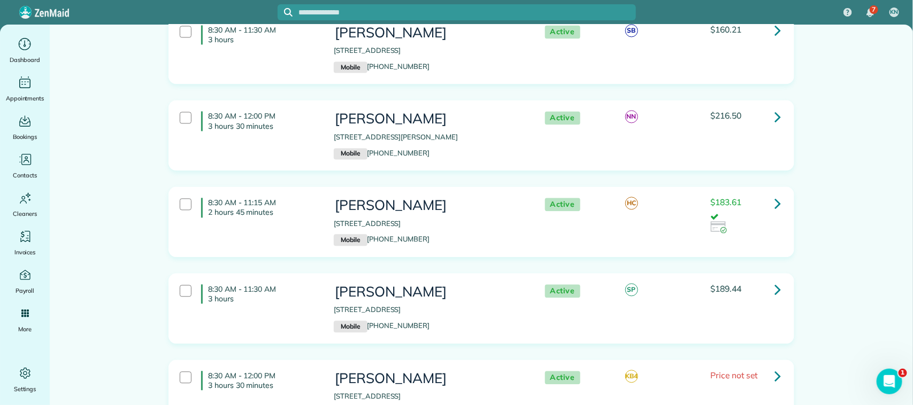
click at [295, 106] on div "8:30 AM - 12:00 PM 3 hours 30 minutes Hue McLeod 421 East Fork Webster TX 77598…" at bounding box center [480, 135] width 617 height 59
click at [292, 193] on div "8:30 AM - 11:15 AM 2 hours 45 minutes Sarah Gravlin 2672 Sailboat Drive Houston…" at bounding box center [480, 222] width 617 height 59
click at [300, 285] on h4 "8:30 AM - 11:30 AM 3 hours" at bounding box center [259, 294] width 117 height 19
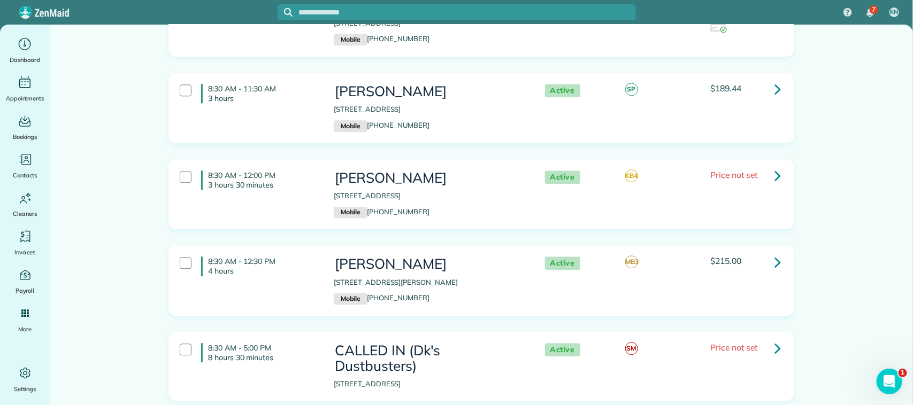
click at [301, 165] on div "8:30 AM - 12:00 PM 3 hours 30 minutes Mark LeBlanc 525 Cascade View Court Leagu…" at bounding box center [480, 194] width 617 height 59
click at [303, 266] on p "4 hours" at bounding box center [263, 271] width 110 height 10
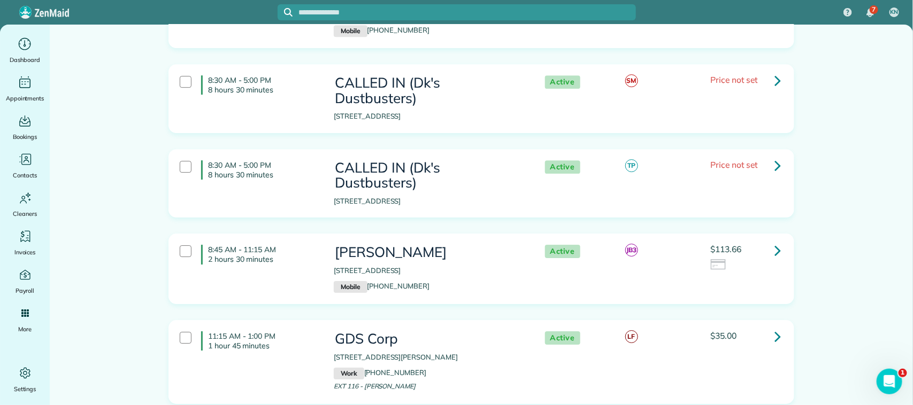
scroll to position [3409, 0]
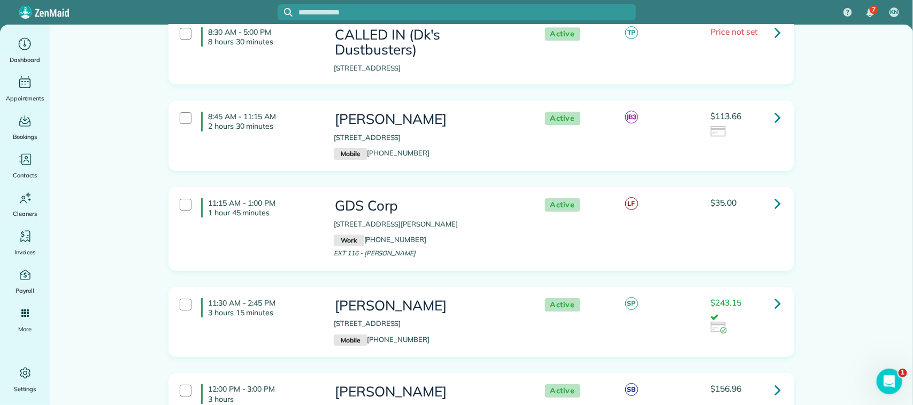
click at [297, 106] on div "8:45 AM - 11:15 AM 2 hours 30 minutes Josh Owen 2914 Laurelridge Drive League C…" at bounding box center [480, 135] width 617 height 59
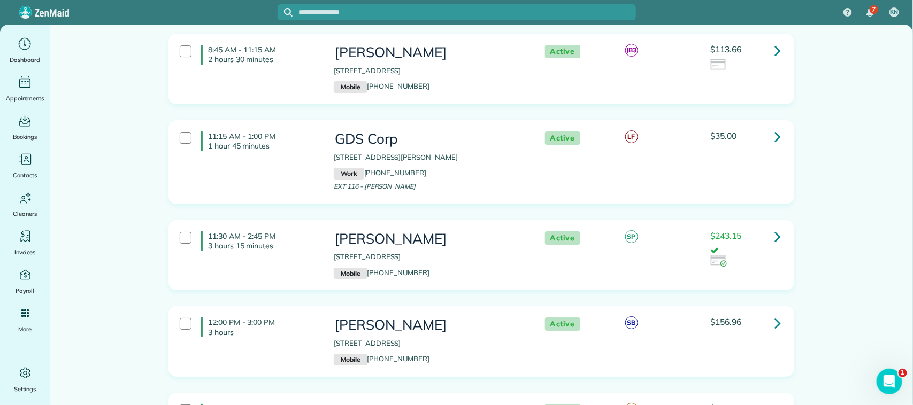
click at [308, 226] on div "11:30 AM - 2:45 PM 3 hours 15 minutes Danielle Matta 730 Marbrook Saddle Lane L…" at bounding box center [480, 255] width 617 height 59
click at [309, 328] on p "3 hours" at bounding box center [263, 333] width 110 height 10
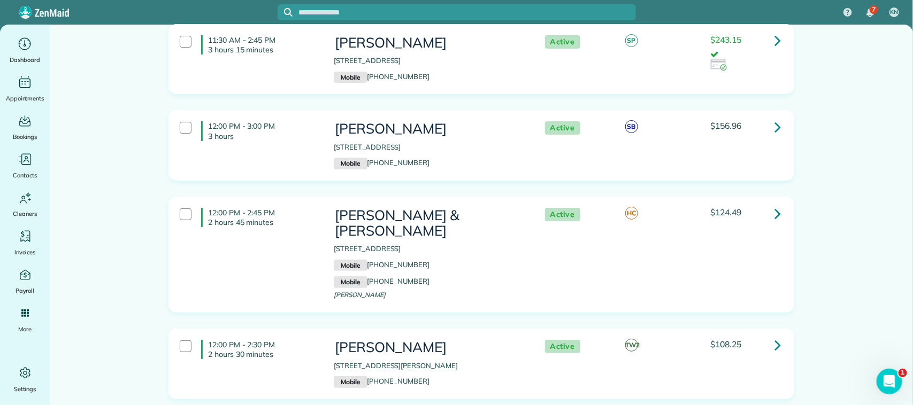
scroll to position [3677, 0]
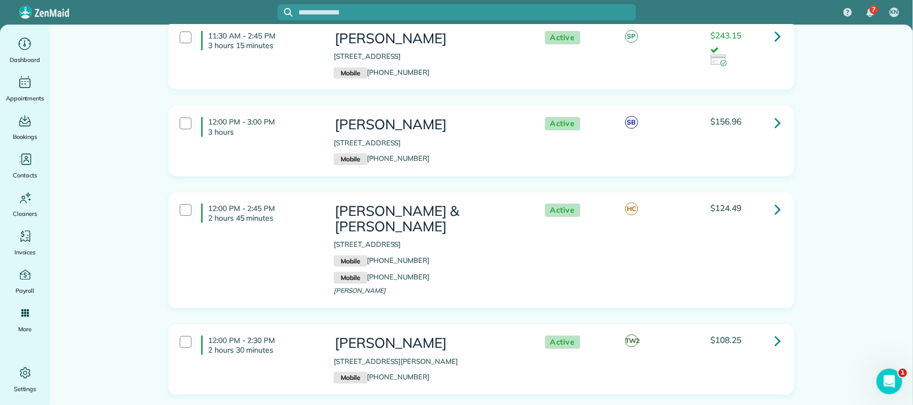
click at [303, 198] on div "12:00 PM - 2:45 PM 2 hours 45 minutes Jana & Todd Gaspard 1703 Orlando Street 1…" at bounding box center [480, 250] width 617 height 104
click at [305, 345] on p "2 hours 30 minutes" at bounding box center [263, 350] width 110 height 10
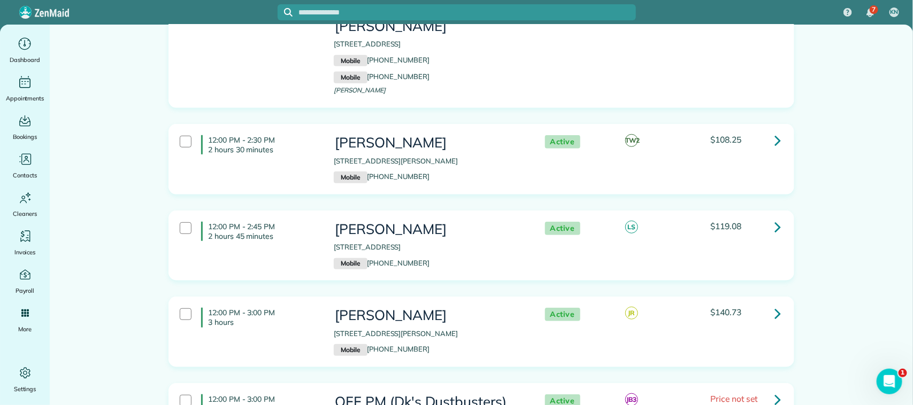
click at [297, 217] on div "12:00 PM - 2:45 PM 2 hours 45 minutes Janette Ryan 1424 Old Hickory Ln League C…" at bounding box center [480, 246] width 617 height 59
click at [297, 318] on p "3 hours" at bounding box center [263, 323] width 110 height 10
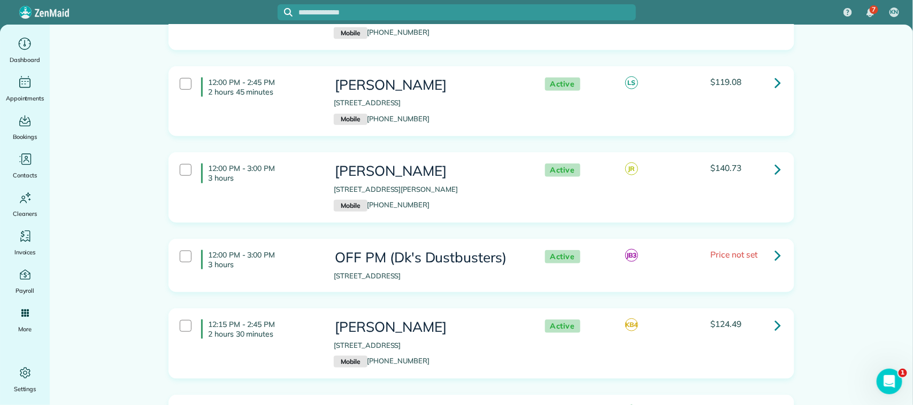
scroll to position [4078, 0]
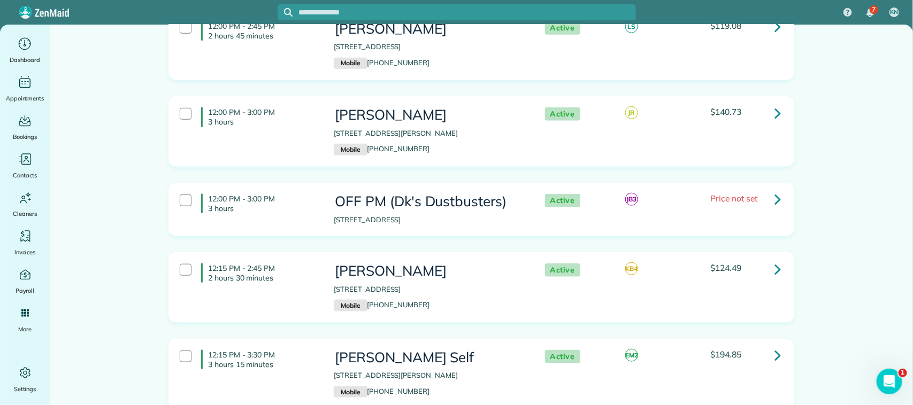
click at [299, 258] on div "12:15 PM - 2:45 PM 2 hours 30 minutes Carol Bertsche 218 River Basin Ln League …" at bounding box center [480, 287] width 617 height 59
click at [305, 345] on div "12:15 PM - 3:30 PM 3 hours 15 minutes" at bounding box center [249, 360] width 154 height 30
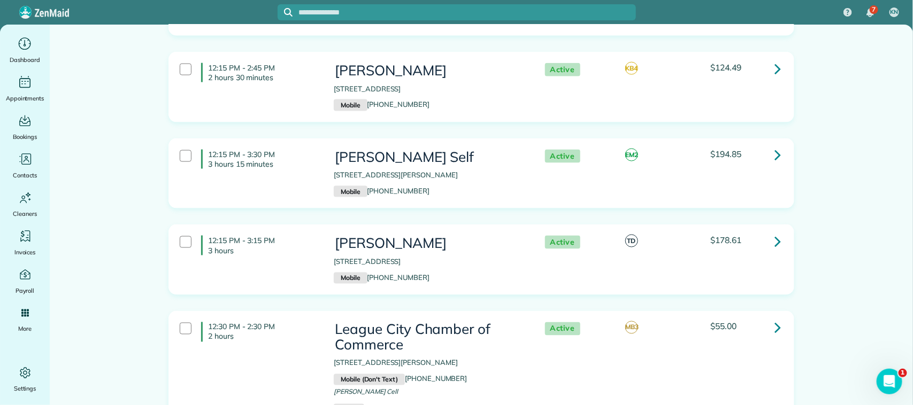
click at [298, 230] on div "12:15 PM - 3:15 PM 3 hours Lynne Clarke 3722 Ledgestone Drive Houston TX 77059 …" at bounding box center [480, 259] width 617 height 59
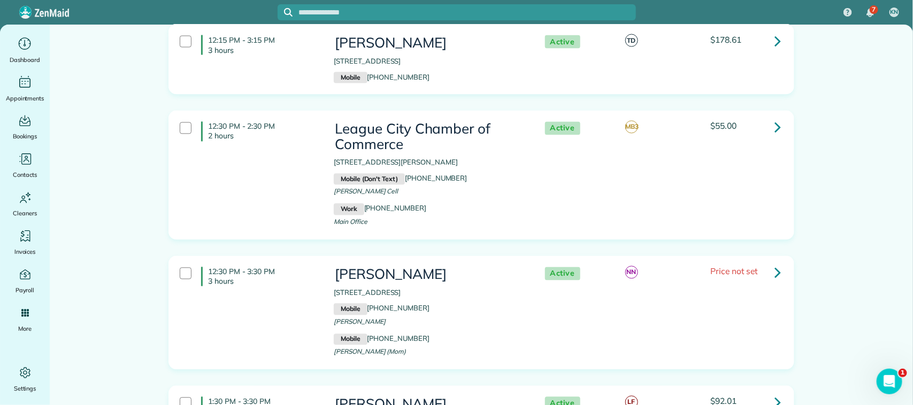
click at [291, 262] on div "12:30 PM - 3:30 PM 3 hours Pilar Perez 1 Borondo Stretch 77568 Mobile (512) 767…" at bounding box center [480, 313] width 617 height 102
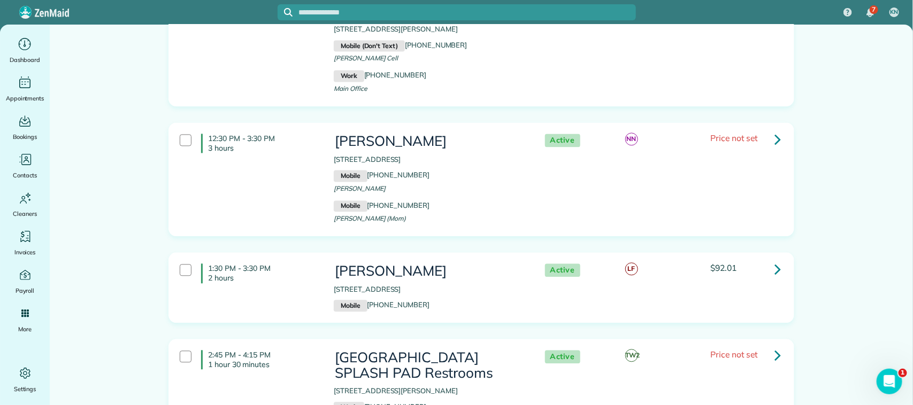
click at [293, 258] on div "1:30 PM - 3:30 PM 2 hours Elaine Ackel 15310 Poplar Springs Ln Houston Tx 77062…" at bounding box center [480, 287] width 617 height 59
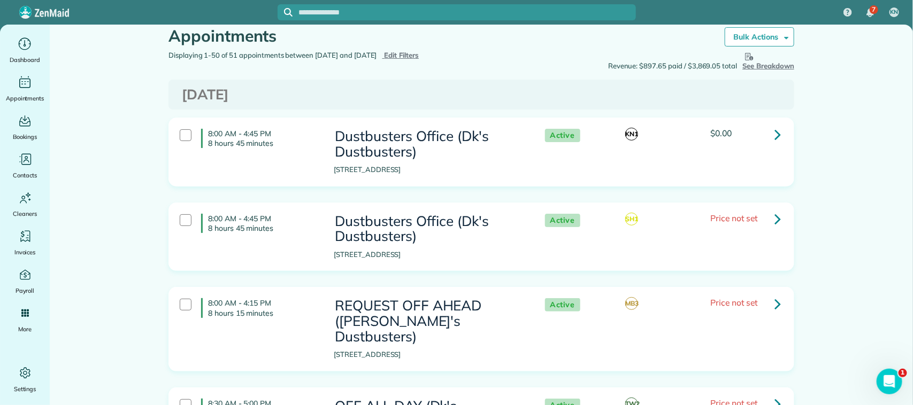
scroll to position [0, 0]
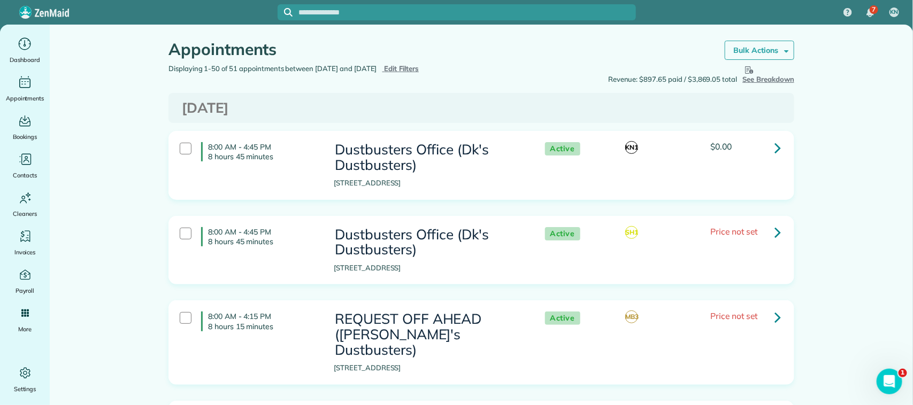
click at [765, 48] on strong "Bulk Actions" at bounding box center [755, 50] width 45 height 10
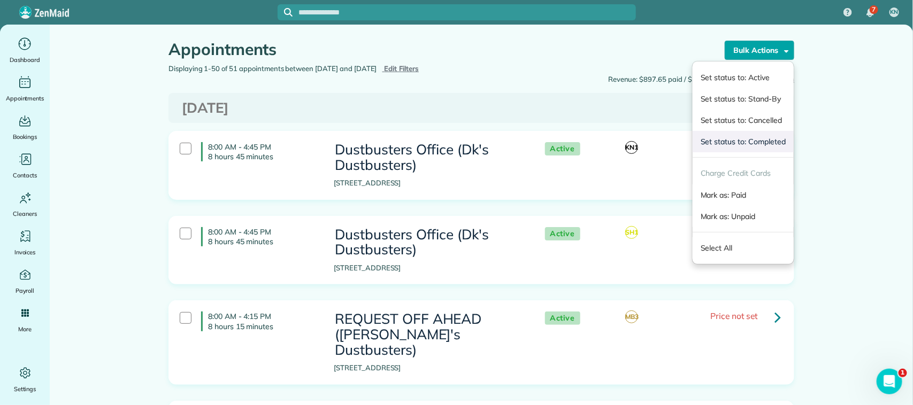
click at [760, 141] on link "Set status to: Completed" at bounding box center [743, 141] width 101 height 21
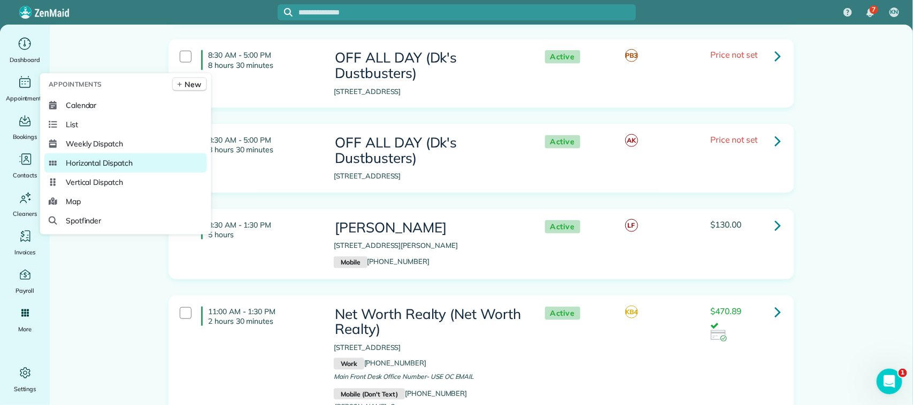
scroll to position [382, 0]
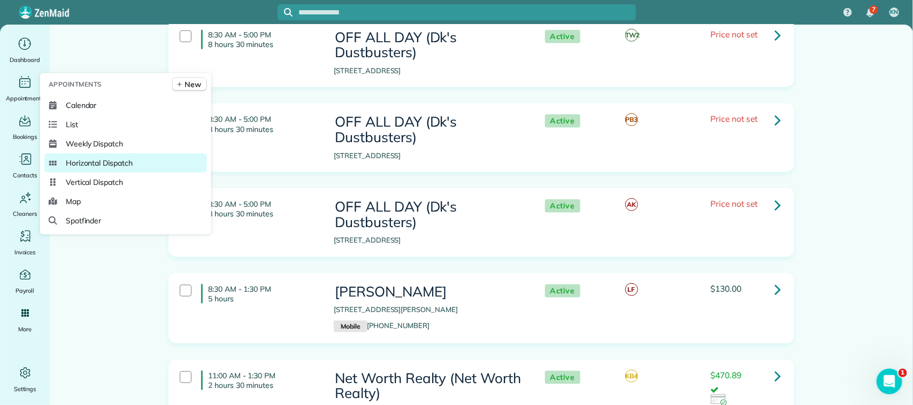
click at [119, 159] on span "Horizontal Dispatch" at bounding box center [99, 163] width 67 height 11
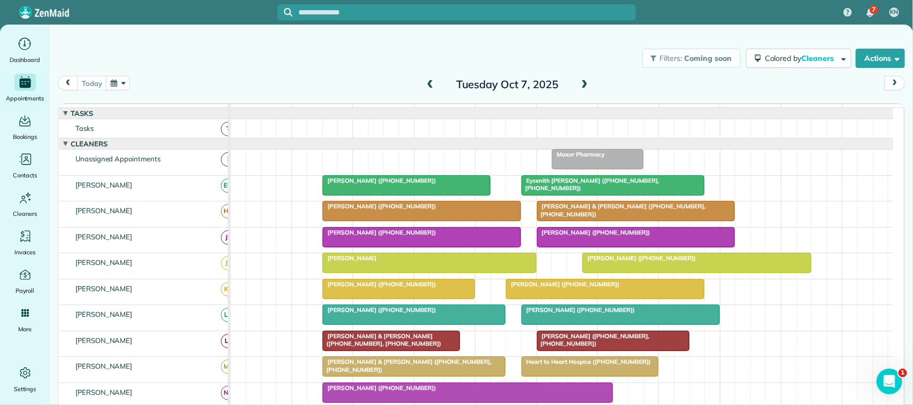
click at [119, 79] on button "button" at bounding box center [118, 83] width 25 height 14
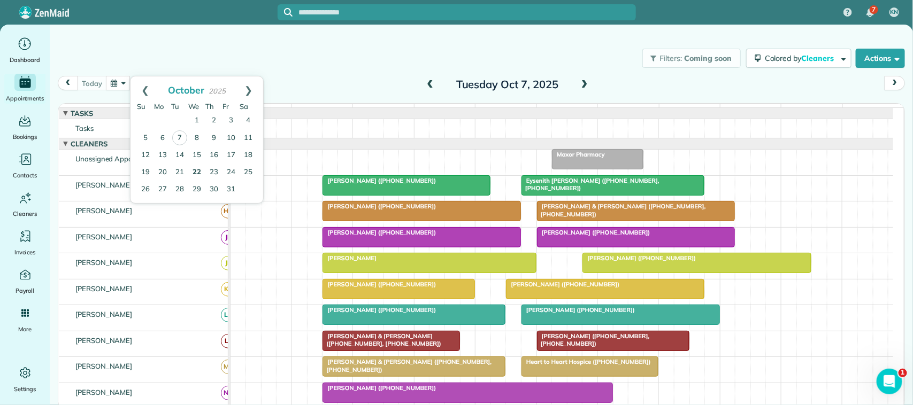
click at [194, 172] on link "22" at bounding box center [196, 172] width 17 height 17
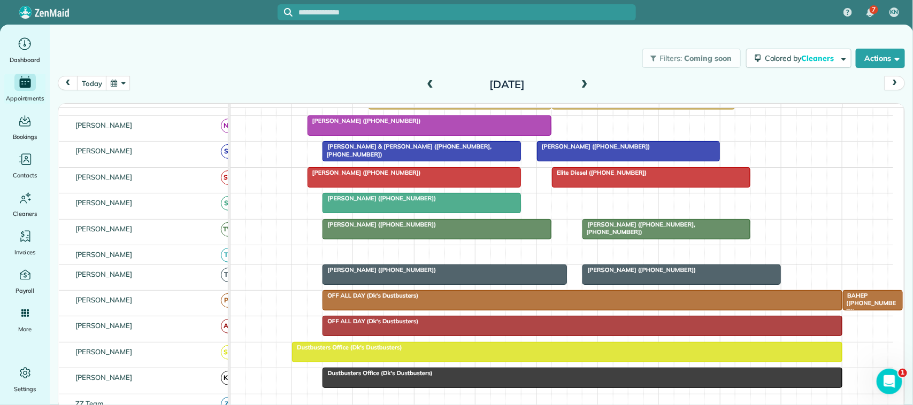
click at [394, 135] on div at bounding box center [429, 125] width 243 height 19
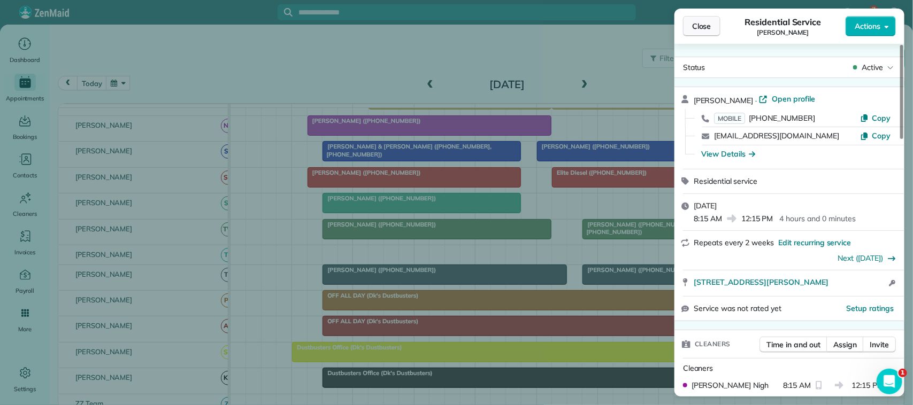
click at [714, 30] on button "Close" at bounding box center [701, 26] width 37 height 20
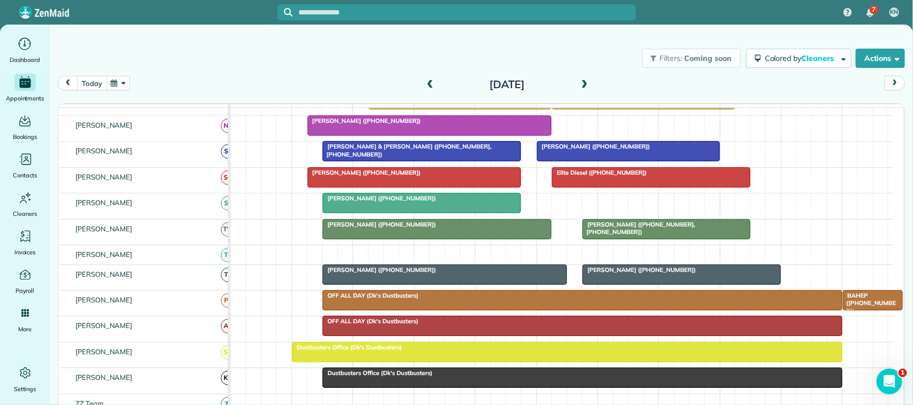
click at [99, 80] on button "today" at bounding box center [91, 83] width 29 height 14
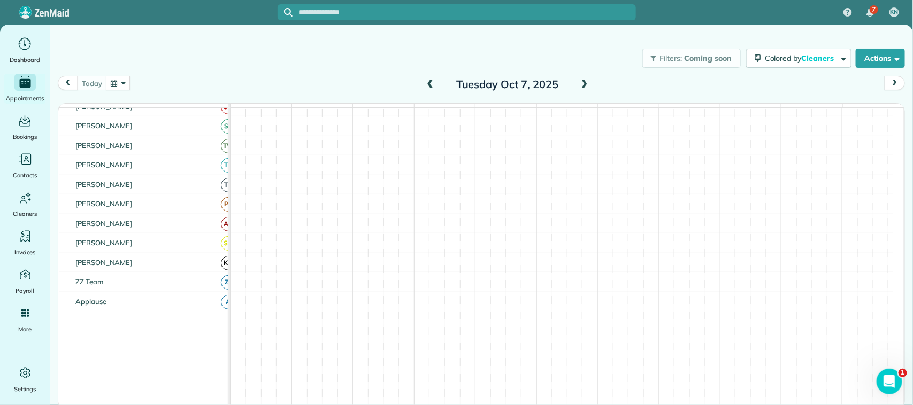
scroll to position [210, 0]
click at [117, 83] on button "button" at bounding box center [118, 83] width 25 height 14
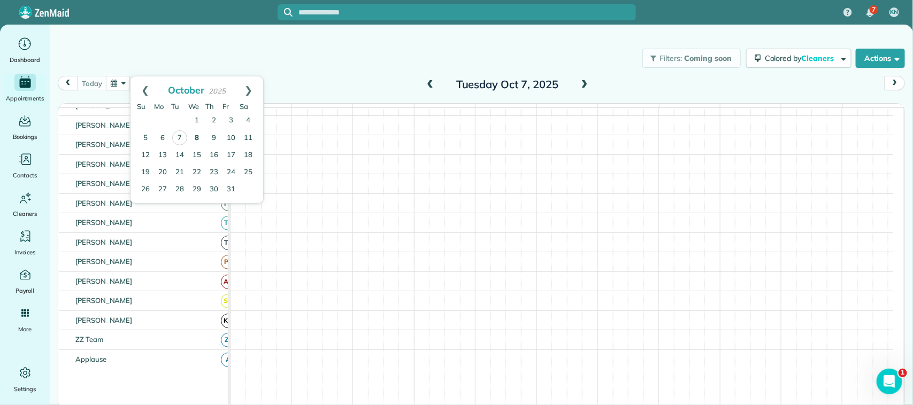
scroll to position [267, 0]
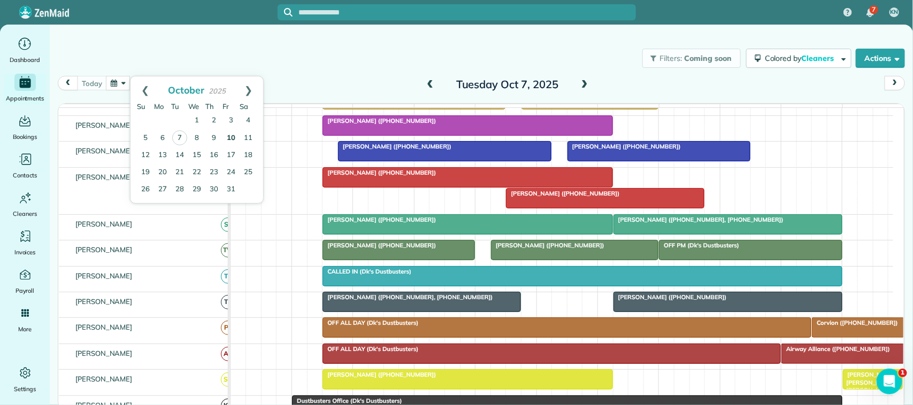
click at [232, 139] on link "10" at bounding box center [230, 138] width 17 height 17
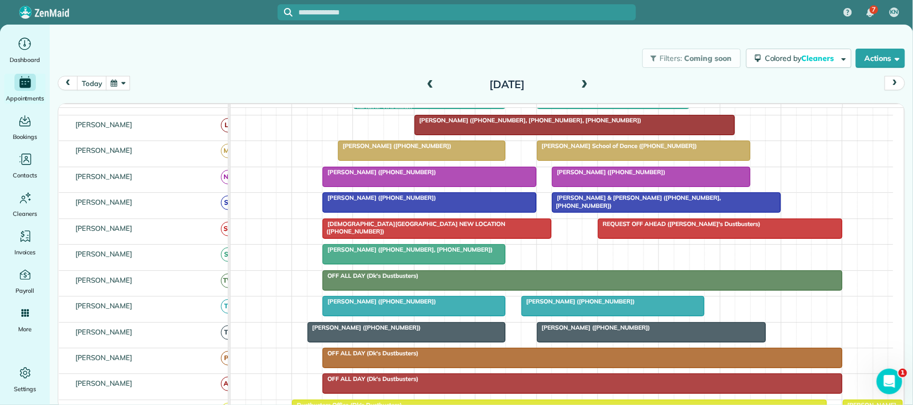
scroll to position [261, 0]
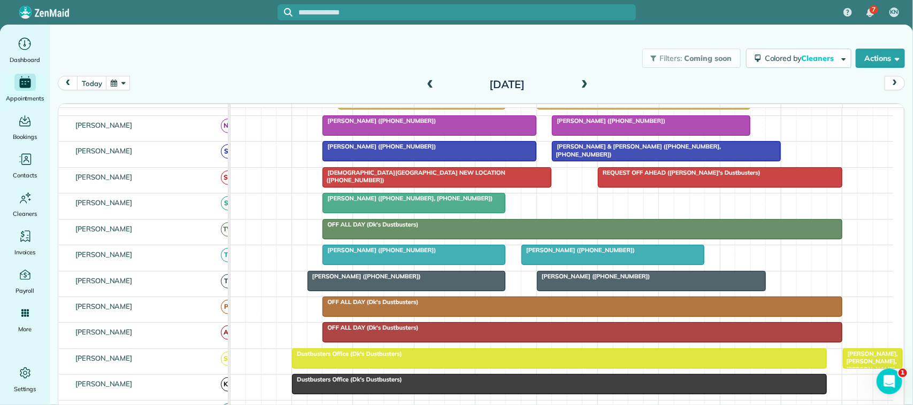
click at [114, 76] on button "button" at bounding box center [118, 83] width 25 height 14
click at [214, 137] on link "9" at bounding box center [213, 138] width 17 height 17
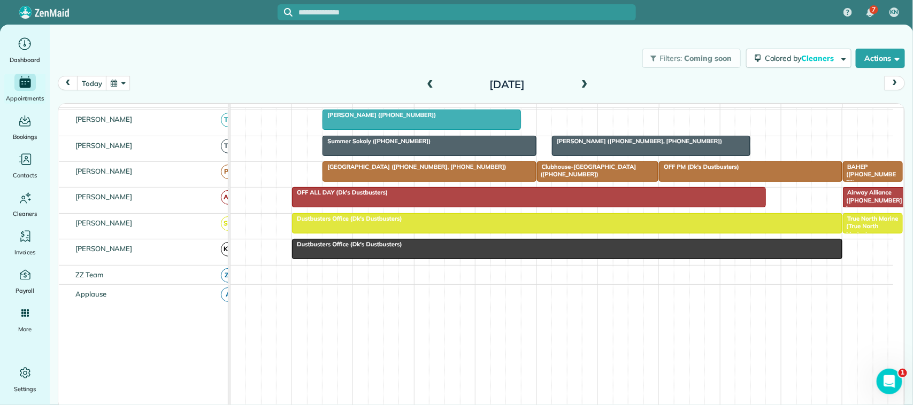
scroll to position [188, 0]
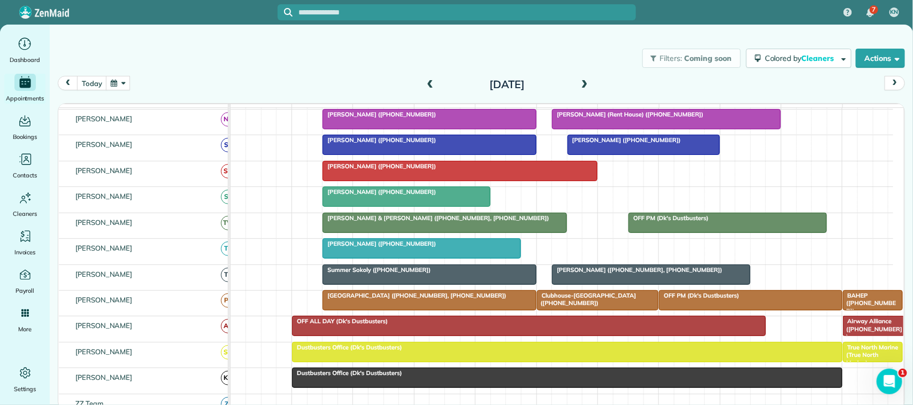
click at [125, 91] on div "[DATE] [DATE]" at bounding box center [481, 86] width 847 height 20
click at [125, 87] on button "button" at bounding box center [118, 83] width 25 height 14
click at [230, 153] on link "17" at bounding box center [230, 155] width 17 height 17
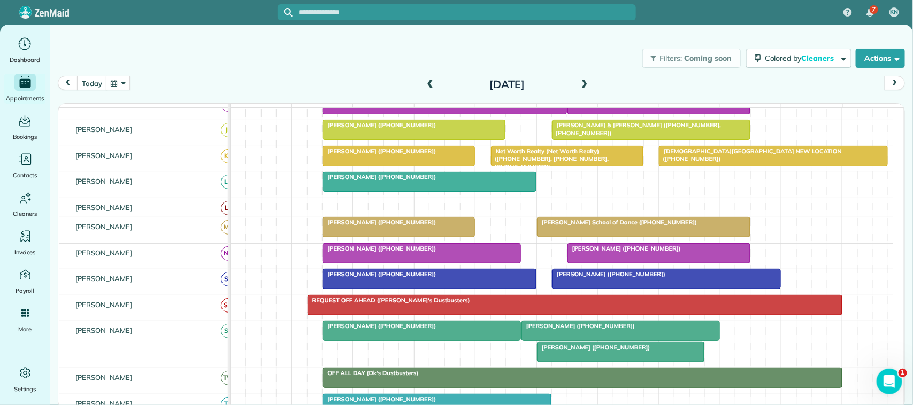
click at [635, 263] on div at bounding box center [659, 253] width 182 height 19
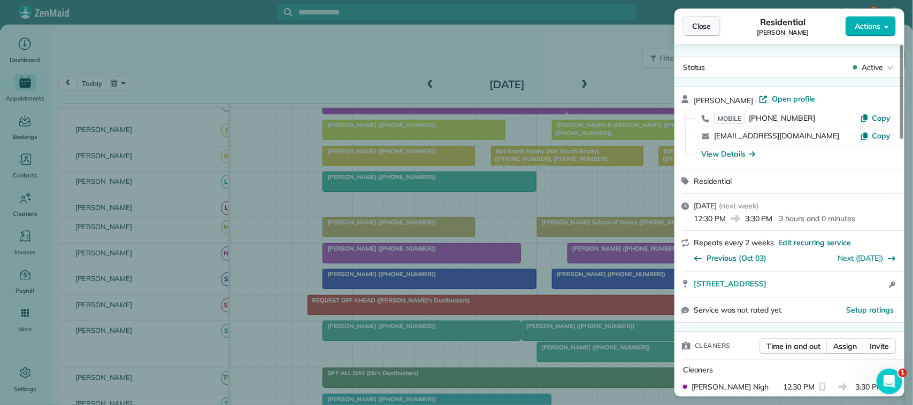
click at [704, 25] on span "Close" at bounding box center [701, 26] width 19 height 11
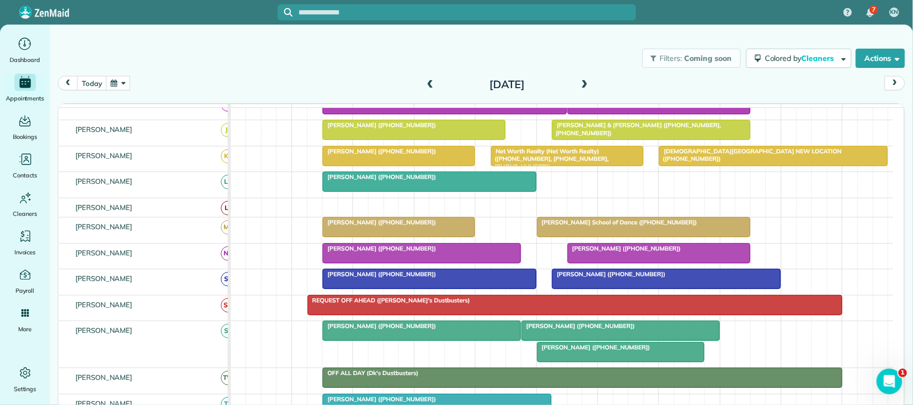
click at [120, 86] on button "button" at bounding box center [118, 83] width 25 height 14
click at [216, 139] on link "9" at bounding box center [213, 138] width 17 height 17
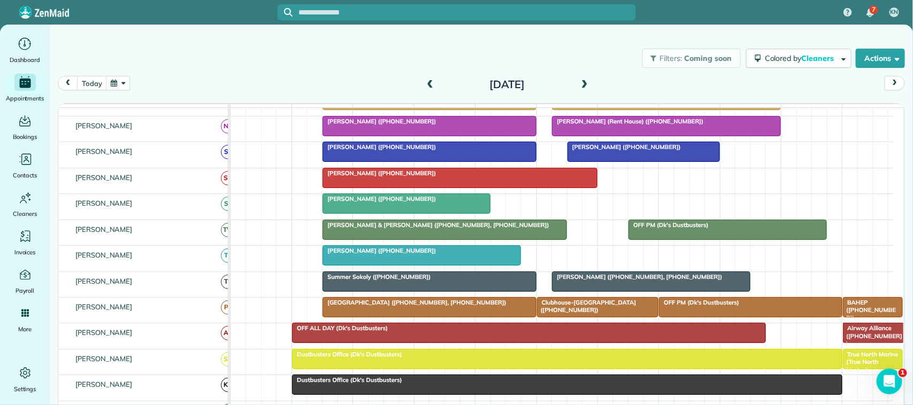
click at [126, 80] on button "button" at bounding box center [118, 83] width 25 height 14
click at [234, 187] on link "31" at bounding box center [230, 189] width 17 height 17
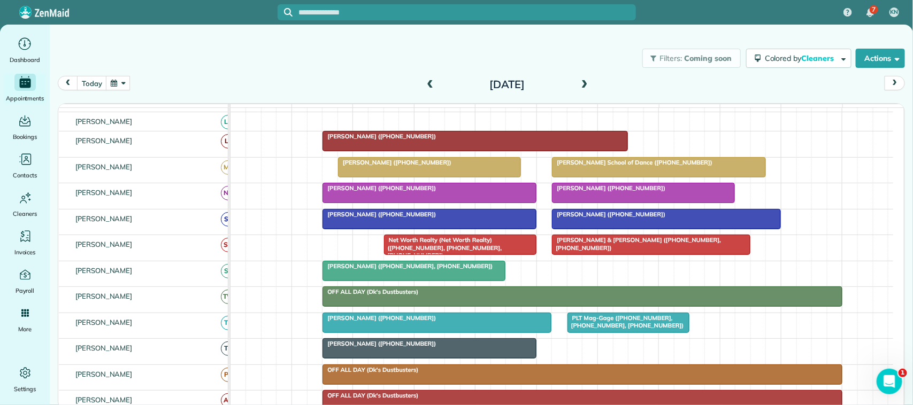
scroll to position [170, 0]
click at [622, 192] on span "[PERSON_NAME] ([PHONE_NUMBER])" at bounding box center [608, 188] width 114 height 7
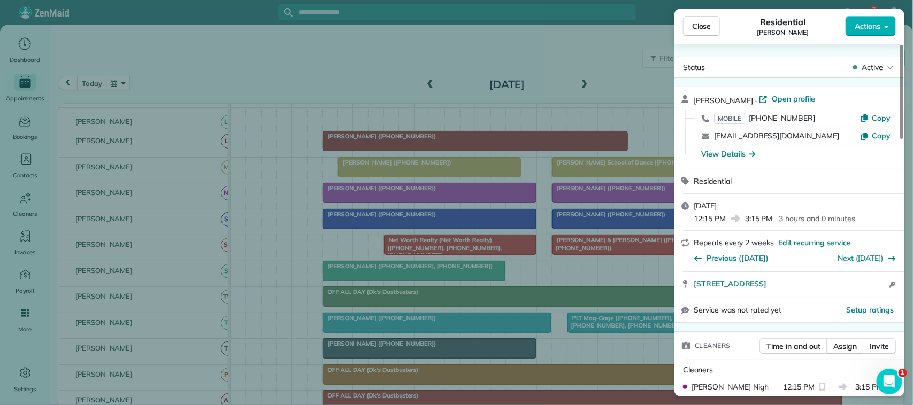
click at [685, 35] on button "Close" at bounding box center [701, 26] width 37 height 20
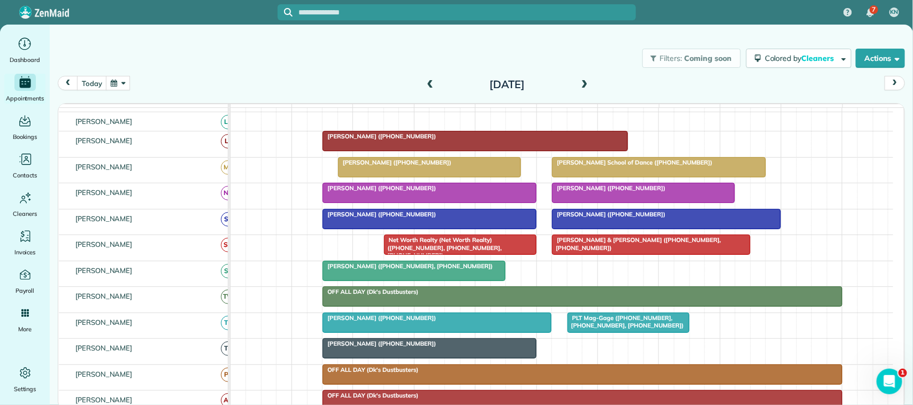
click at [119, 83] on button "button" at bounding box center [118, 83] width 25 height 14
click at [212, 135] on link "9" at bounding box center [213, 138] width 17 height 17
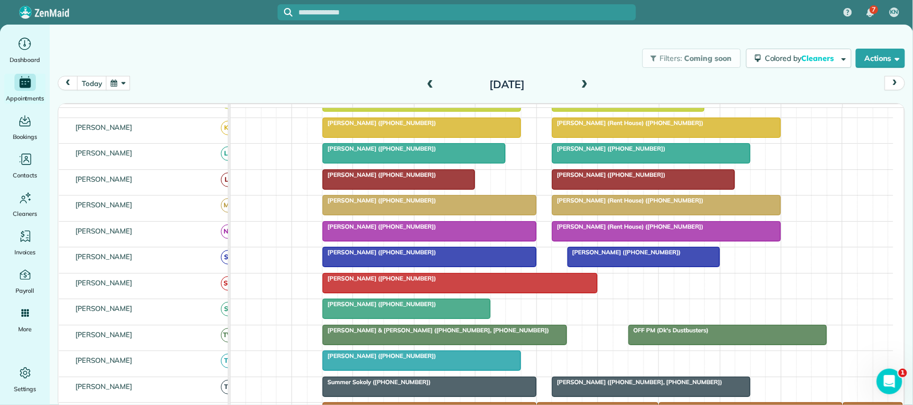
scroll to position [187, 0]
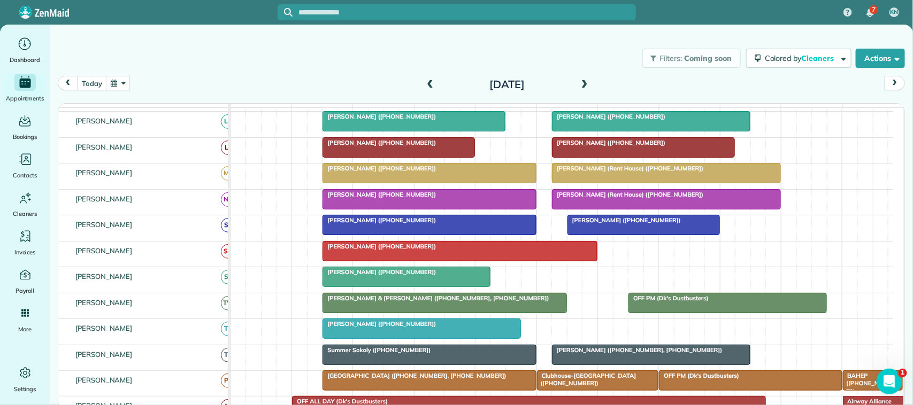
drag, startPoint x: 123, startPoint y: 84, endPoint x: 129, endPoint y: 86, distance: 6.3
click at [122, 84] on button "button" at bounding box center [118, 83] width 25 height 14
click at [229, 194] on link "31" at bounding box center [230, 189] width 17 height 17
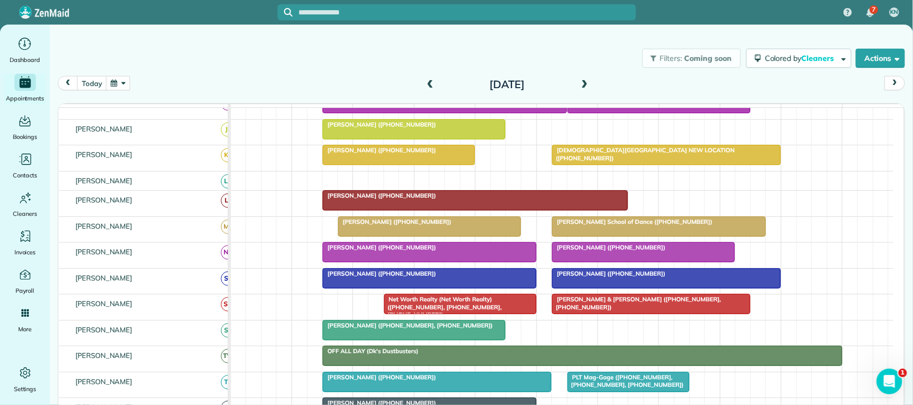
scroll to position [214, 0]
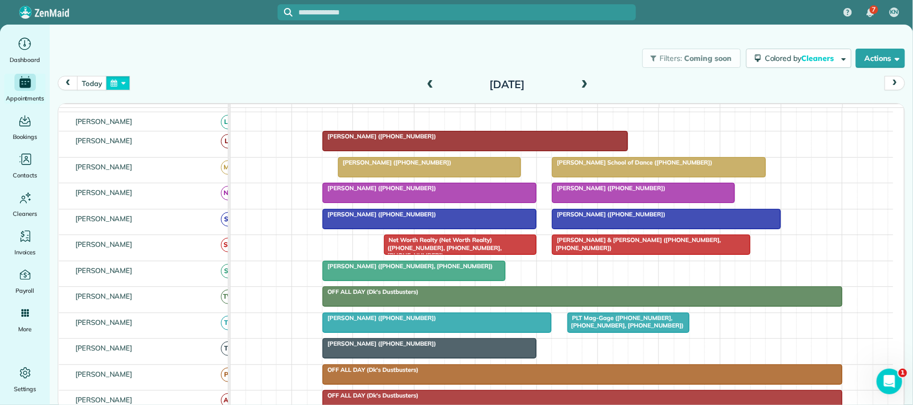
click at [129, 79] on button "button" at bounding box center [118, 83] width 25 height 14
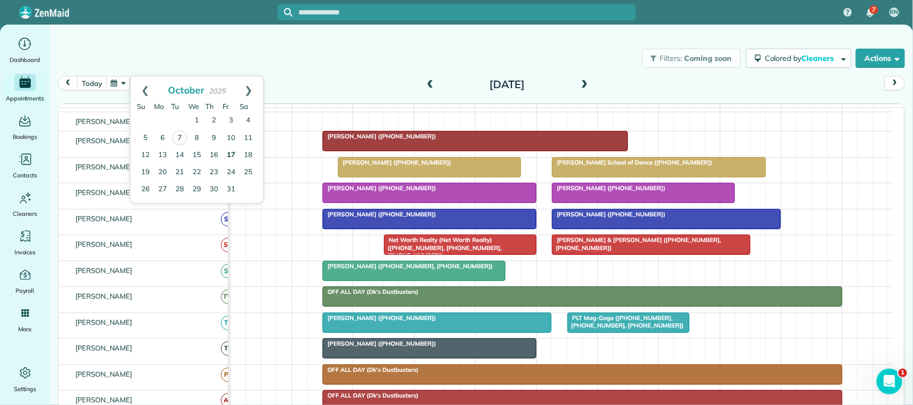
click at [235, 153] on link "17" at bounding box center [230, 155] width 17 height 17
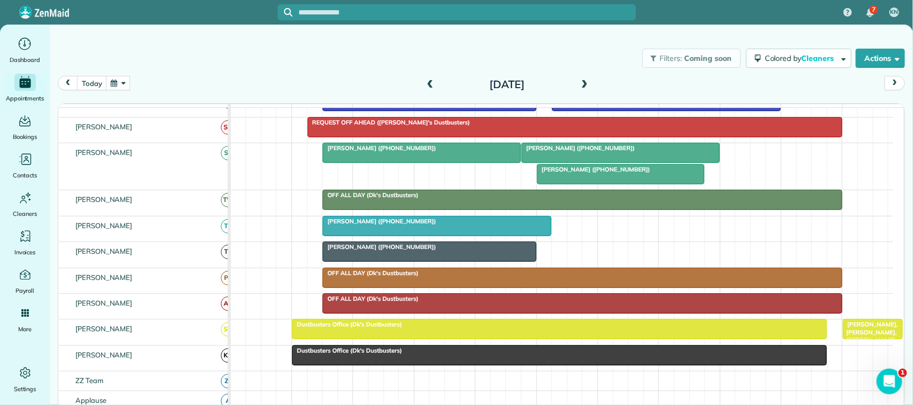
scroll to position [432, 0]
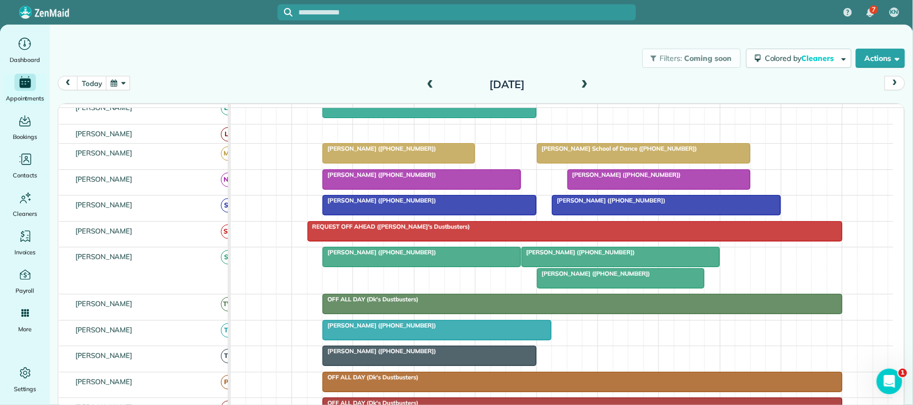
click at [618, 179] on span "[PERSON_NAME] ([PHONE_NUMBER])" at bounding box center [624, 174] width 114 height 7
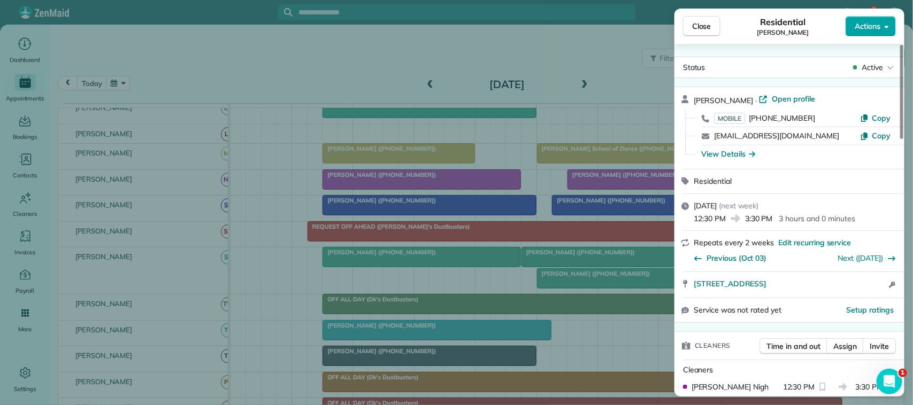
click at [873, 25] on span "Actions" at bounding box center [868, 26] width 26 height 11
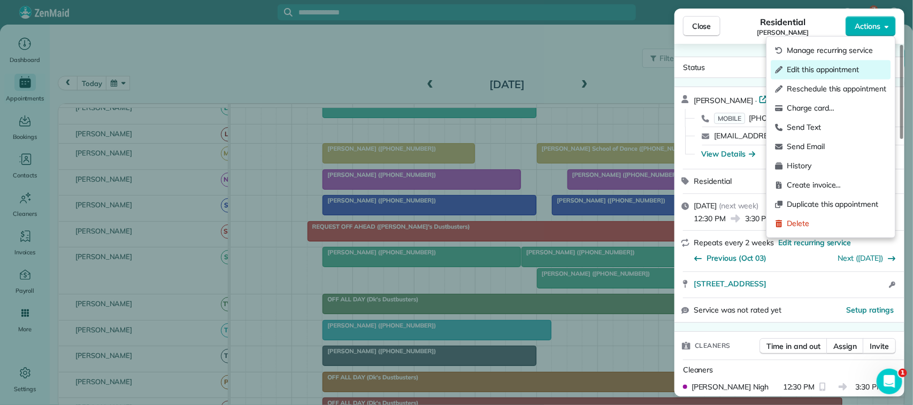
click at [858, 65] on span "Edit this appointment" at bounding box center [836, 70] width 99 height 11
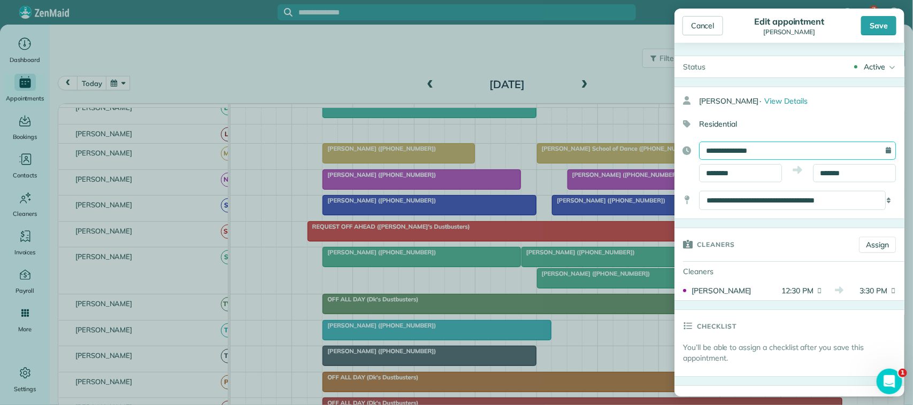
click at [758, 160] on body "7 KN Dashboard Appointments Bookings Contacts Cleaners Invoices Payroll Reports…" at bounding box center [456, 202] width 913 height 405
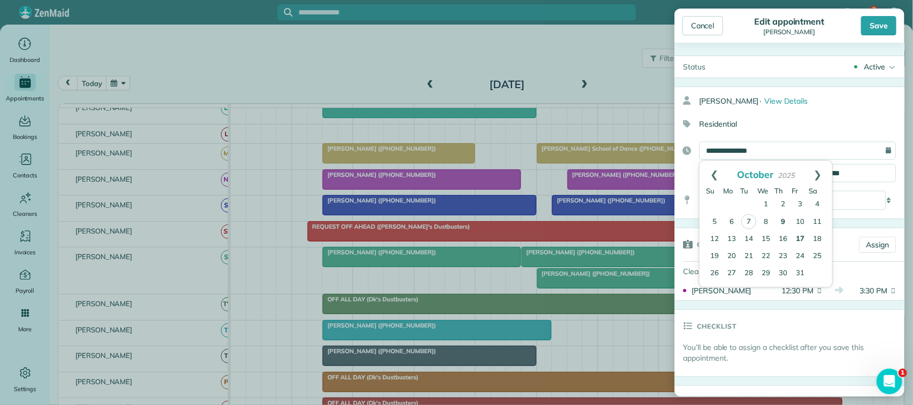
click at [783, 222] on link "9" at bounding box center [782, 222] width 17 height 17
type input "**********"
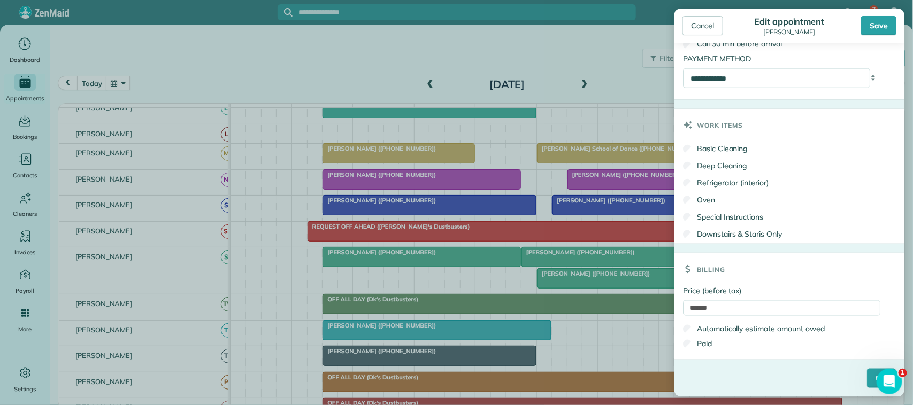
scroll to position [554, 0]
click at [889, 30] on div "Save" at bounding box center [878, 25] width 35 height 19
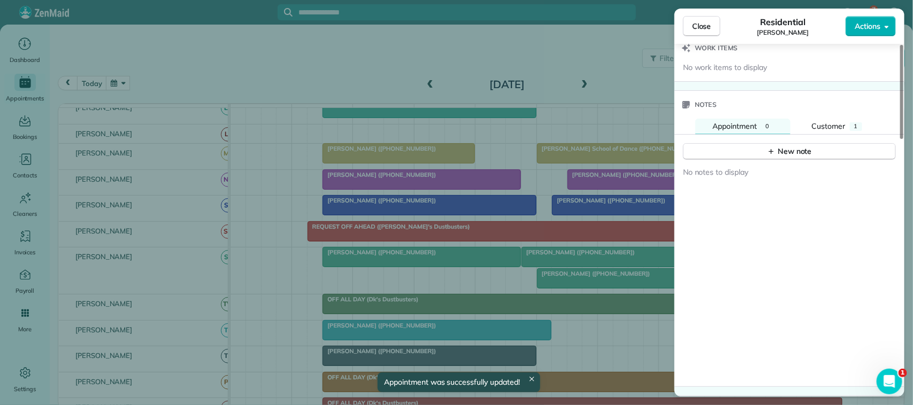
scroll to position [871, 0]
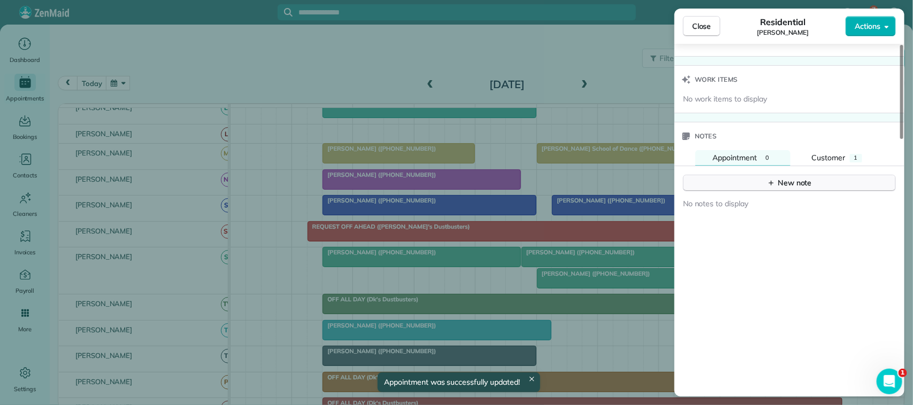
click at [783, 188] on div "New note" at bounding box center [789, 183] width 45 height 11
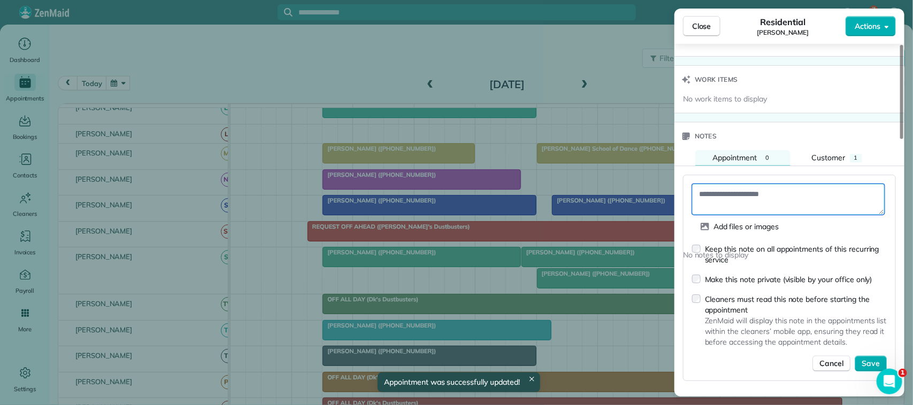
click at [783, 199] on textarea at bounding box center [788, 199] width 193 height 31
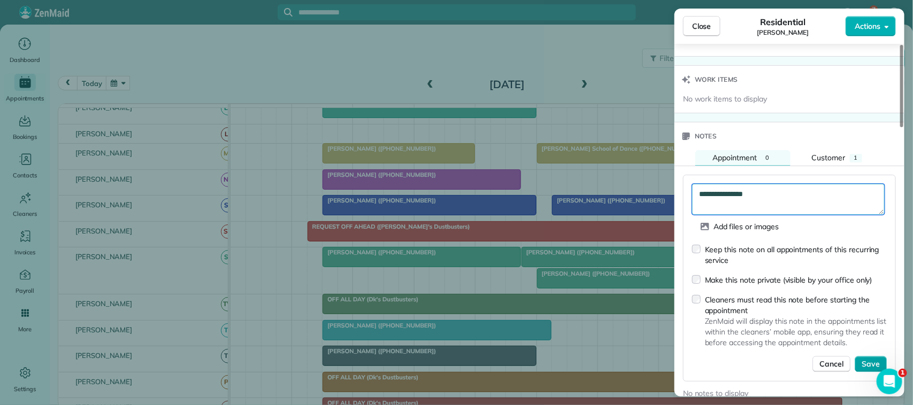
type textarea "**********"
click at [865, 365] on span "Save" at bounding box center [871, 364] width 18 height 11
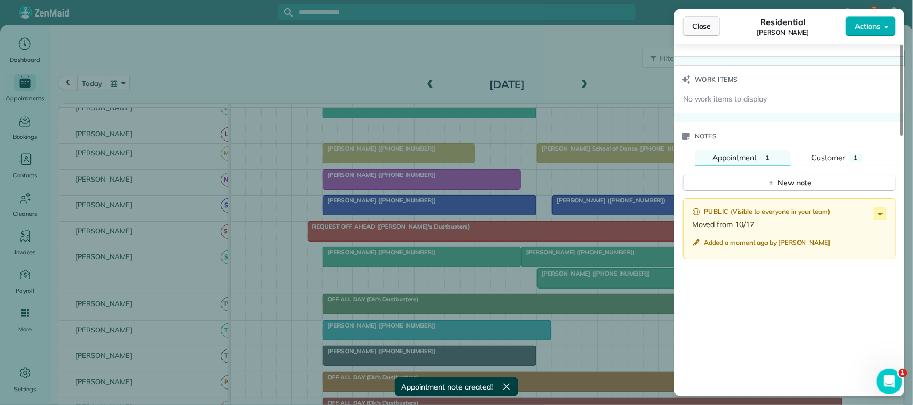
click at [710, 29] on span "Close" at bounding box center [701, 26] width 19 height 11
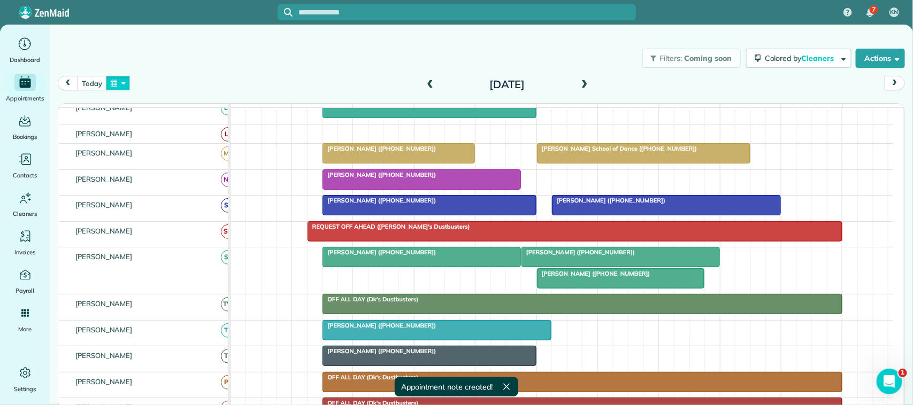
click at [117, 83] on button "button" at bounding box center [118, 83] width 25 height 14
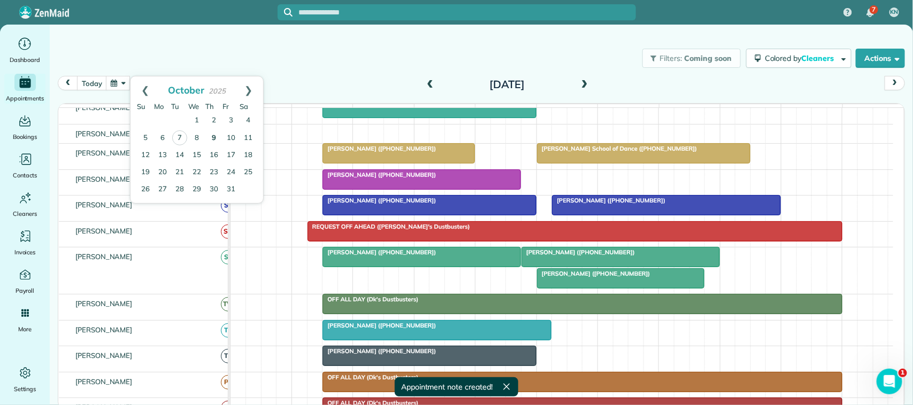
click at [213, 134] on link "9" at bounding box center [213, 138] width 17 height 17
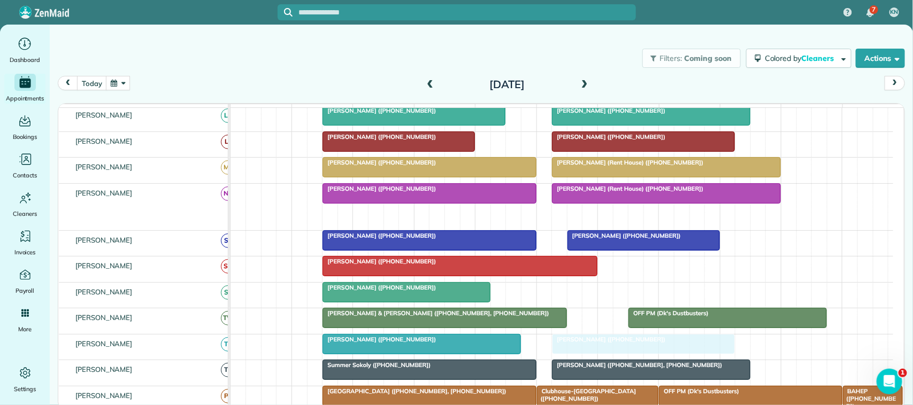
drag, startPoint x: 608, startPoint y: 217, endPoint x: 597, endPoint y: 343, distance: 126.7
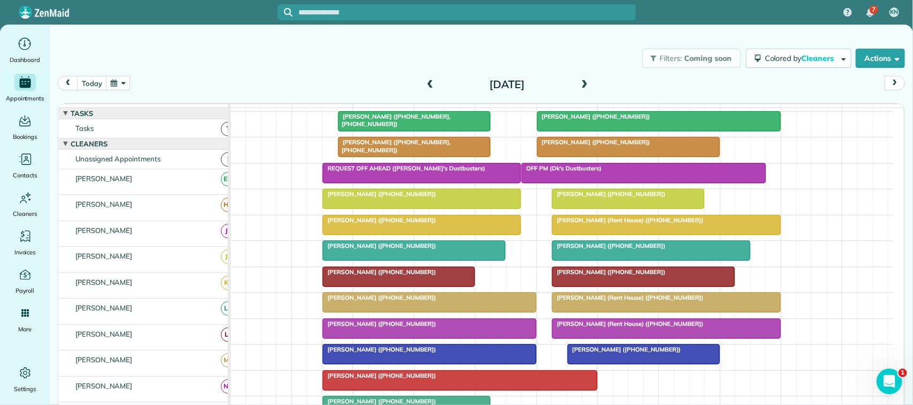
scroll to position [0, 0]
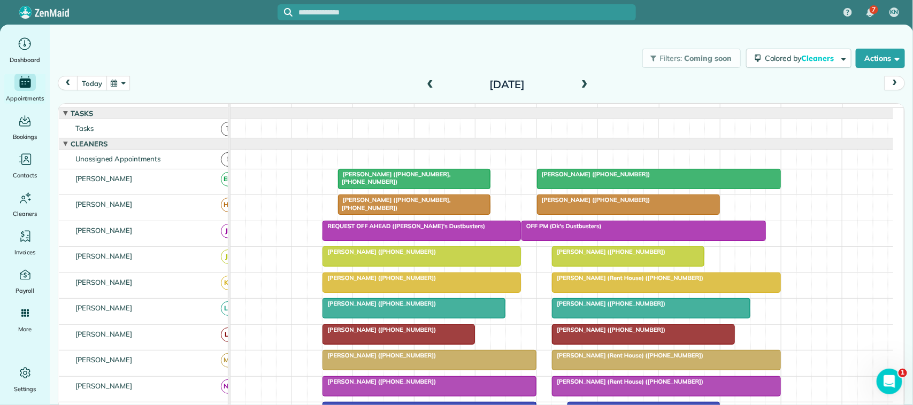
click at [94, 84] on button "today" at bounding box center [91, 83] width 29 height 14
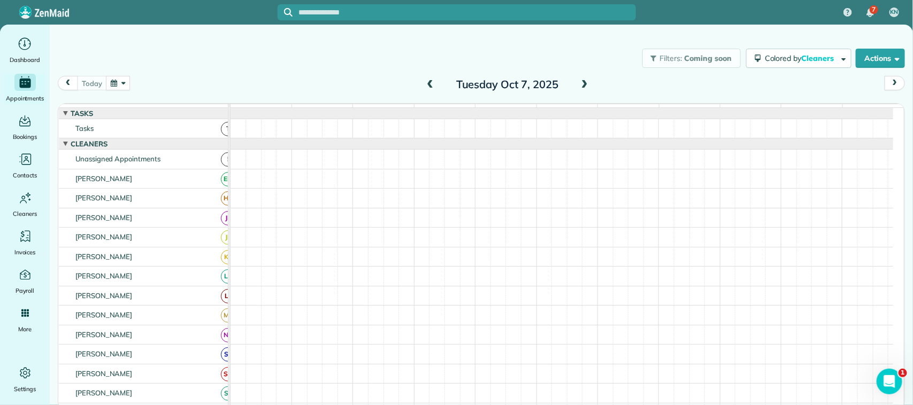
click at [210, 104] on div "function(groupId) { return _("Cleaners"); }" at bounding box center [143, 111] width 169 height 14
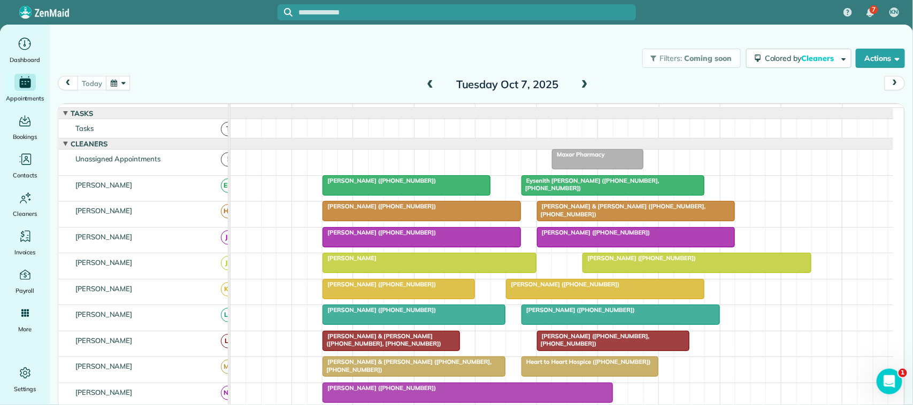
click at [549, 190] on span "Eysenith [PERSON_NAME] ([PHONE_NUMBER], [PHONE_NUMBER])" at bounding box center [590, 184] width 139 height 15
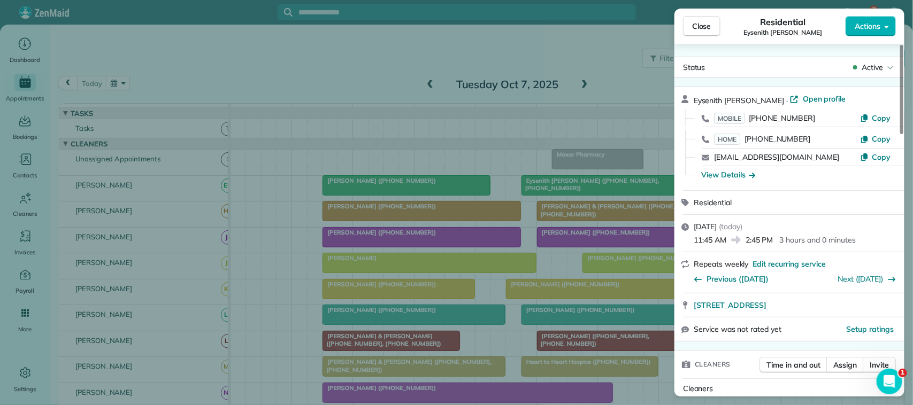
click at [678, 23] on div "Close Residential Eysenith [PERSON_NAME] Actions" at bounding box center [789, 26] width 230 height 35
click at [694, 27] on span "Close" at bounding box center [701, 26] width 19 height 11
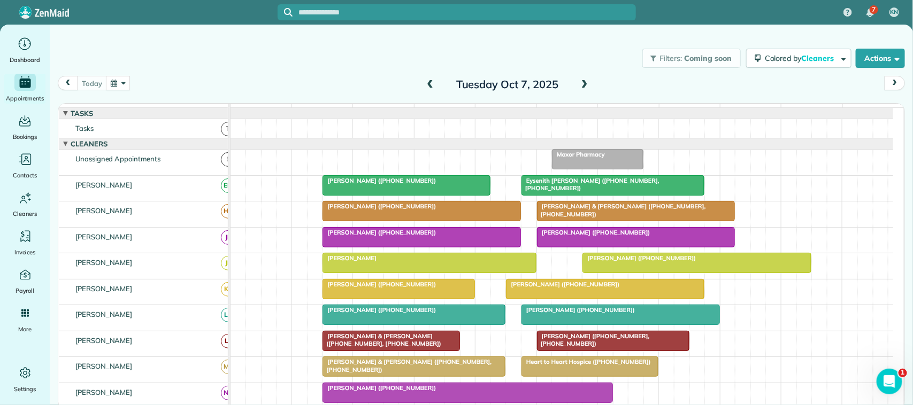
click at [610, 169] on div at bounding box center [597, 159] width 90 height 19
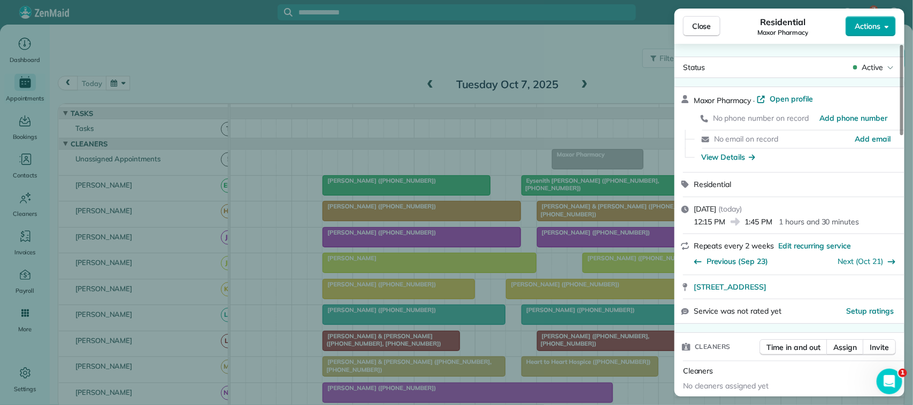
click at [883, 23] on button "Actions" at bounding box center [871, 26] width 50 height 20
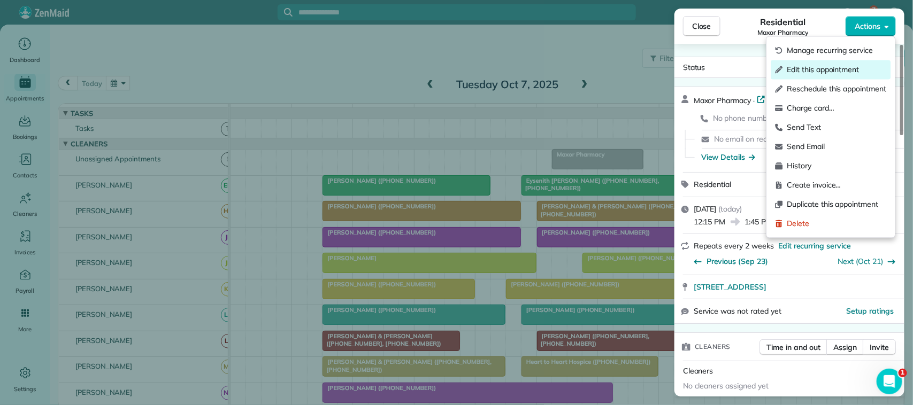
click at [855, 67] on span "Edit this appointment" at bounding box center [836, 70] width 99 height 11
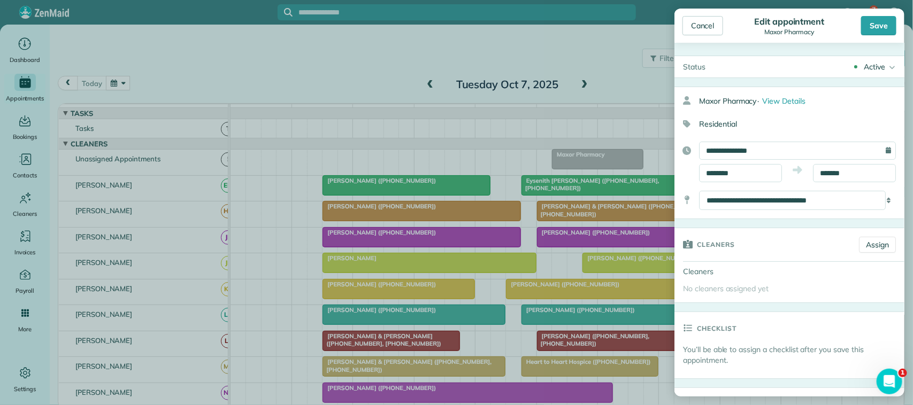
drag, startPoint x: 809, startPoint y: 137, endPoint x: 809, endPoint y: 143, distance: 5.9
click at [809, 137] on div "**********" at bounding box center [789, 153] width 230 height 133
click at [806, 145] on input "**********" at bounding box center [797, 151] width 197 height 18
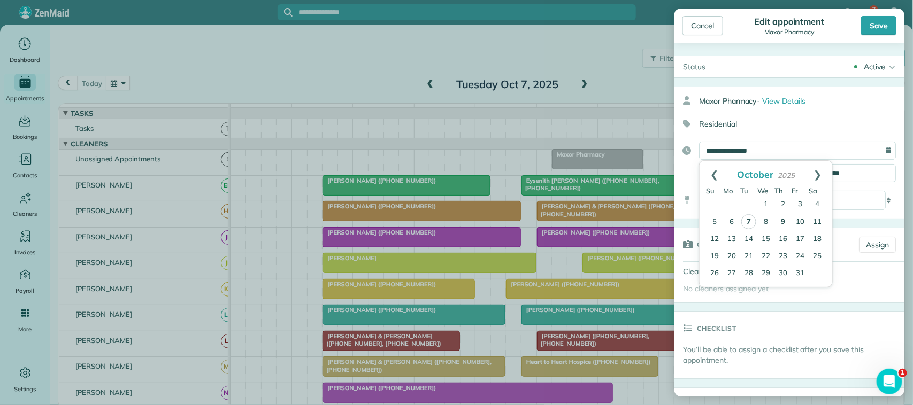
click at [781, 222] on link "9" at bounding box center [782, 222] width 17 height 17
type input "**********"
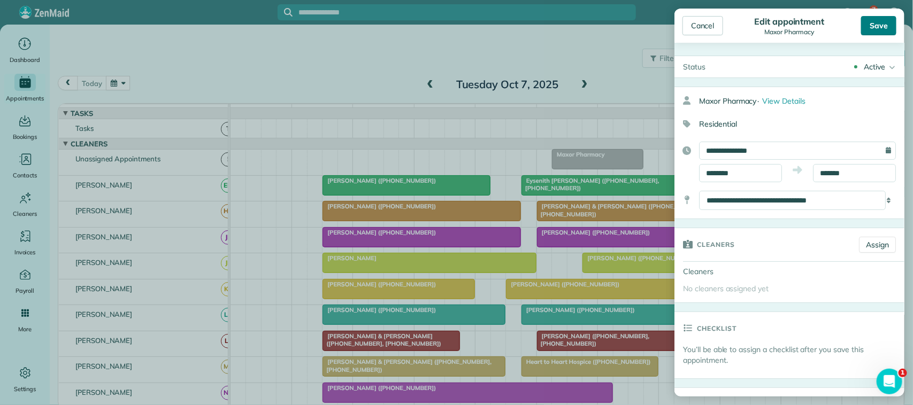
click at [880, 28] on div "Save" at bounding box center [878, 25] width 35 height 19
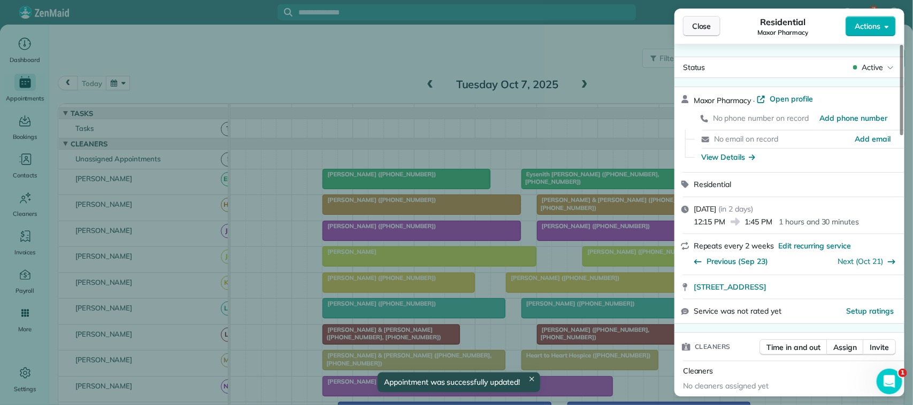
click at [702, 30] on span "Close" at bounding box center [701, 26] width 19 height 11
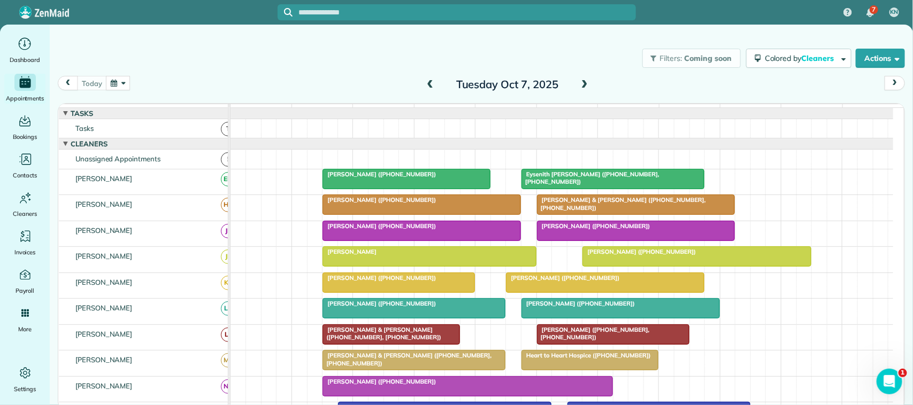
click at [567, 189] on div at bounding box center [613, 179] width 182 height 19
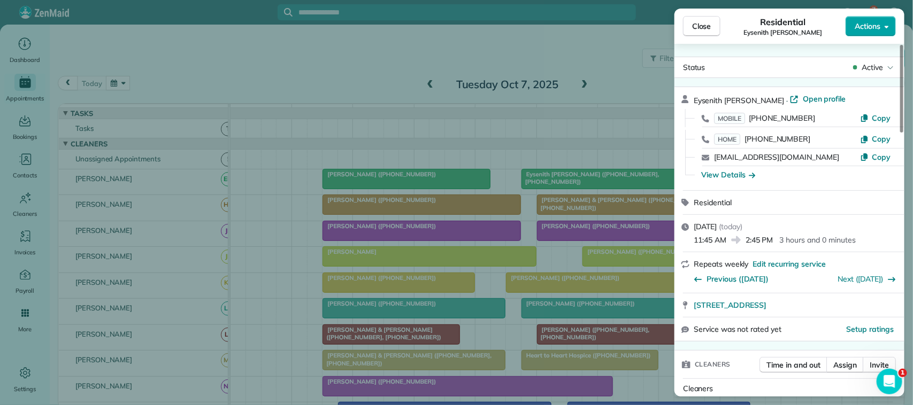
click at [872, 30] on span "Actions" at bounding box center [868, 26] width 26 height 11
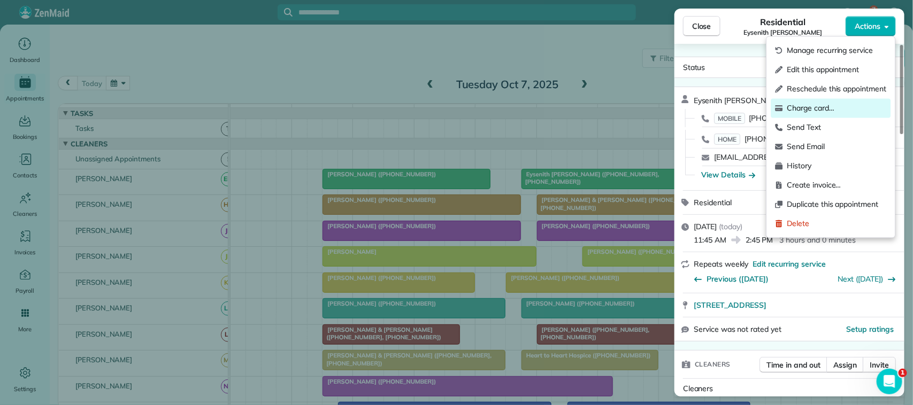
click at [847, 111] on span "Charge card…" at bounding box center [836, 108] width 99 height 11
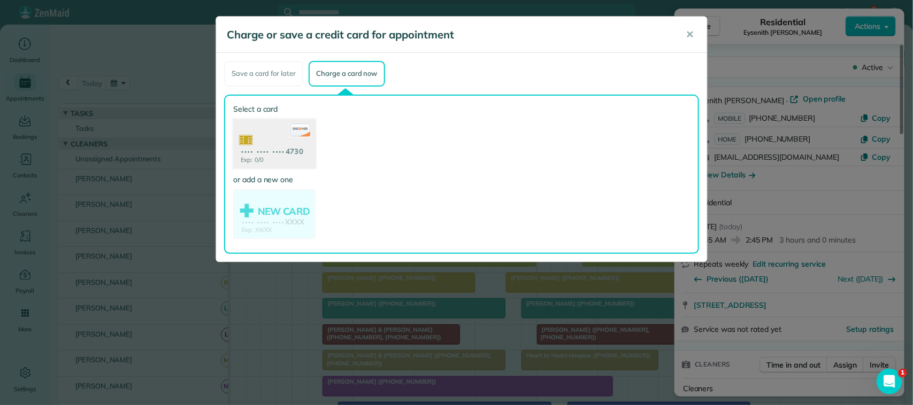
click at [292, 151] on use at bounding box center [274, 145] width 82 height 52
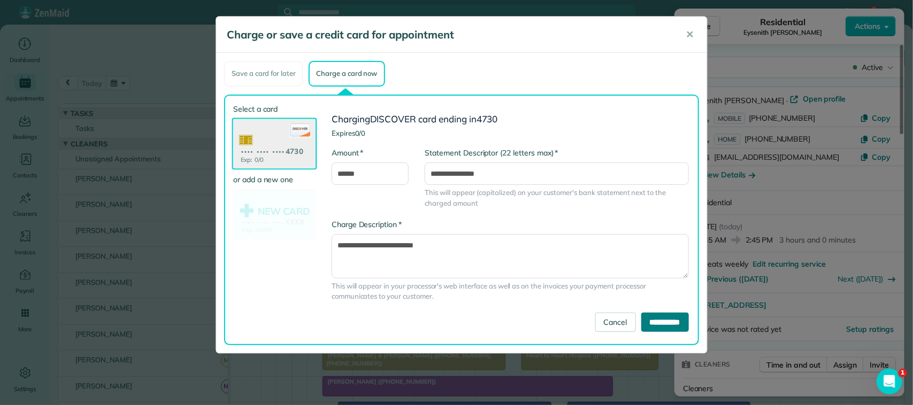
click at [656, 317] on input "**********" at bounding box center [665, 322] width 48 height 19
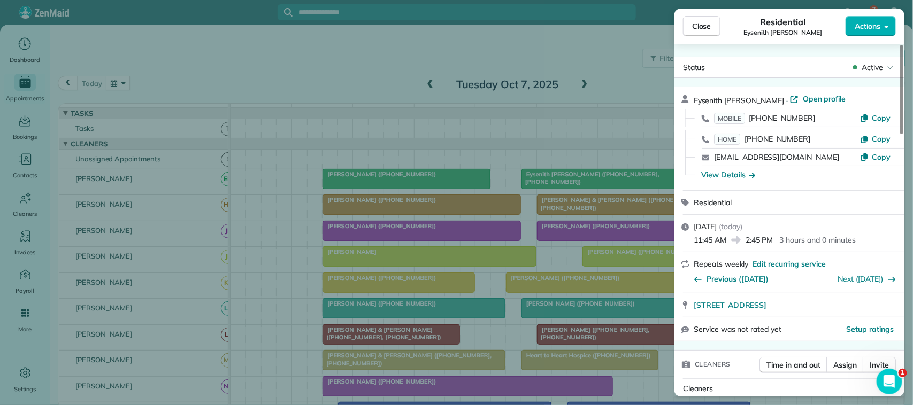
click at [725, 25] on div "Residential Eysenith [PERSON_NAME]" at bounding box center [782, 26] width 125 height 21
click at [706, 25] on span "Close" at bounding box center [701, 26] width 19 height 11
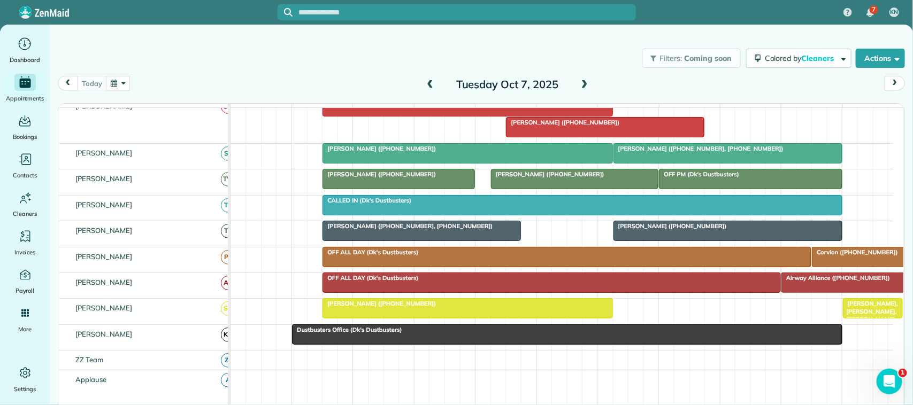
scroll to position [334, 0]
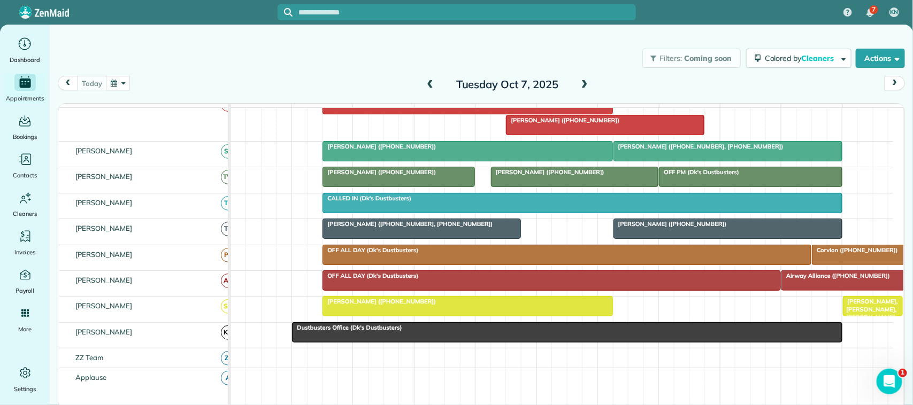
click at [555, 176] on span "[PERSON_NAME] ([PHONE_NUMBER])" at bounding box center [547, 171] width 114 height 7
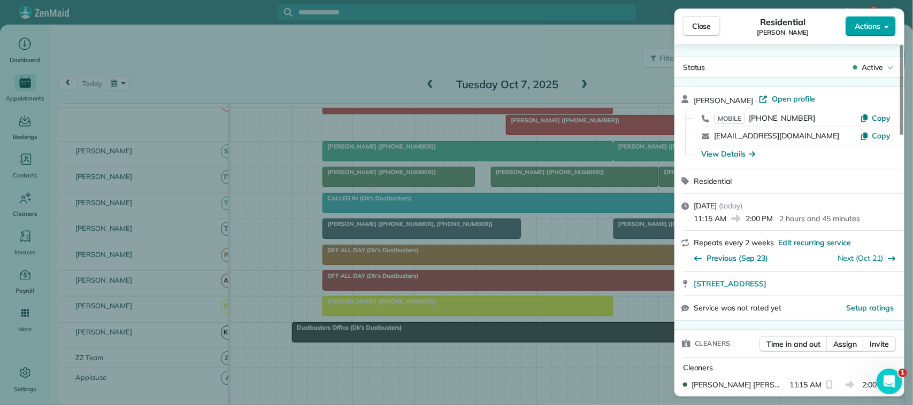
click at [882, 27] on button "Actions" at bounding box center [871, 26] width 50 height 20
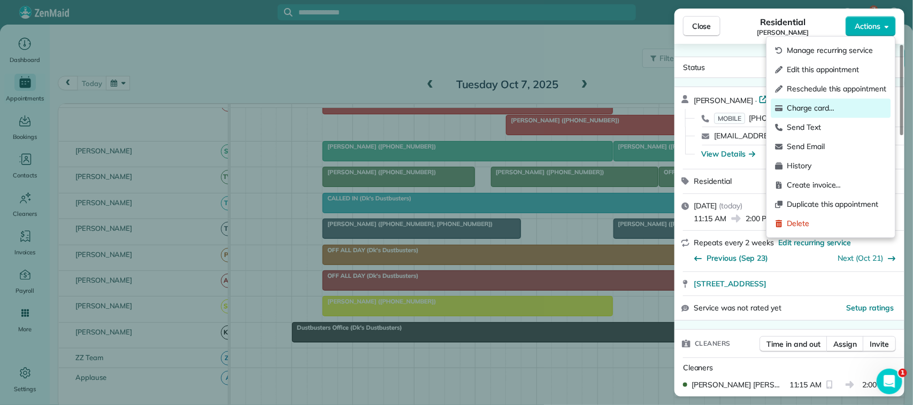
click at [829, 110] on span "Charge card…" at bounding box center [836, 108] width 99 height 11
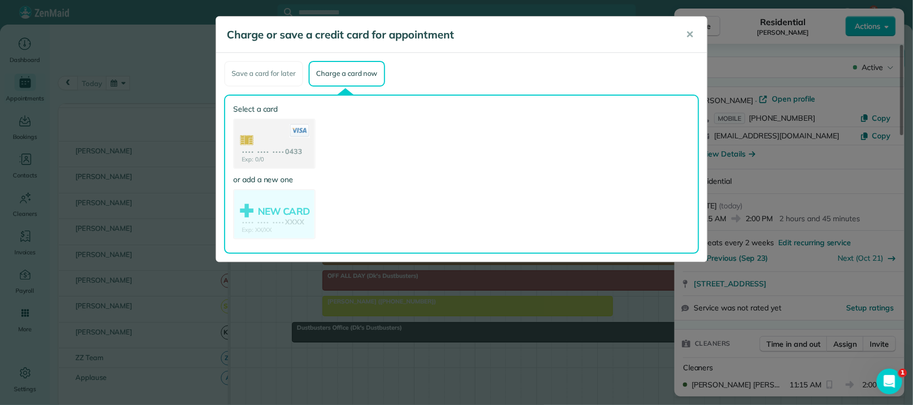
click at [292, 156] on use at bounding box center [274, 145] width 80 height 50
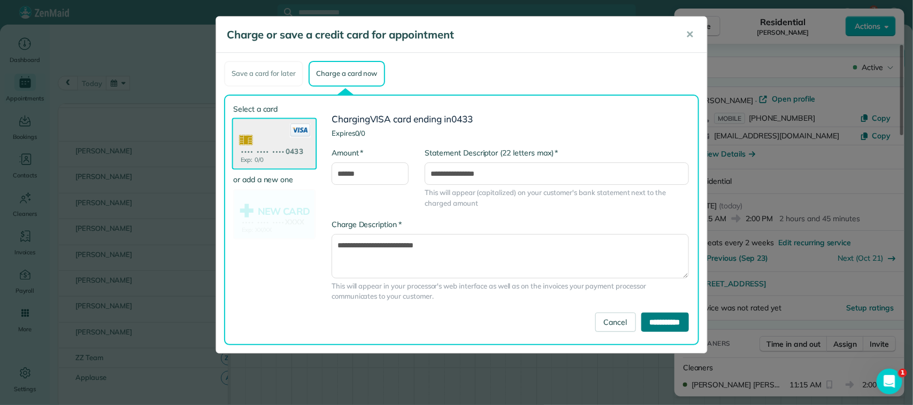
click at [665, 316] on input "**********" at bounding box center [665, 322] width 48 height 19
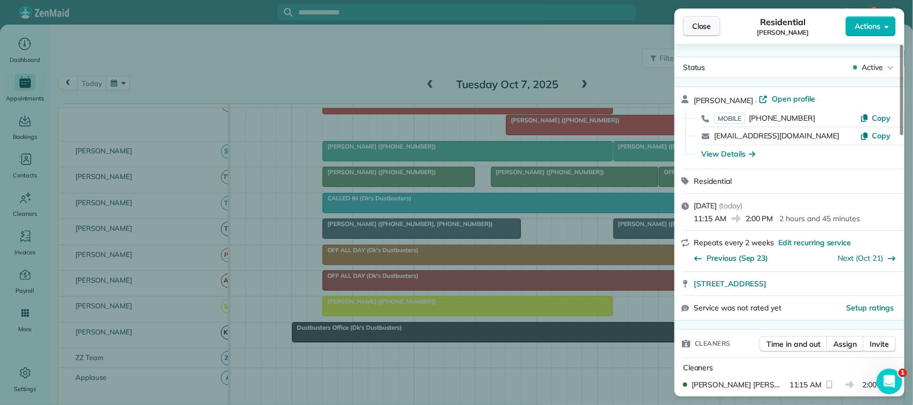
click at [698, 31] on span "Close" at bounding box center [701, 26] width 19 height 11
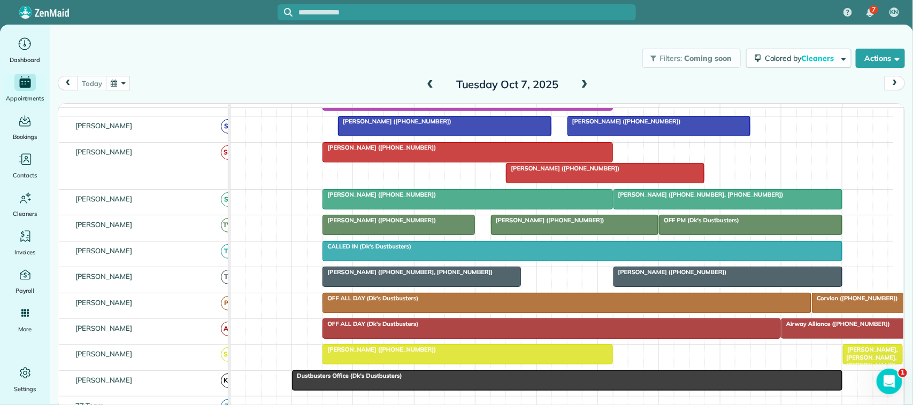
scroll to position [267, 0]
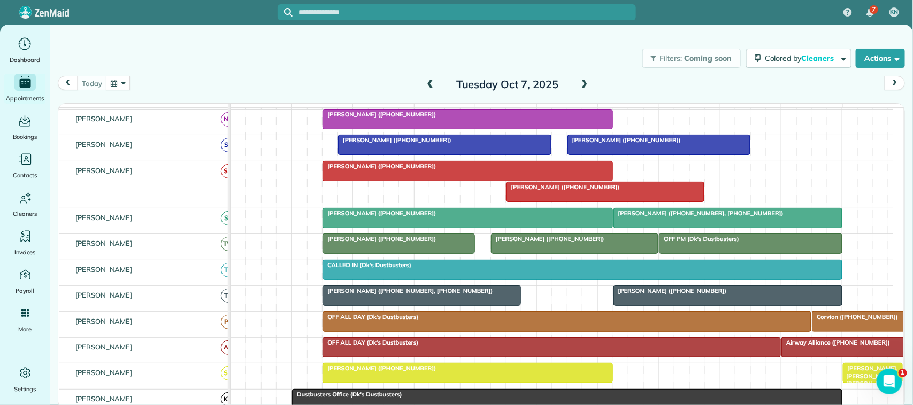
click at [425, 144] on span "[PERSON_NAME] ([PHONE_NUMBER])" at bounding box center [394, 139] width 114 height 7
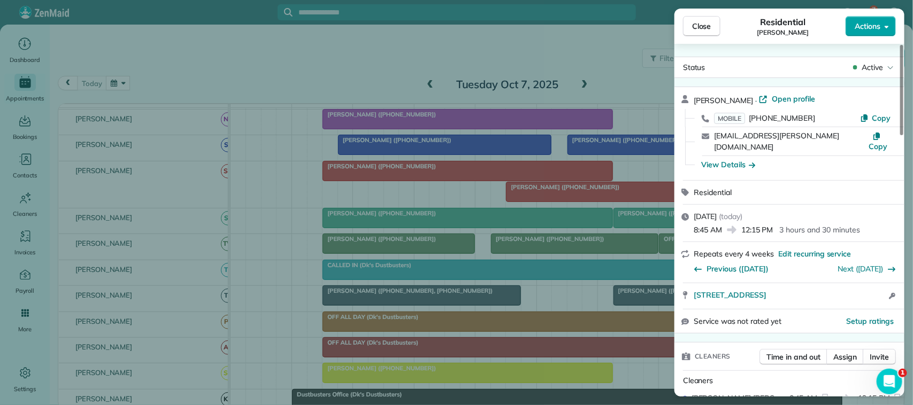
click at [859, 21] on span "Actions" at bounding box center [868, 26] width 26 height 11
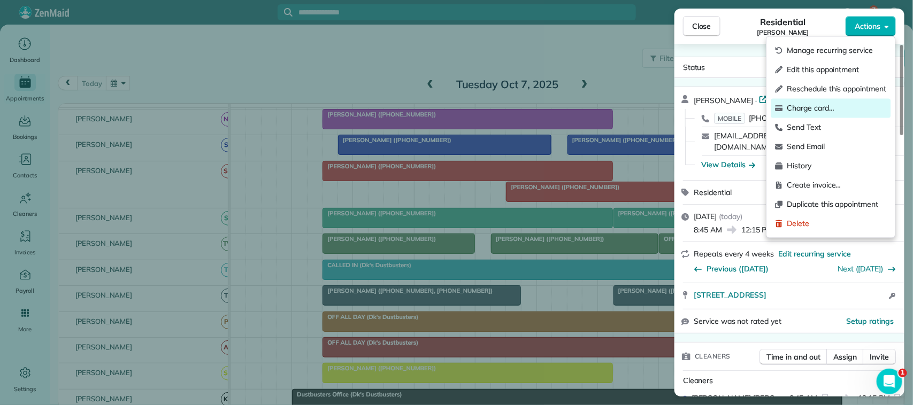
click at [841, 110] on span "Charge card…" at bounding box center [836, 108] width 99 height 11
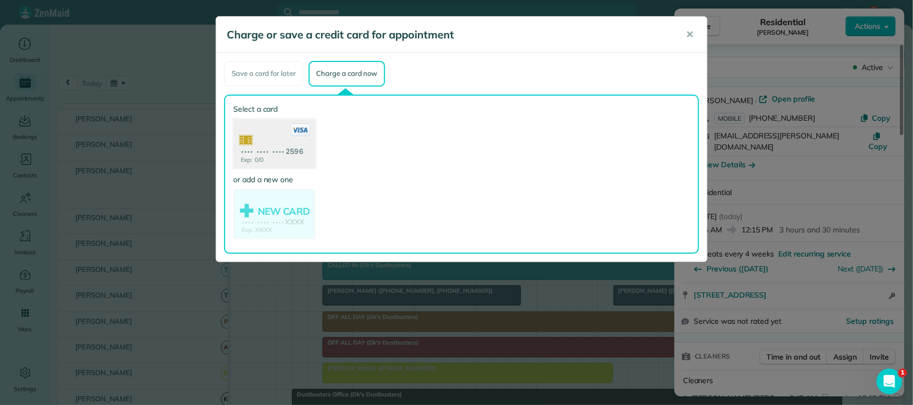
click at [301, 144] on use at bounding box center [274, 145] width 82 height 52
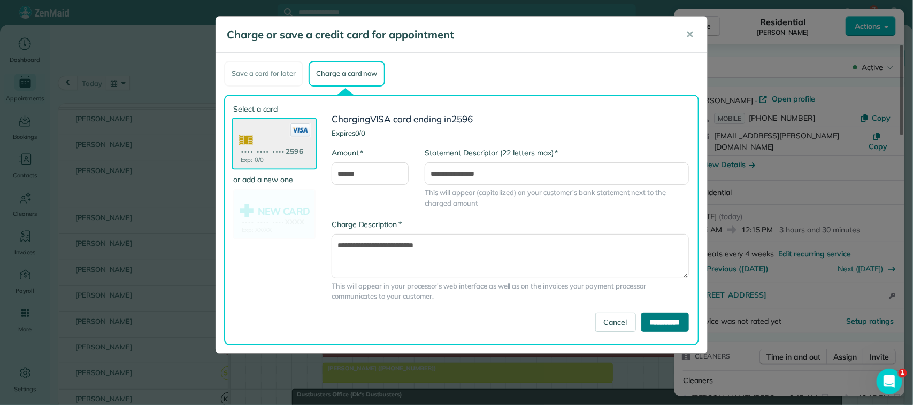
click at [672, 316] on input "**********" at bounding box center [665, 322] width 48 height 19
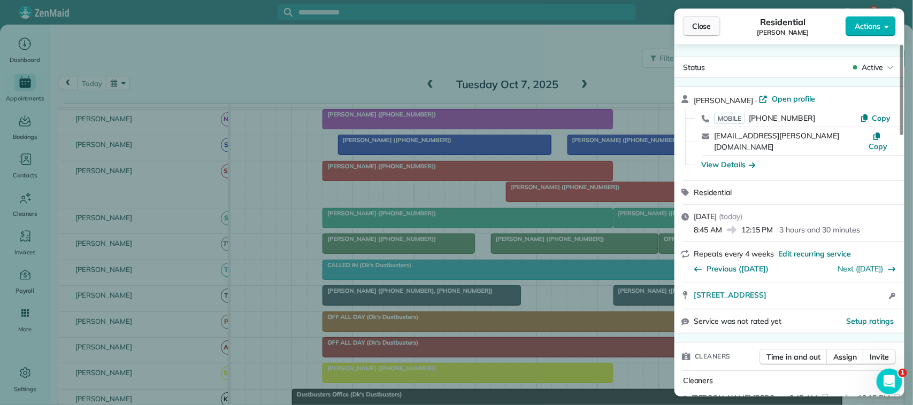
click at [703, 23] on span "Close" at bounding box center [701, 26] width 19 height 11
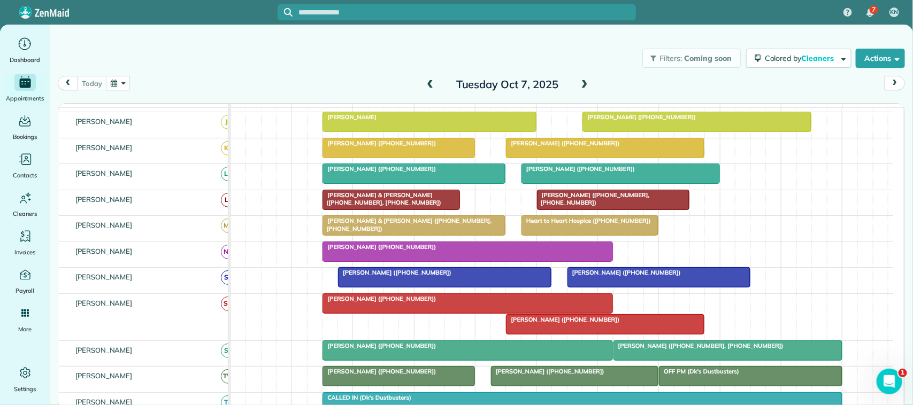
scroll to position [134, 0]
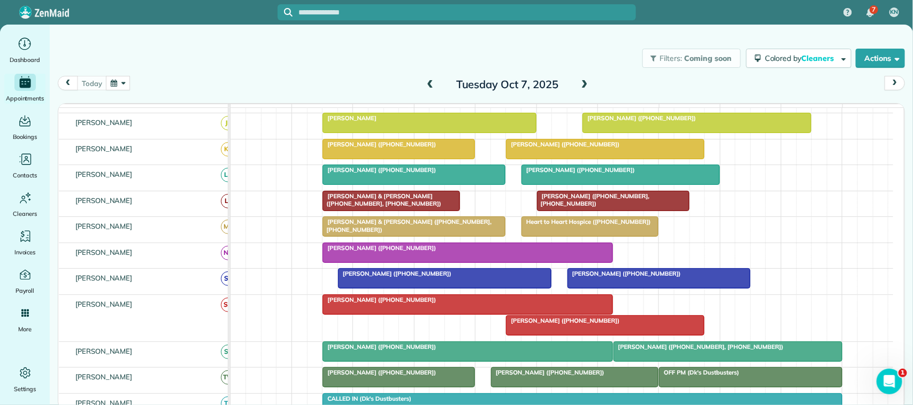
click at [603, 185] on div at bounding box center [620, 174] width 197 height 19
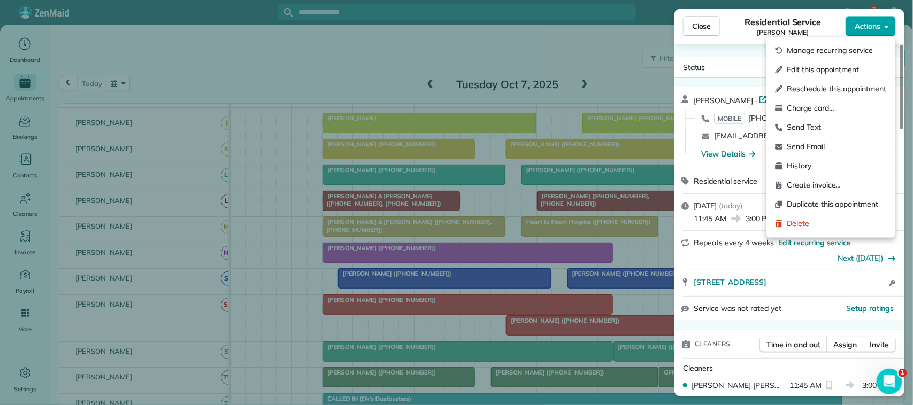
click at [862, 29] on span "Actions" at bounding box center [868, 26] width 26 height 11
click at [832, 110] on span "Charge card…" at bounding box center [836, 108] width 99 height 11
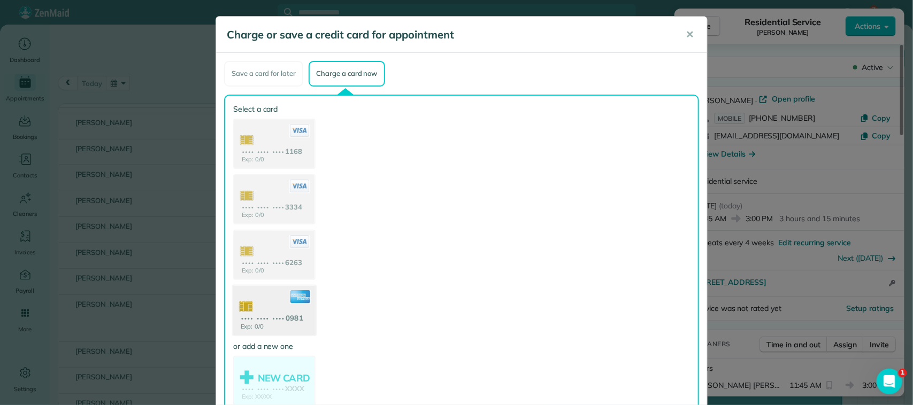
click at [301, 296] on icon at bounding box center [300, 297] width 21 height 14
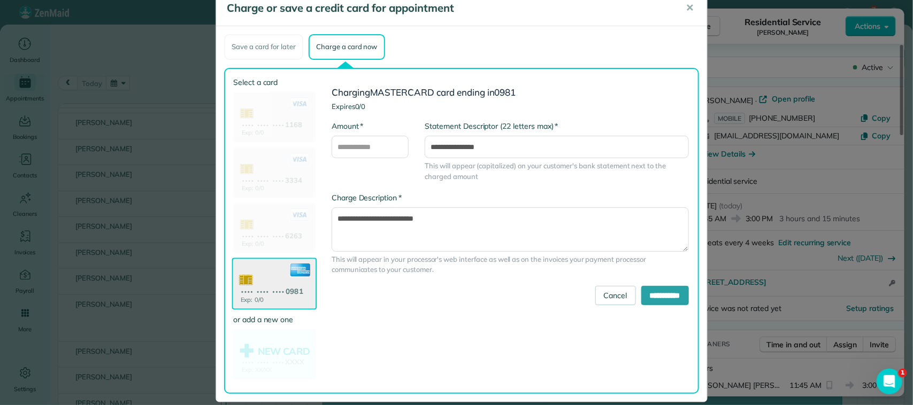
scroll to position [38, 0]
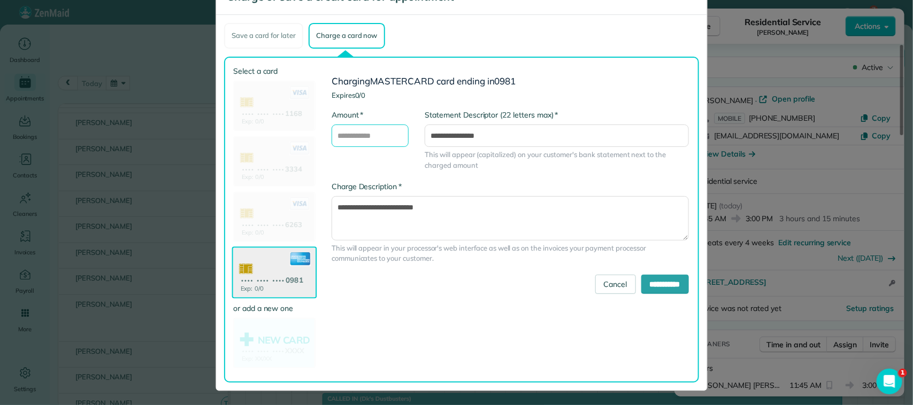
click at [383, 137] on input "* Amount" at bounding box center [370, 136] width 77 height 22
type input "******"
click at [641, 280] on input "**********" at bounding box center [665, 284] width 48 height 19
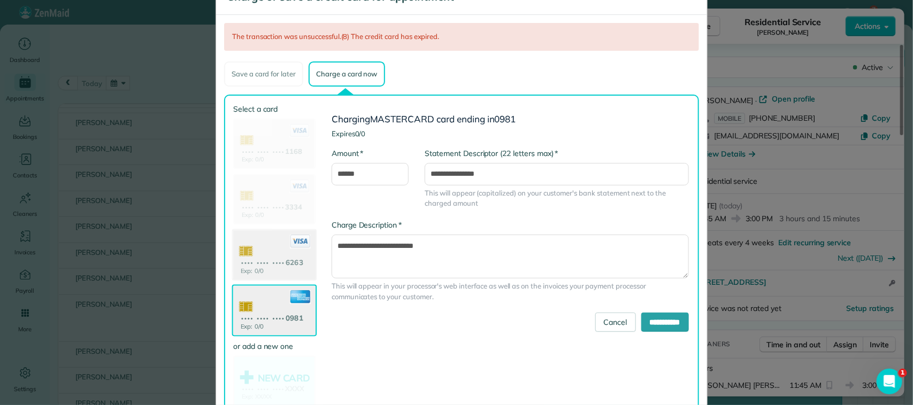
click at [255, 260] on use at bounding box center [274, 256] width 82 height 52
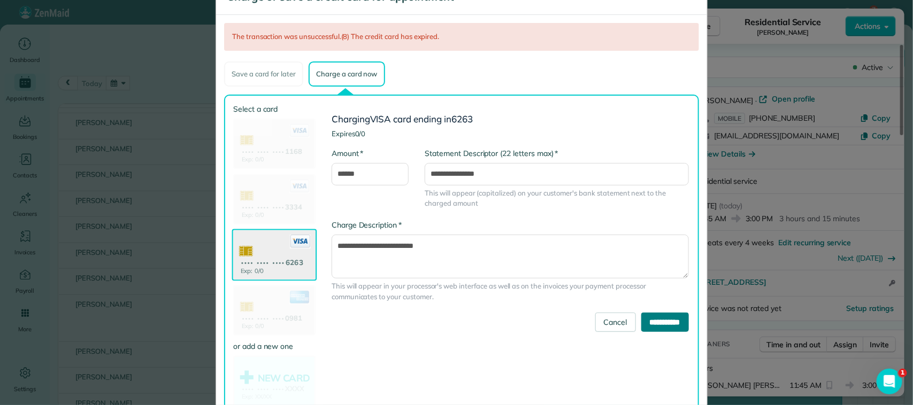
click at [641, 322] on input "**********" at bounding box center [665, 322] width 48 height 19
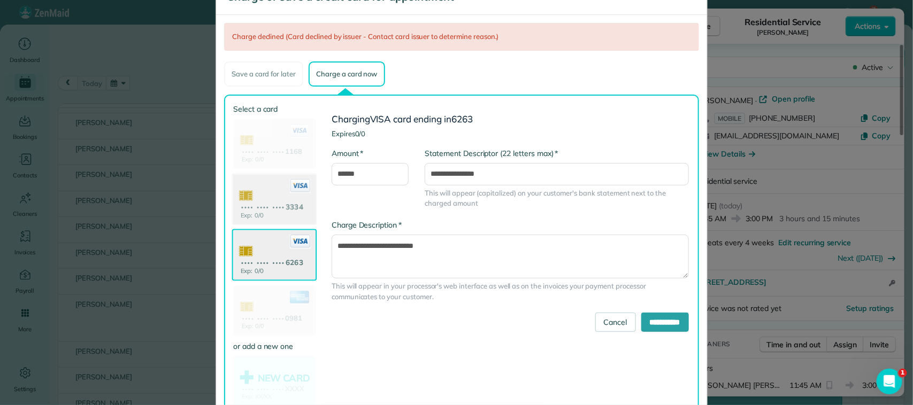
click at [266, 211] on use at bounding box center [274, 201] width 82 height 52
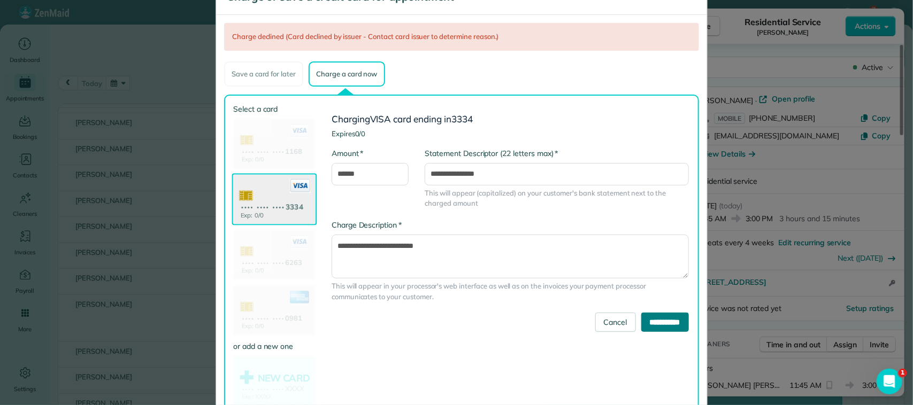
click at [662, 319] on input "**********" at bounding box center [665, 322] width 48 height 19
click at [273, 152] on use at bounding box center [274, 145] width 82 height 52
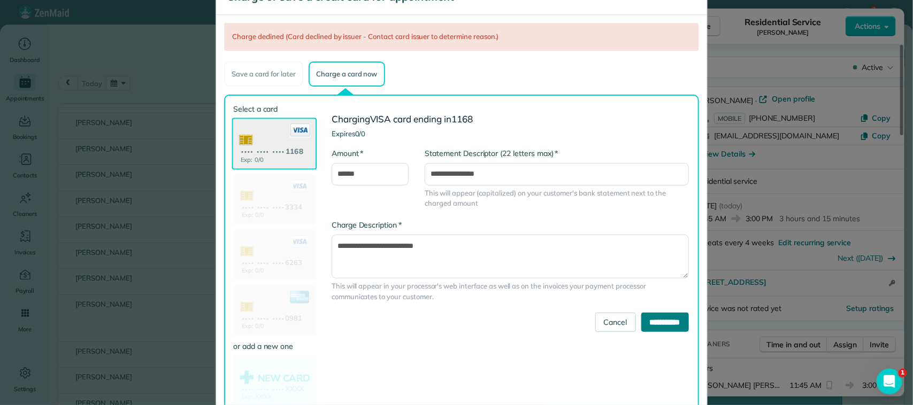
click at [662, 318] on input "**********" at bounding box center [665, 322] width 48 height 19
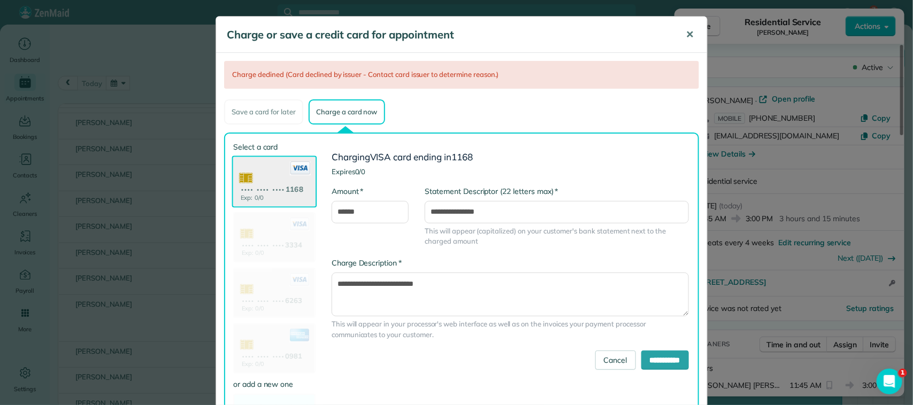
click at [688, 35] on span "✕" at bounding box center [690, 34] width 8 height 12
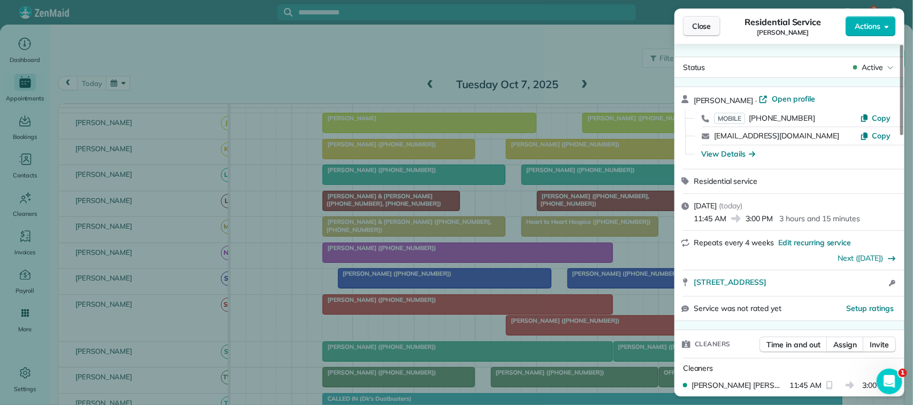
click at [718, 16] on button "Close" at bounding box center [701, 26] width 37 height 20
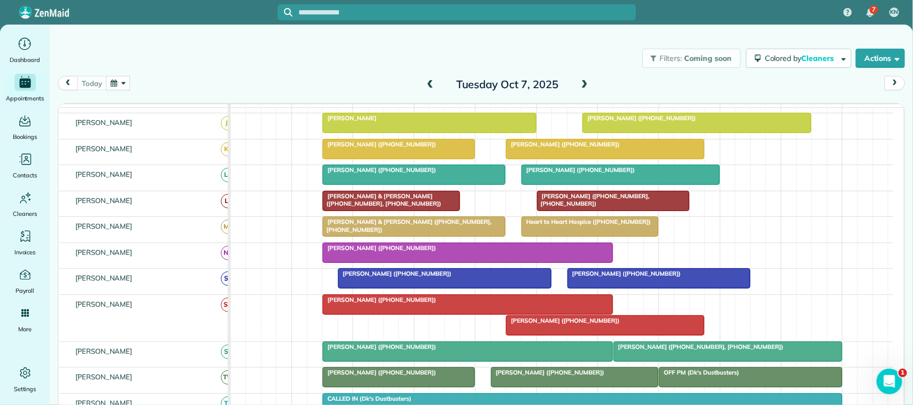
click at [110, 83] on button "button" at bounding box center [118, 83] width 25 height 14
click at [201, 114] on link "1" at bounding box center [196, 120] width 17 height 17
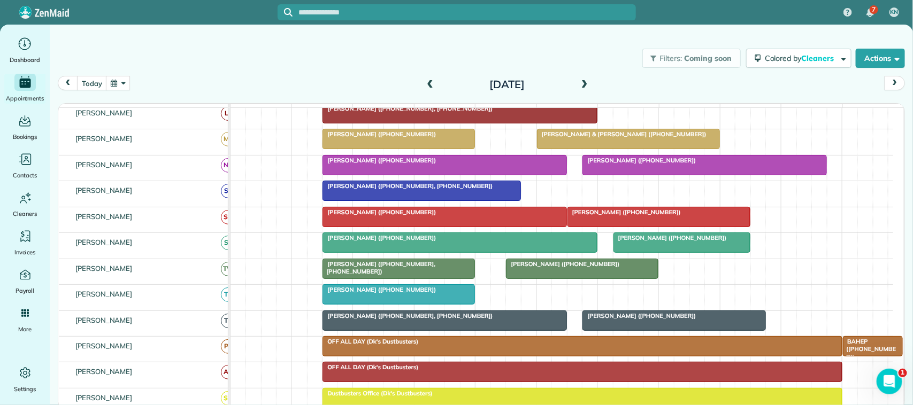
scroll to position [273, 0]
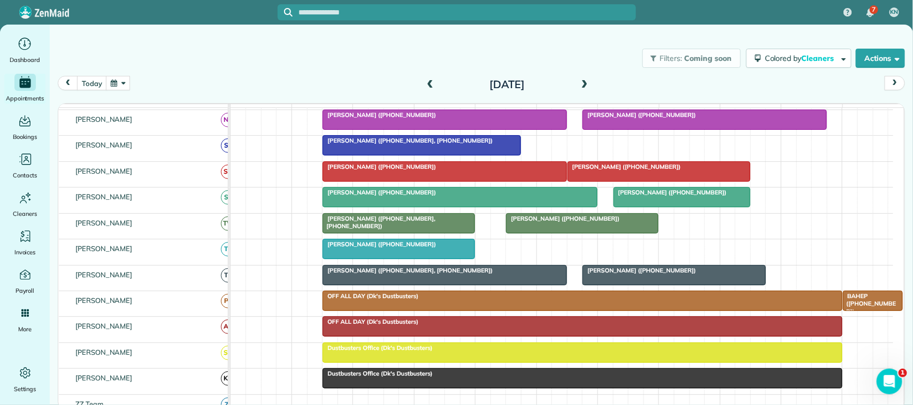
click at [381, 226] on div at bounding box center [398, 223] width 151 height 19
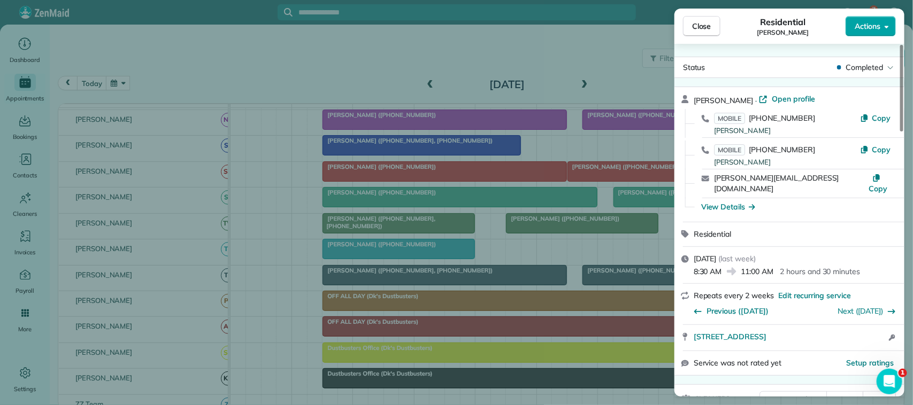
click at [859, 25] on span "Actions" at bounding box center [868, 26] width 26 height 11
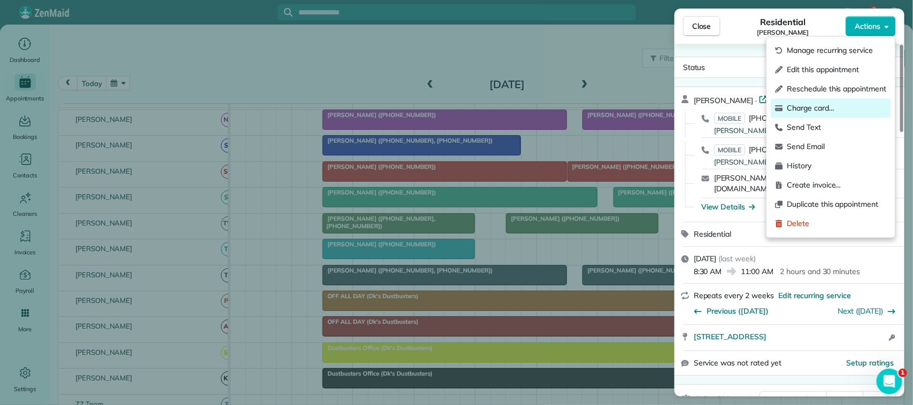
click at [839, 103] on span "Charge card…" at bounding box center [836, 108] width 99 height 11
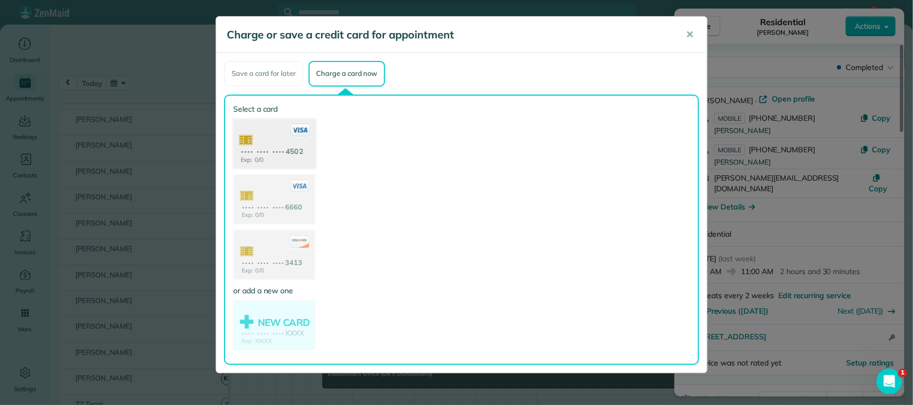
click at [285, 151] on use at bounding box center [274, 145] width 82 height 52
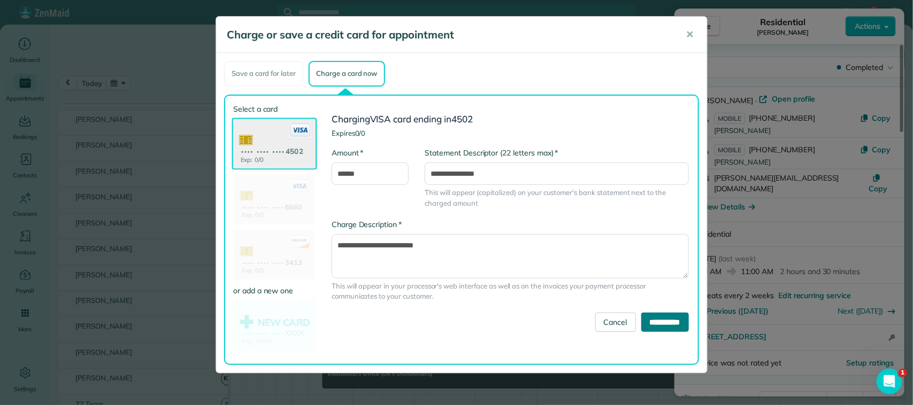
click at [641, 319] on input "**********" at bounding box center [665, 322] width 48 height 19
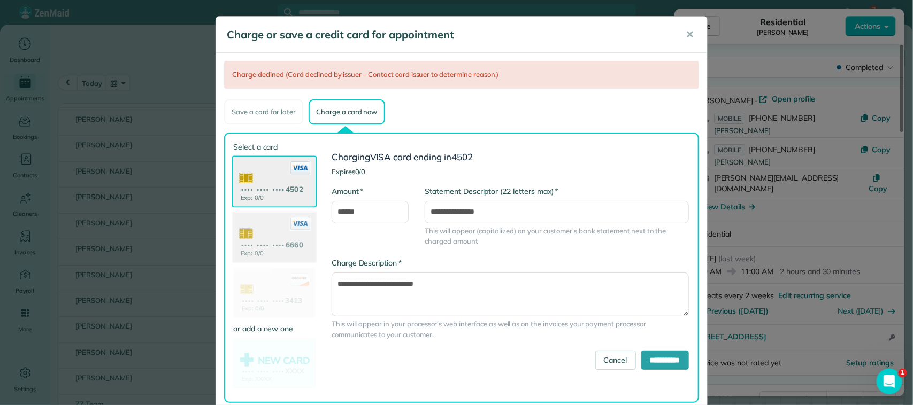
click at [265, 239] on use at bounding box center [274, 239] width 82 height 52
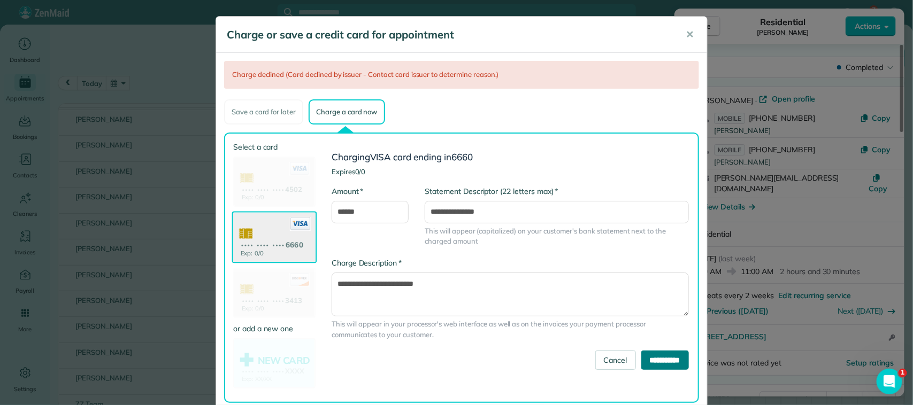
click at [641, 355] on input "**********" at bounding box center [665, 360] width 48 height 19
click at [273, 278] on use at bounding box center [274, 294] width 82 height 52
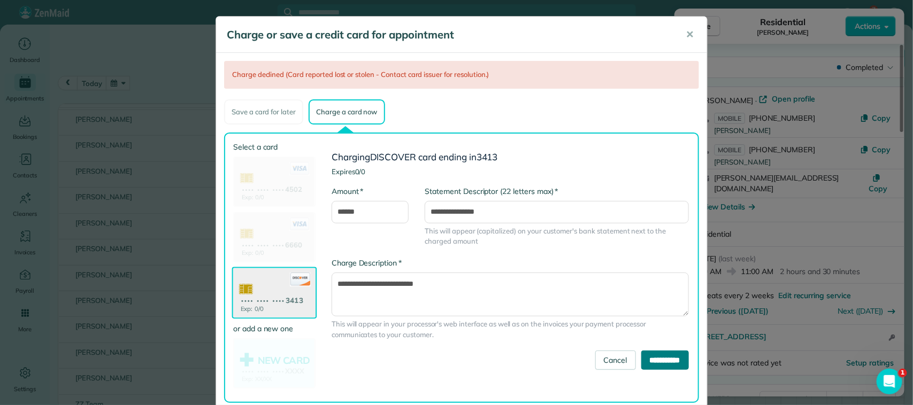
click at [643, 364] on input "**********" at bounding box center [665, 360] width 48 height 19
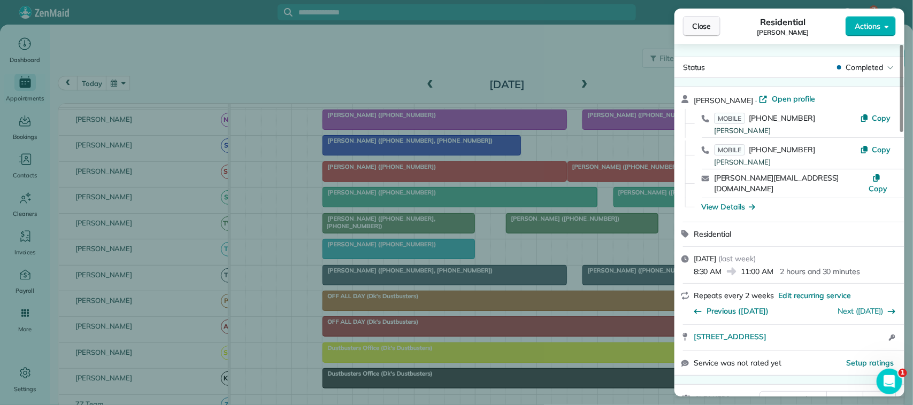
click at [690, 27] on button "Close" at bounding box center [701, 26] width 37 height 20
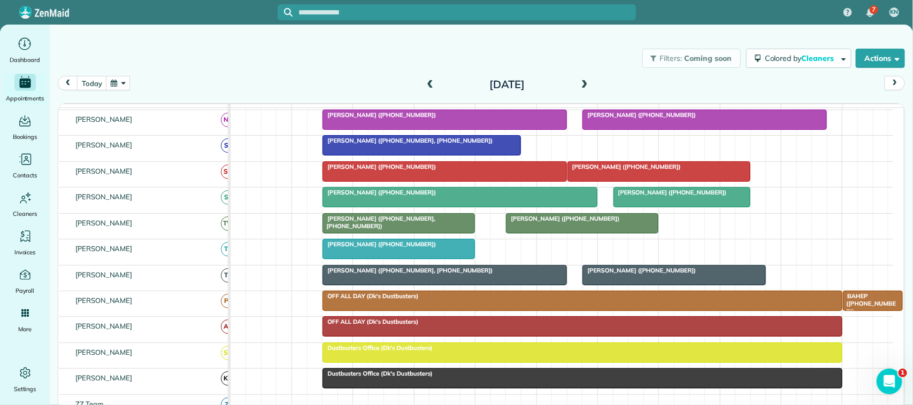
click at [585, 82] on span at bounding box center [585, 85] width 12 height 10
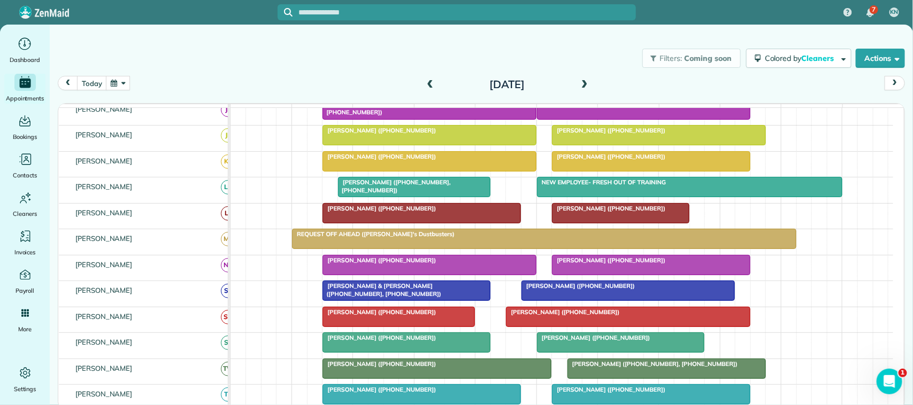
scroll to position [47, 0]
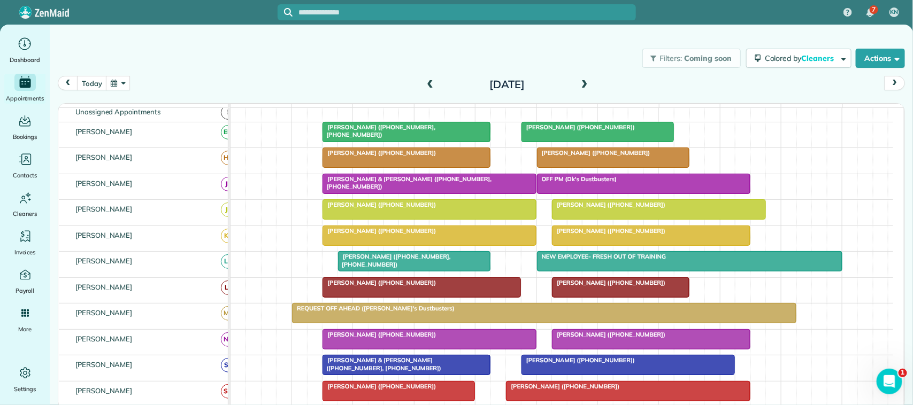
click at [593, 142] on div at bounding box center [597, 131] width 151 height 19
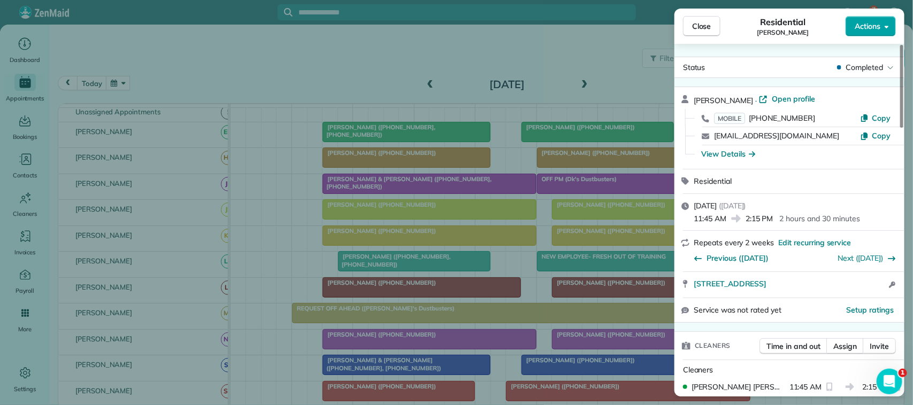
click at [879, 31] on span "Actions" at bounding box center [868, 26] width 26 height 11
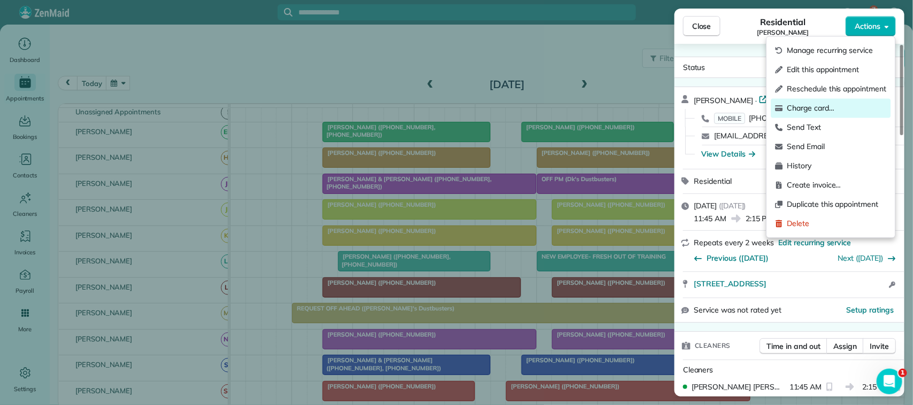
click at [836, 100] on div "Charge card…" at bounding box center [831, 108] width 120 height 19
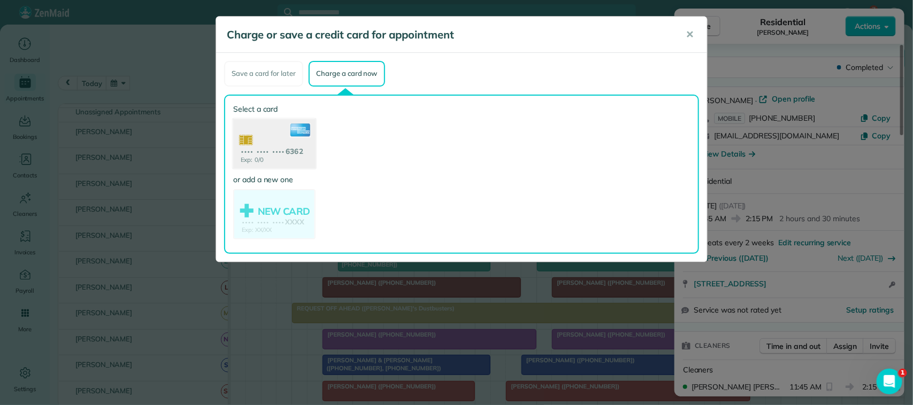
click at [277, 139] on use at bounding box center [274, 145] width 82 height 52
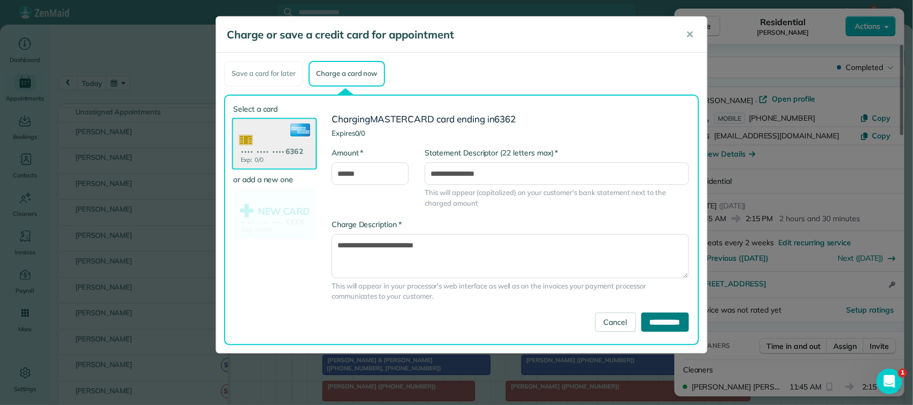
click at [646, 324] on input "**********" at bounding box center [665, 322] width 48 height 19
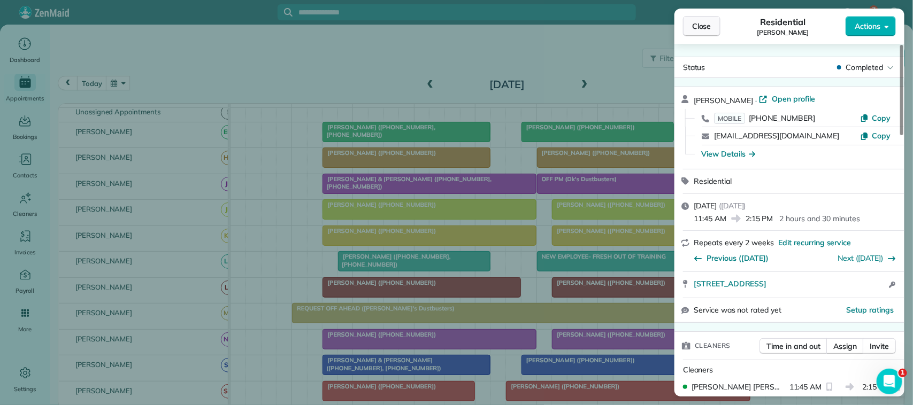
click at [694, 28] on span "Close" at bounding box center [701, 26] width 19 height 11
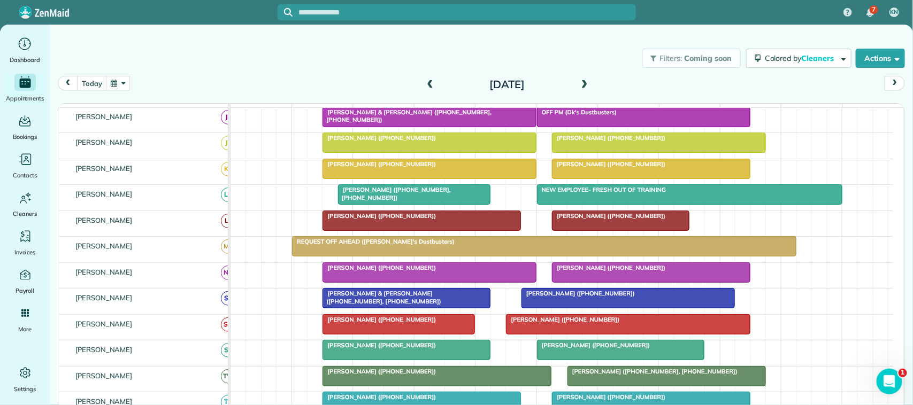
scroll to position [47, 0]
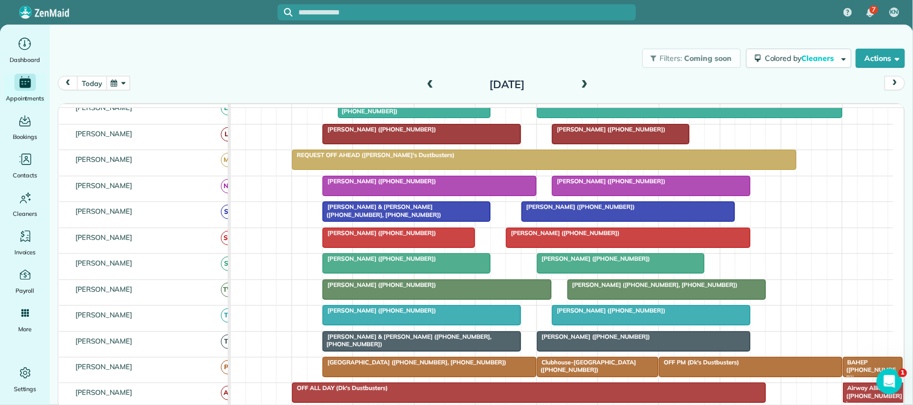
click at [94, 79] on button "today" at bounding box center [91, 83] width 29 height 14
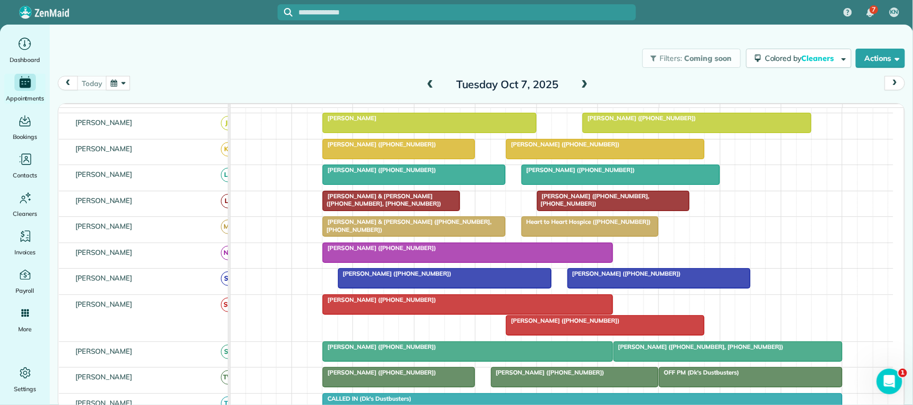
click at [381, 206] on span "[PERSON_NAME] & [PERSON_NAME] ([PHONE_NUMBER], [PHONE_NUMBER])" at bounding box center [382, 200] width 120 height 15
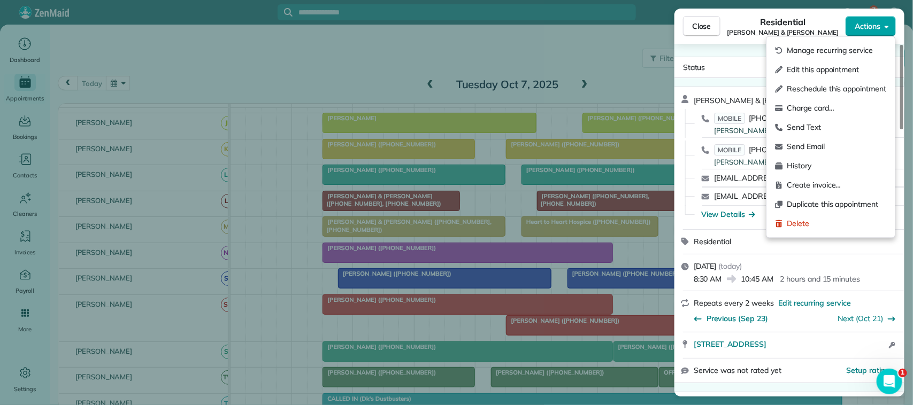
click at [874, 27] on span "Actions" at bounding box center [868, 26] width 26 height 11
click at [848, 111] on span "Charge card…" at bounding box center [836, 108] width 99 height 11
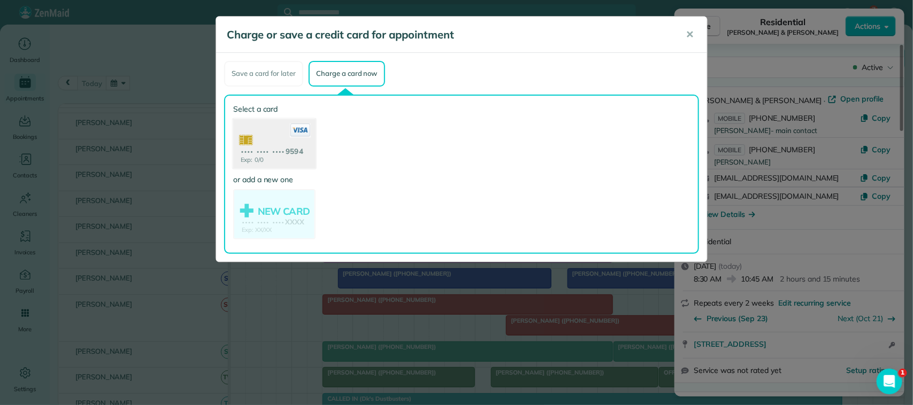
click at [284, 143] on use at bounding box center [274, 145] width 82 height 52
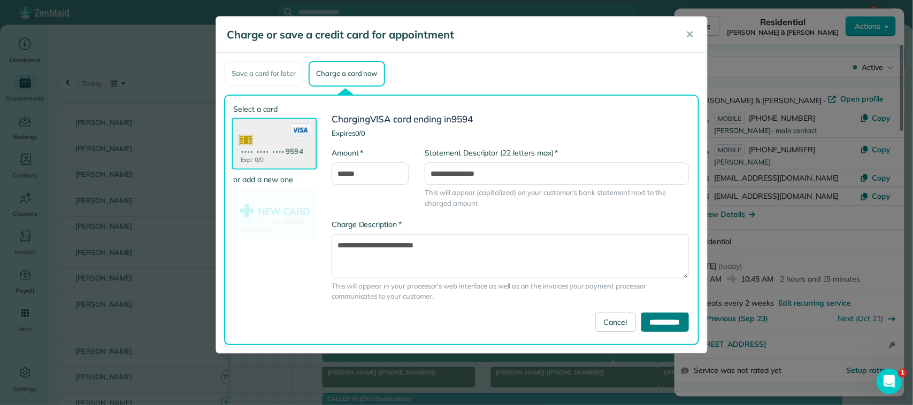
click at [661, 320] on input "**********" at bounding box center [665, 322] width 48 height 19
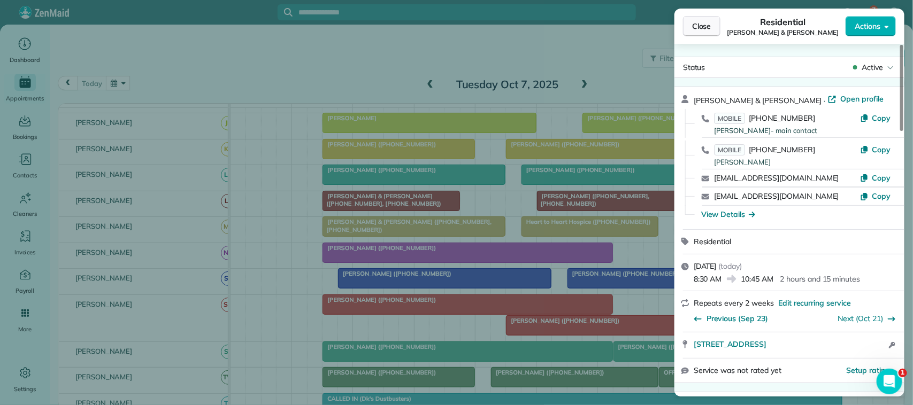
click at [706, 31] on span "Close" at bounding box center [701, 26] width 19 height 11
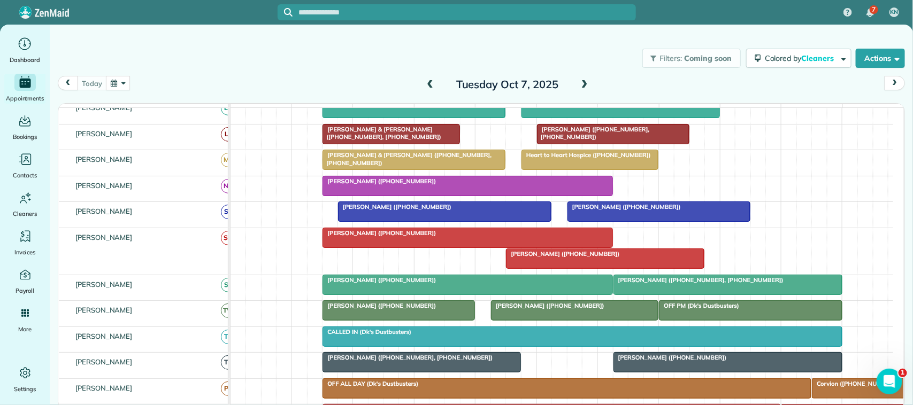
click at [393, 362] on span "[PERSON_NAME] ([PHONE_NUMBER], [PHONE_NUMBER])" at bounding box center [407, 357] width 171 height 7
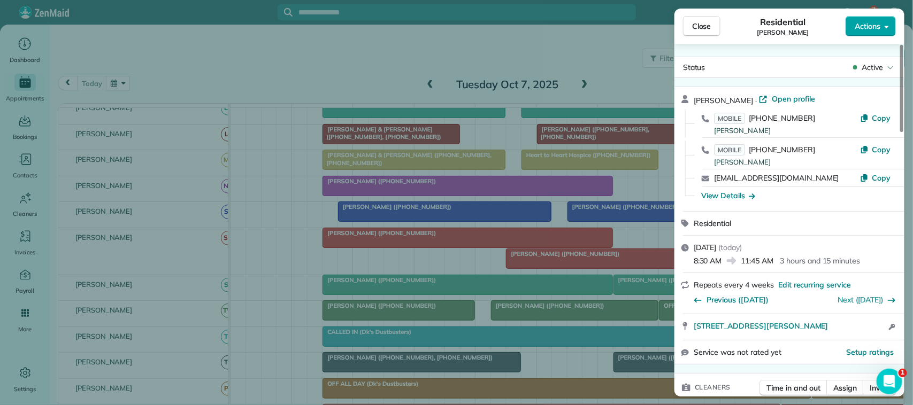
click at [862, 25] on span "Actions" at bounding box center [868, 26] width 26 height 11
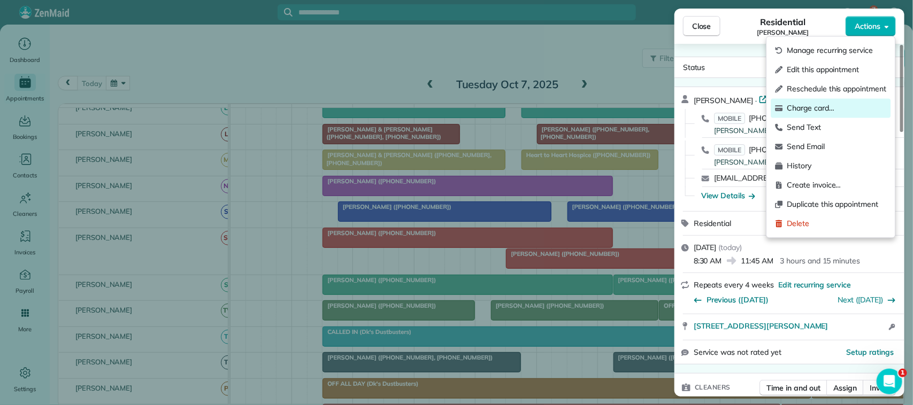
click at [833, 110] on span "Charge card…" at bounding box center [836, 108] width 99 height 11
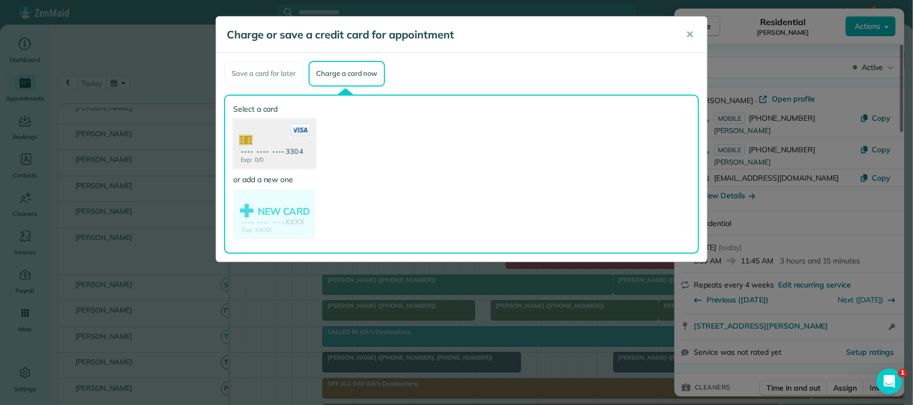
click at [310, 151] on use at bounding box center [274, 145] width 82 height 52
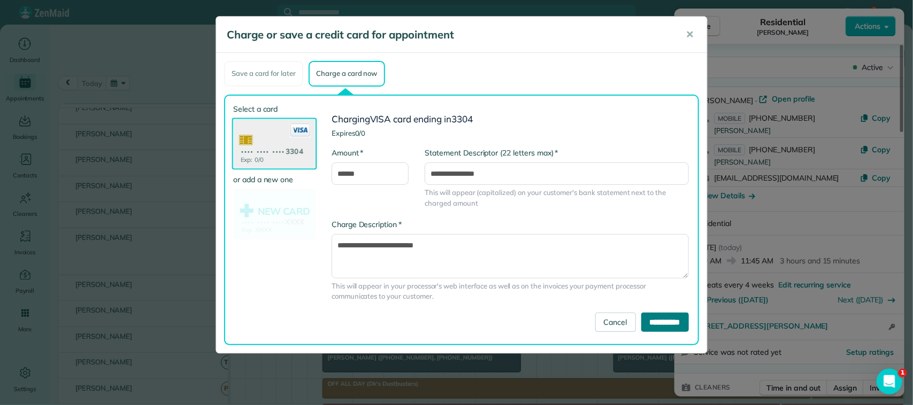
click at [660, 313] on input "**********" at bounding box center [665, 322] width 48 height 19
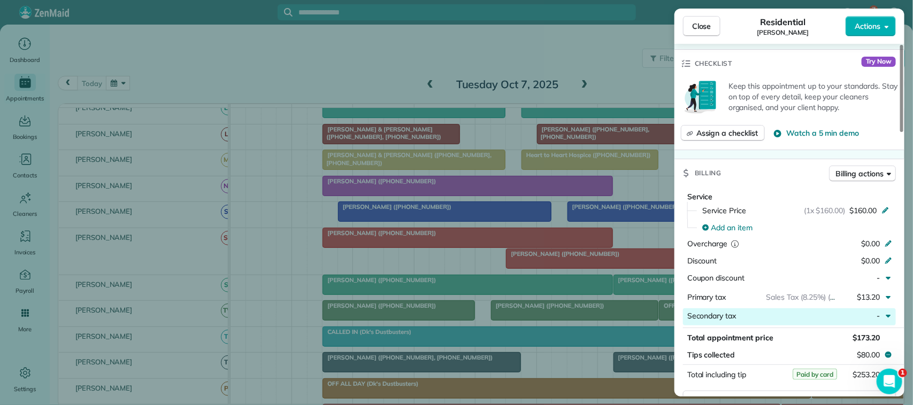
scroll to position [468, 0]
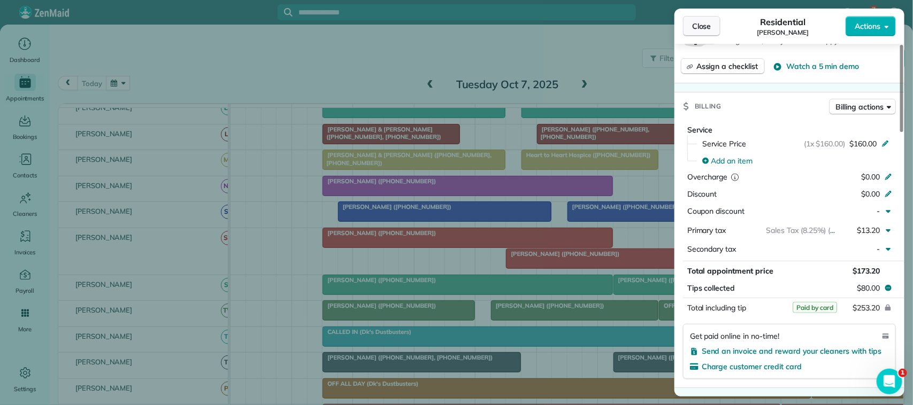
click at [709, 28] on span "Close" at bounding box center [701, 26] width 19 height 11
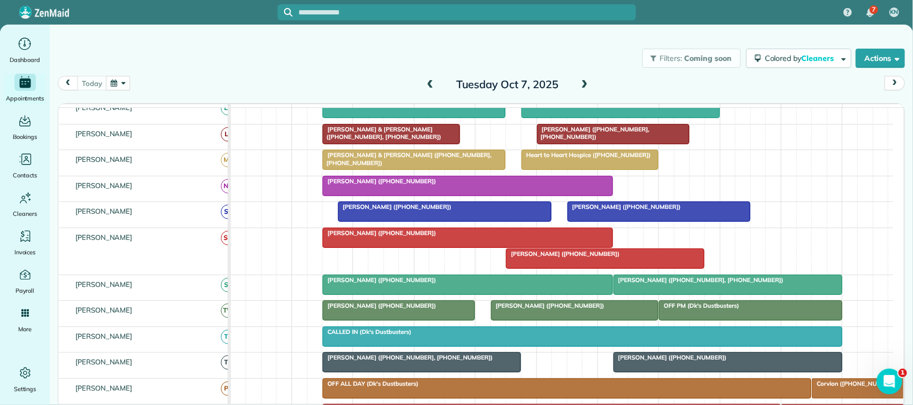
scroll to position [267, 0]
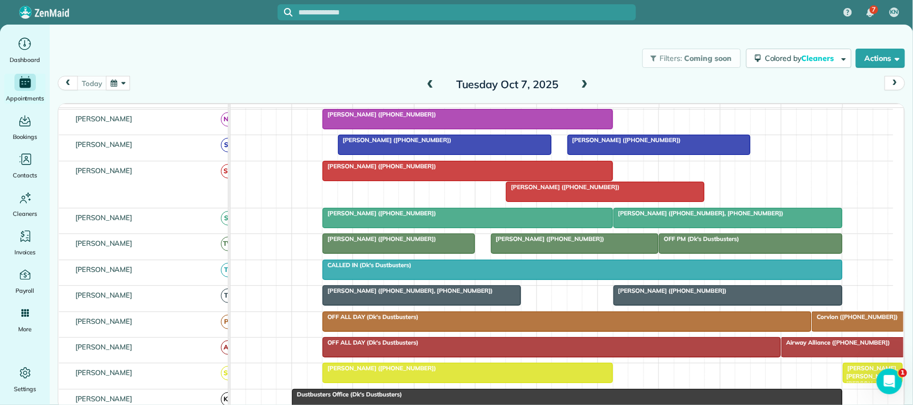
click at [635, 305] on div at bounding box center [728, 295] width 228 height 19
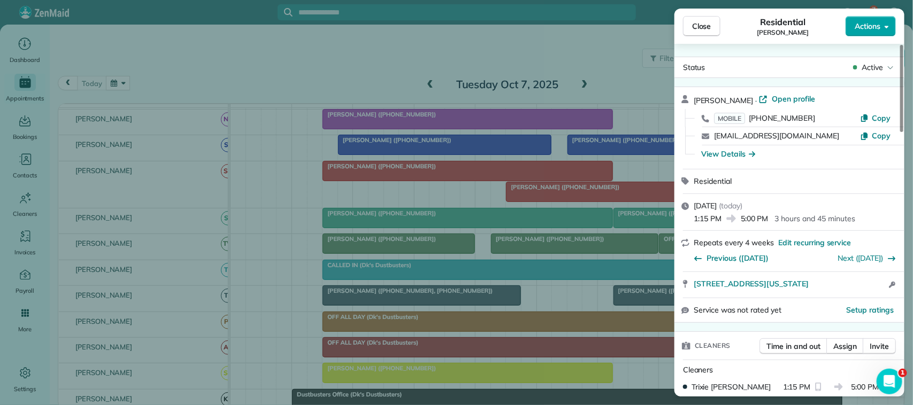
click at [868, 27] on span "Actions" at bounding box center [868, 26] width 26 height 11
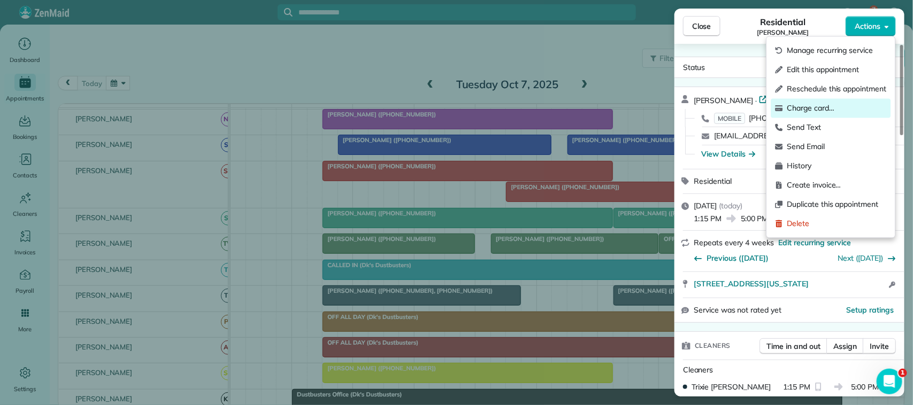
click at [837, 105] on span "Charge card…" at bounding box center [836, 108] width 99 height 11
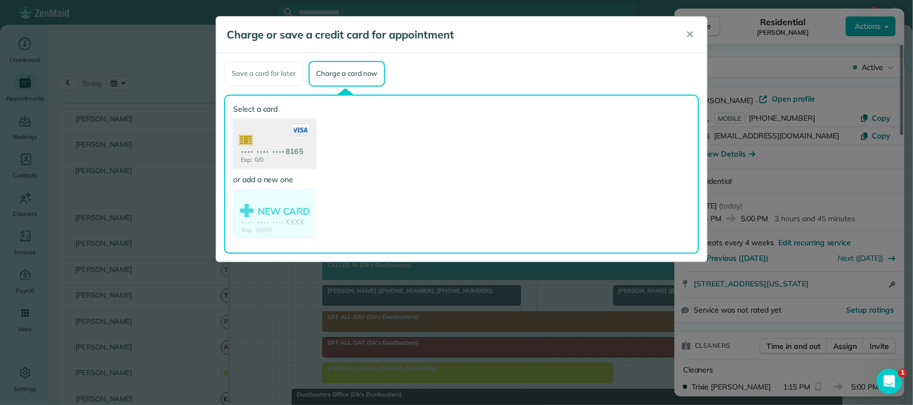
click at [275, 150] on use at bounding box center [274, 145] width 82 height 52
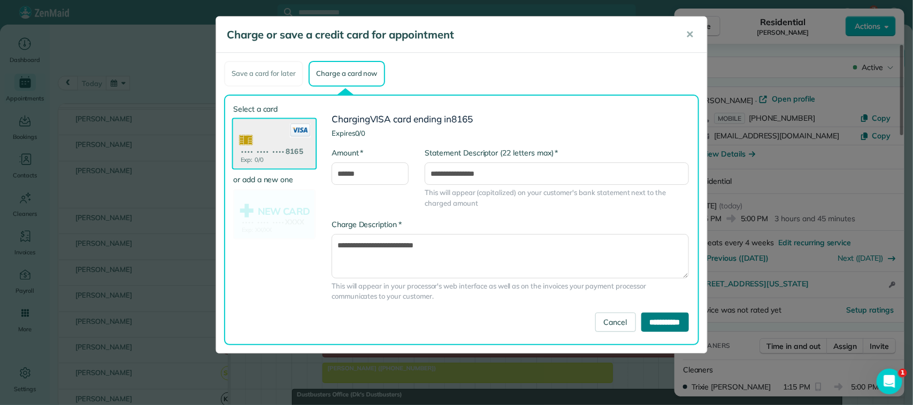
click at [654, 324] on input "**********" at bounding box center [665, 322] width 48 height 19
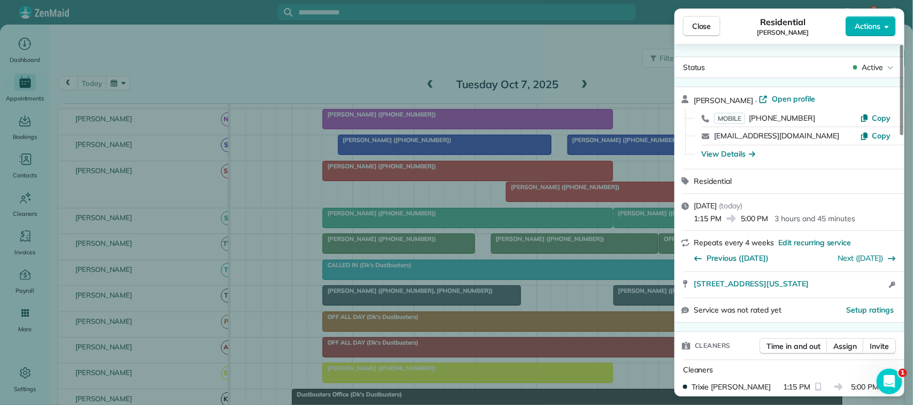
click at [697, 22] on span "Close" at bounding box center [701, 26] width 19 height 11
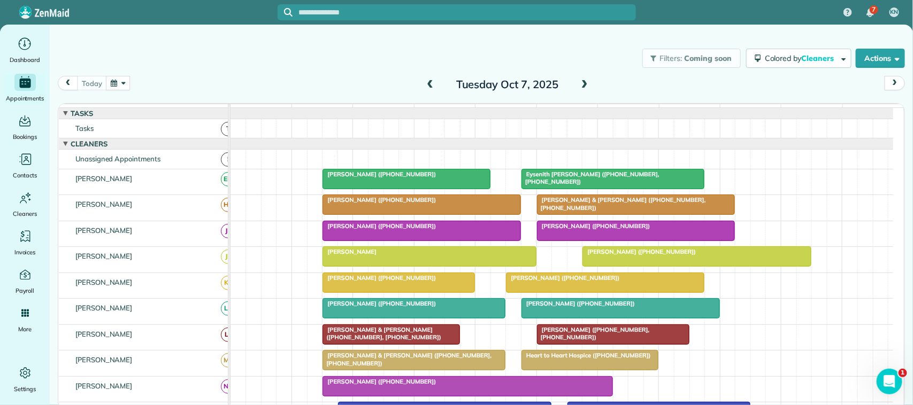
click at [191, 76] on div "[DATE] [DATE]" at bounding box center [481, 86] width 847 height 20
click at [89, 75] on div "Filters: Coming soon Colored by Cleaners Color by Cleaner Color by Team Color b…" at bounding box center [481, 58] width 863 height 35
click at [291, 84] on div "[DATE] [DATE]" at bounding box center [481, 86] width 847 height 20
click at [206, 87] on div "[DATE] [DATE]" at bounding box center [481, 86] width 847 height 20
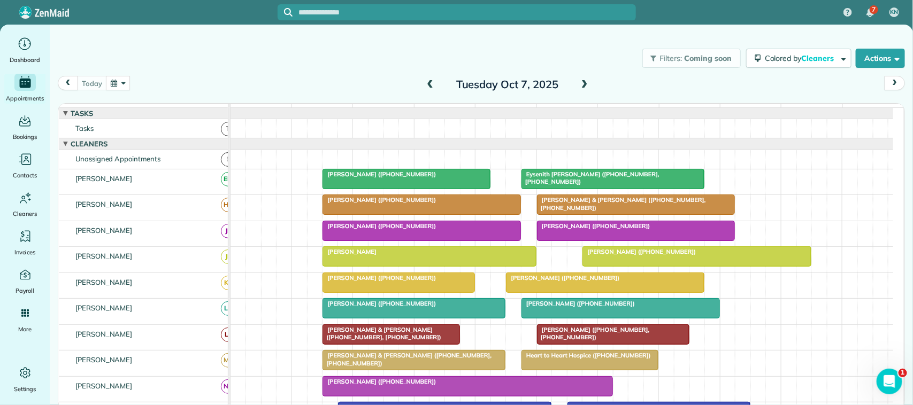
click at [94, 74] on div "Filters: Coming soon Colored by Cleaners Color by Cleaner Color by Team Color b…" at bounding box center [481, 58] width 863 height 35
click at [210, 80] on div "[DATE] [DATE]" at bounding box center [481, 86] width 847 height 20
click at [202, 81] on div "[DATE] [DATE]" at bounding box center [481, 86] width 847 height 20
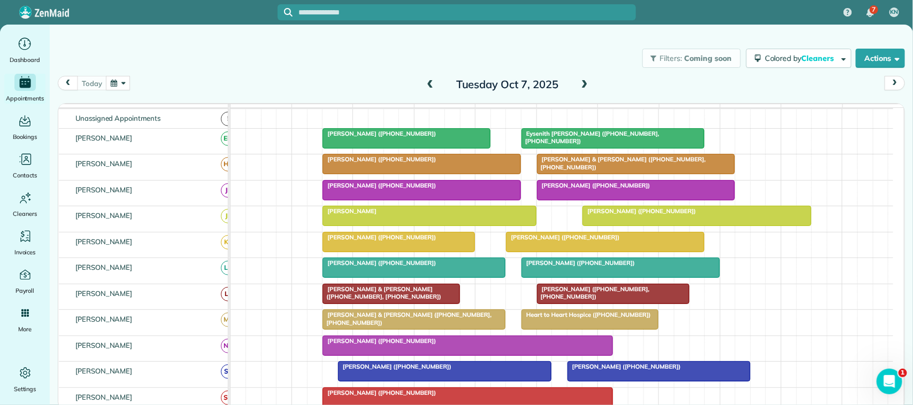
scroll to position [0, 0]
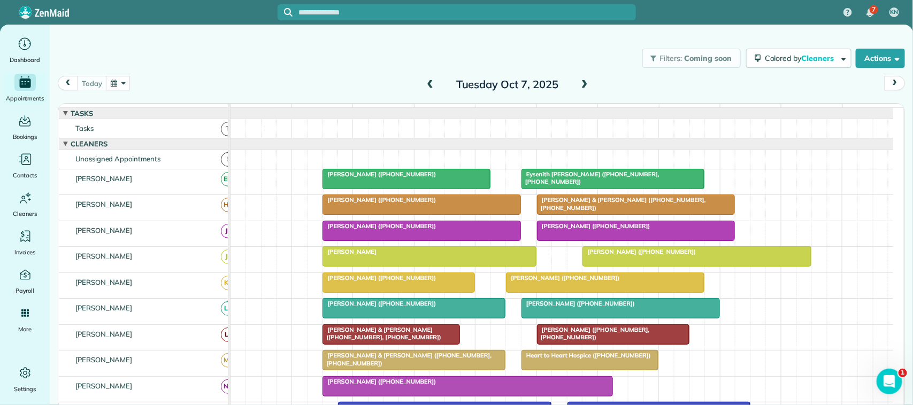
click at [102, 90] on div "[DATE] [DATE]" at bounding box center [481, 86] width 847 height 20
click at [265, 78] on div "[DATE] [DATE]" at bounding box center [481, 86] width 847 height 20
click at [187, 67] on div "Filters: Coming soon Colored by Cleaners Color by Cleaner Color by Team Color b…" at bounding box center [481, 58] width 863 height 35
